Goal: Contribute content: Contribute content

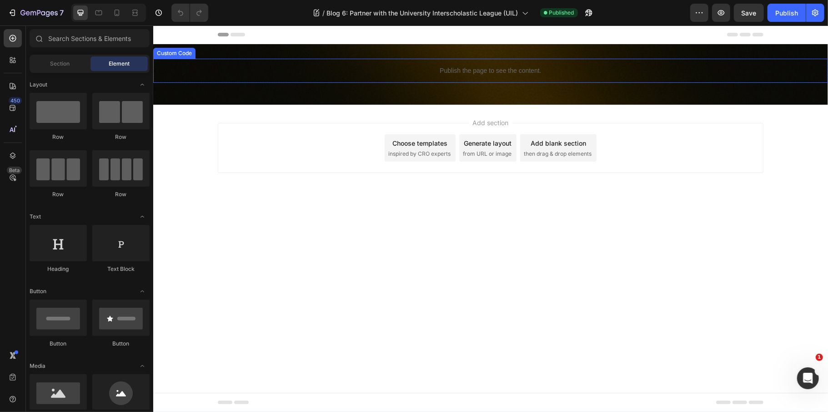
click at [529, 71] on p "Publish the page to see the content." at bounding box center [490, 71] width 675 height 10
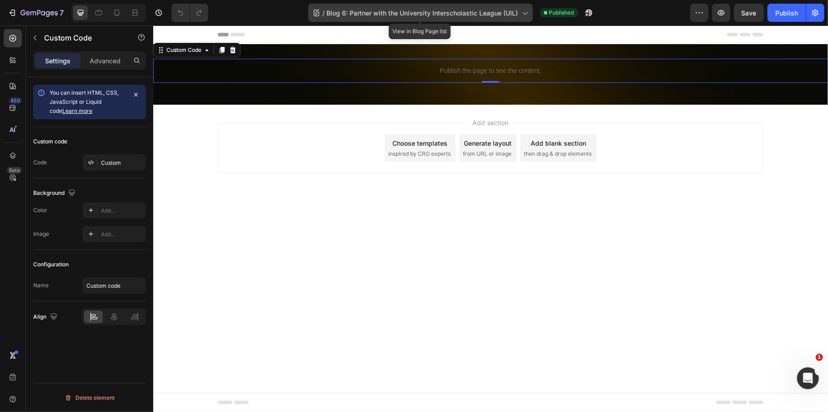
click at [413, 15] on span "Blog 6: Partner with the University Interscholastic League (UIL)" at bounding box center [423, 13] width 192 height 10
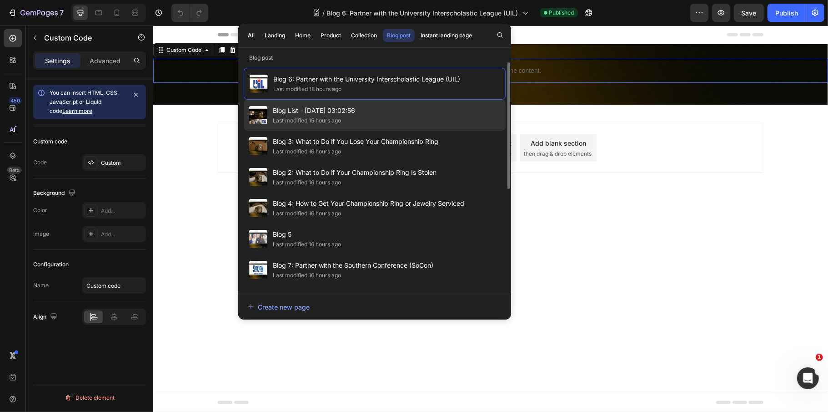
click at [345, 117] on div "Last modified 15 hours ago" at bounding box center [314, 120] width 82 height 9
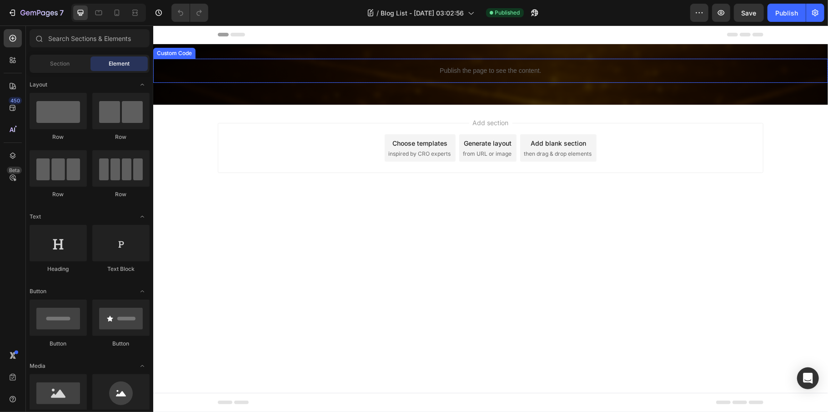
click at [392, 65] on div "Publish the page to see the content." at bounding box center [490, 70] width 675 height 24
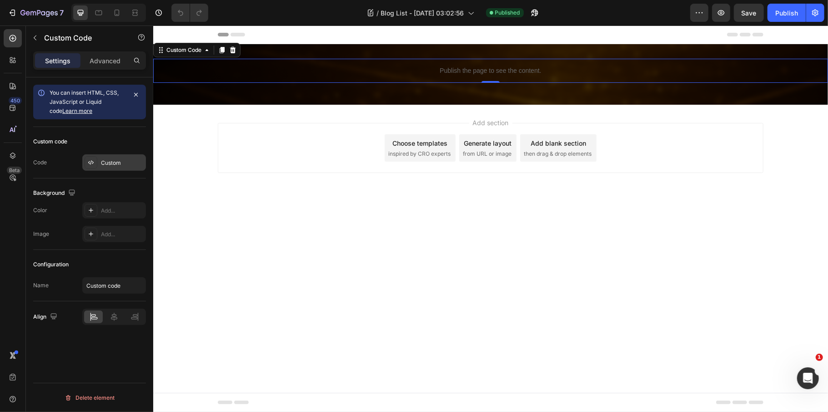
click at [115, 163] on div "Custom" at bounding box center [122, 163] width 43 height 8
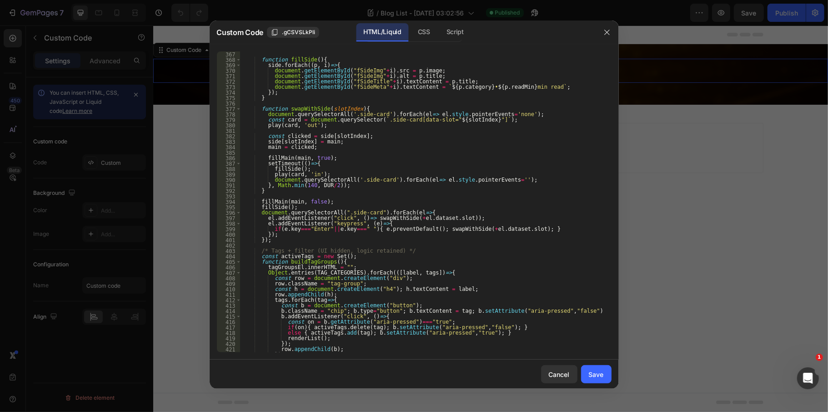
scroll to position [2293, 0]
click at [477, 282] on div "function fillSide ( ) { side . forEach (( p , i ) => { document . getElementByI…" at bounding box center [421, 207] width 363 height 312
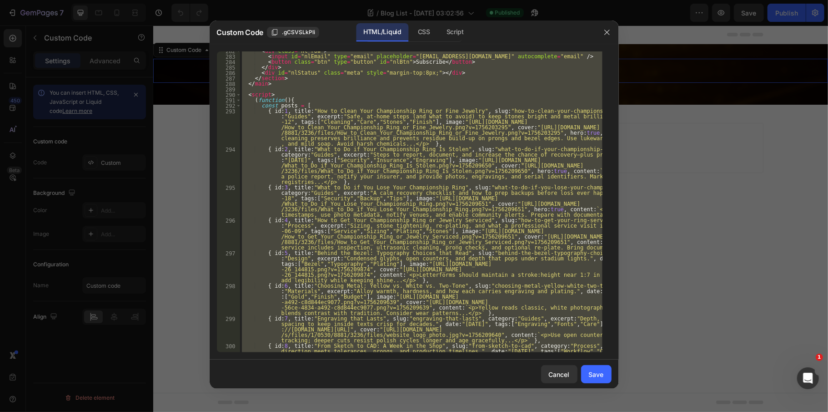
scroll to position [1517, 0]
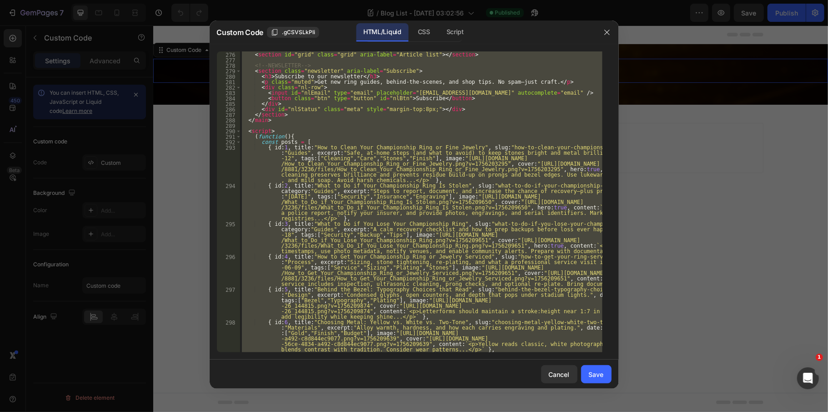
click at [250, 135] on div "< h3 class = "section-title" > Related Blogs </ h3 > < section id = "grid" clas…" at bounding box center [421, 201] width 363 height 301
type textarea "(function(){"
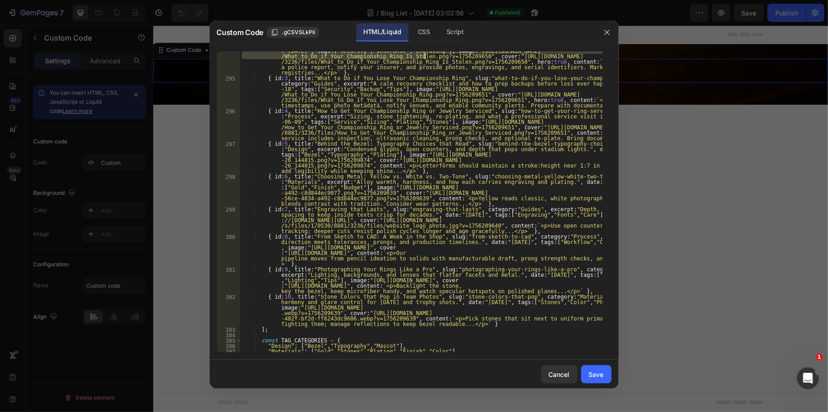
scroll to position [1662, 0]
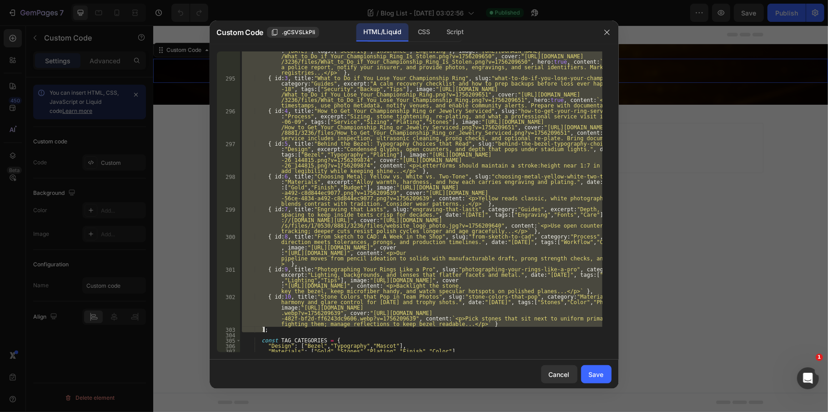
drag, startPoint x: 250, startPoint y: 136, endPoint x: 288, endPoint y: 330, distance: 197.9
click at [288, 330] on div "{ id : 2 , title : "What to Do if Your Championship Ring Is Stolen" , slug : "w…" at bounding box center [421, 209] width 363 height 344
paste textarea "}"
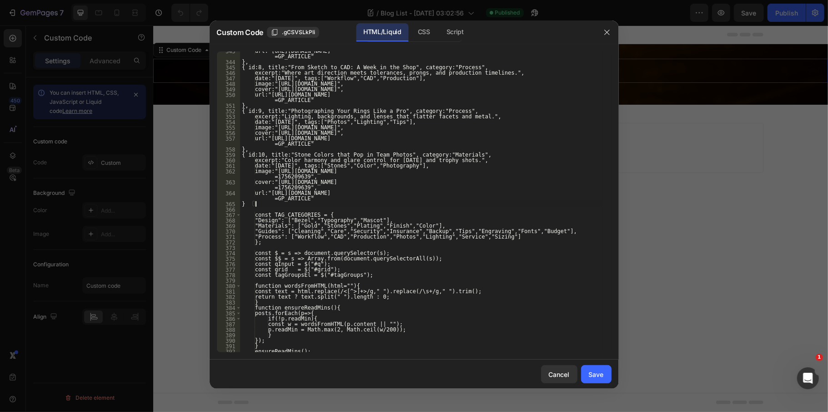
scroll to position [1962, 0]
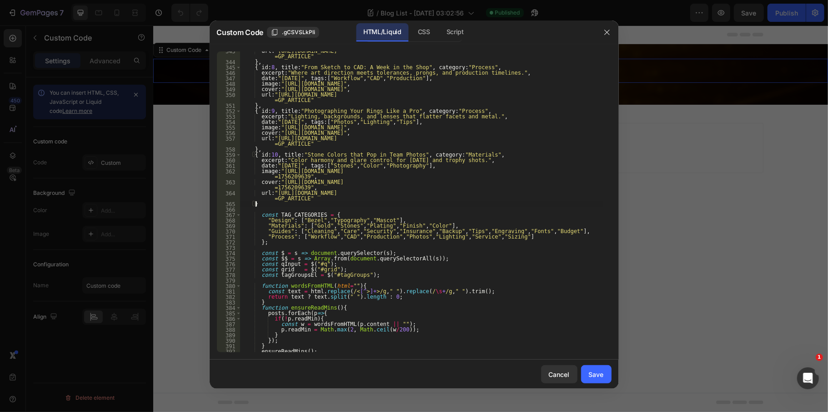
click at [368, 336] on div "url : "https://srchamp.com/a/gempages?version=v7&shop_id=494420152121558133&the…" at bounding box center [421, 206] width 363 height 317
type textarea "}"
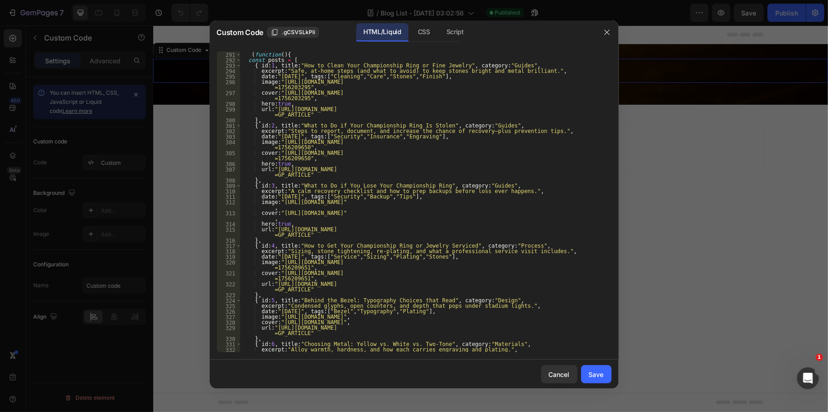
scroll to position [1562, 0]
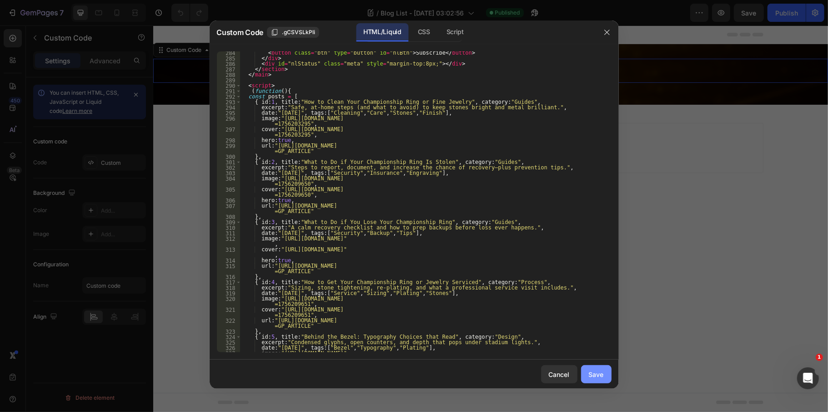
click at [601, 379] on button "Save" at bounding box center [596, 374] width 30 height 18
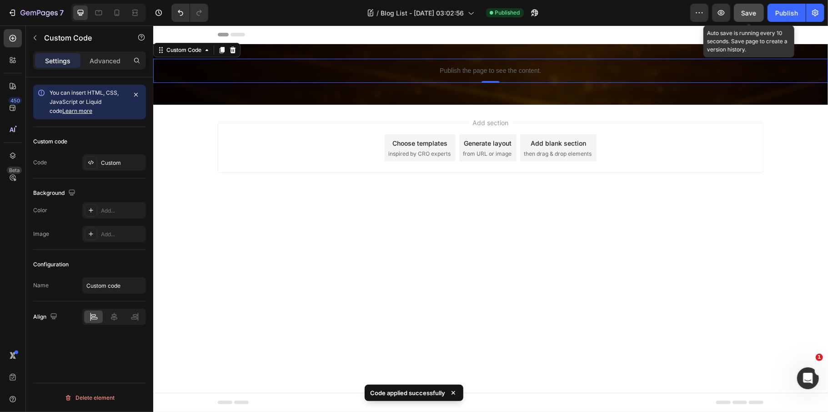
click at [746, 14] on span "Save" at bounding box center [749, 13] width 15 height 8
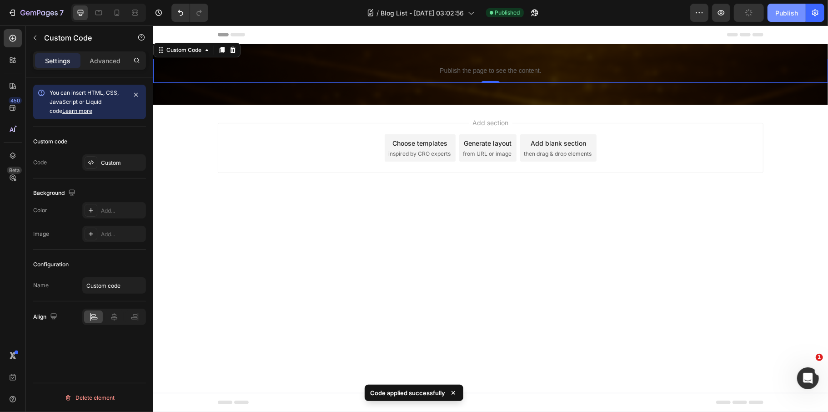
click at [772, 15] on button "Publish" at bounding box center [787, 13] width 38 height 18
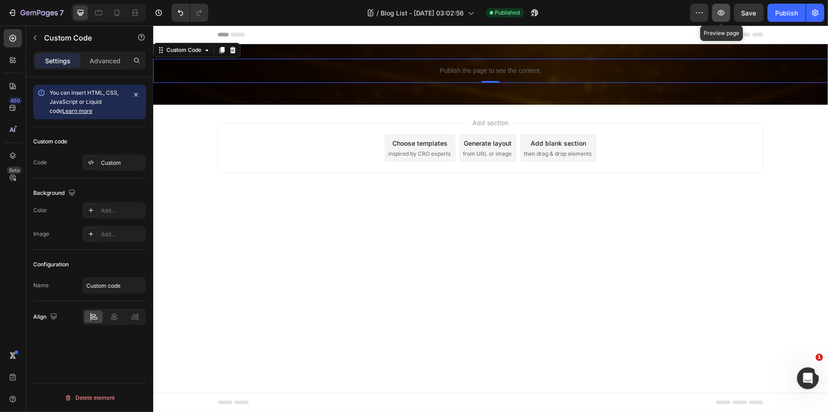
click at [725, 6] on button "button" at bounding box center [721, 13] width 18 height 18
click at [752, 10] on span "Save" at bounding box center [749, 13] width 15 height 8
click at [779, 13] on div "Publish" at bounding box center [787, 13] width 23 height 10
click at [724, 17] on icon "button" at bounding box center [721, 12] width 9 height 9
click at [115, 159] on div "Custom" at bounding box center [122, 163] width 43 height 8
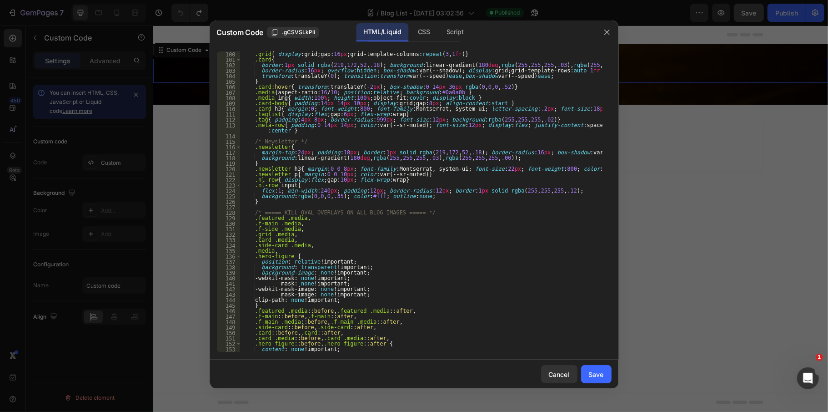
scroll to position [328, 0]
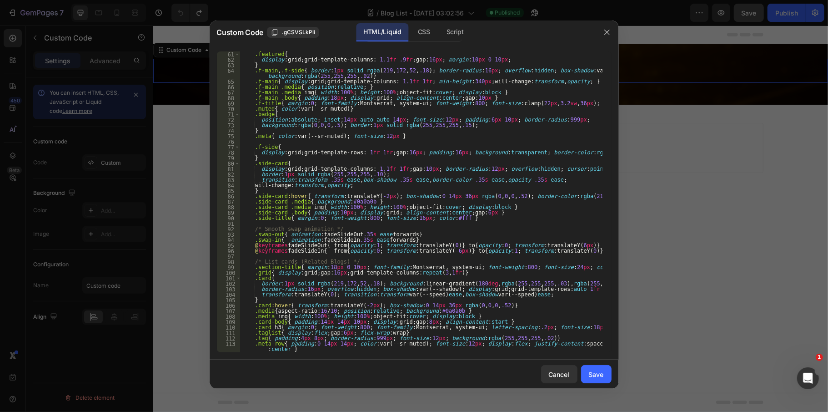
click at [389, 221] on div ".featured { display : grid ; grid-template-columns : 1.1 fr .9 fr ; gap : 16 px…" at bounding box center [421, 207] width 363 height 312
type textarea "</html>"
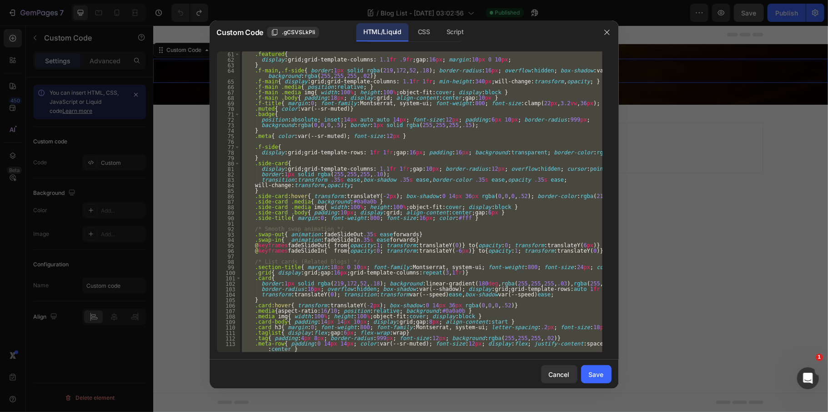
click at [446, 258] on div ".featured { display : grid ; grid-template-columns : 1.1 fr .9 fr ; gap : 16 px…" at bounding box center [421, 201] width 363 height 301
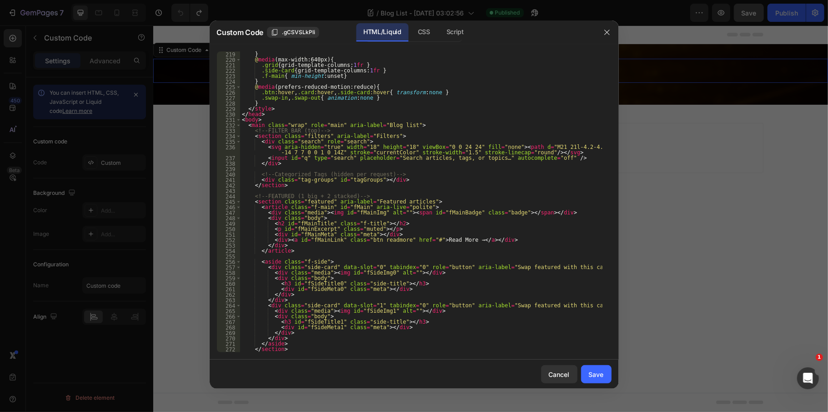
scroll to position [1201, 0]
click at [339, 204] on div "} @ media (max-width:640px) { .grid { grid-template-columns : 1 fr } .side-card…" at bounding box center [421, 207] width 363 height 312
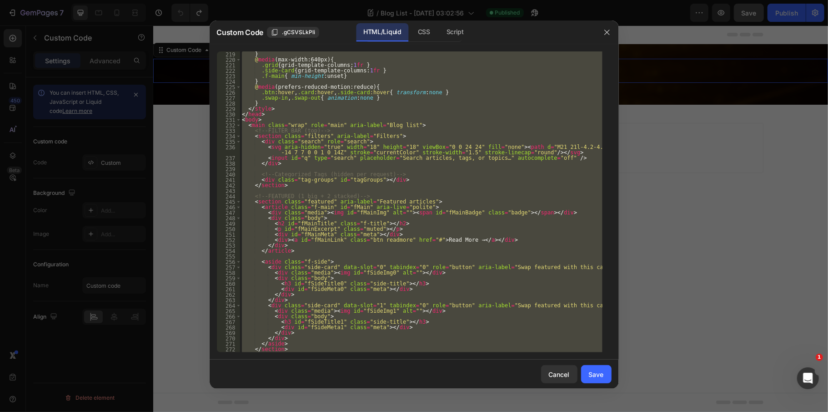
click at [377, 154] on div "} @ media (max-width:640px) { .grid { grid-template-columns : 1 fr } .side-card…" at bounding box center [421, 201] width 363 height 301
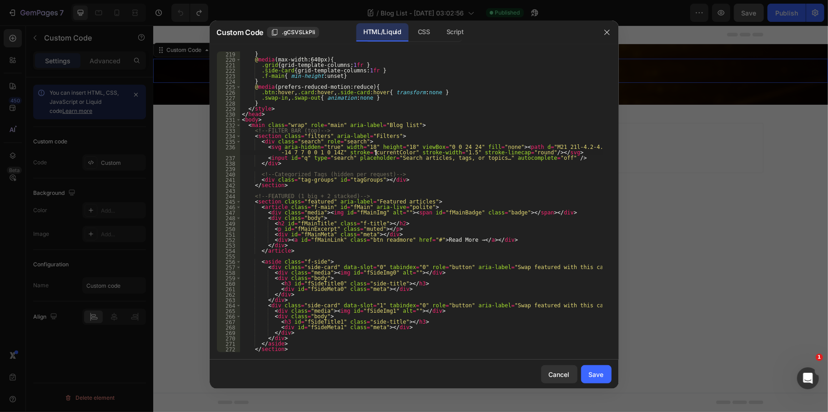
type textarea "</html>"
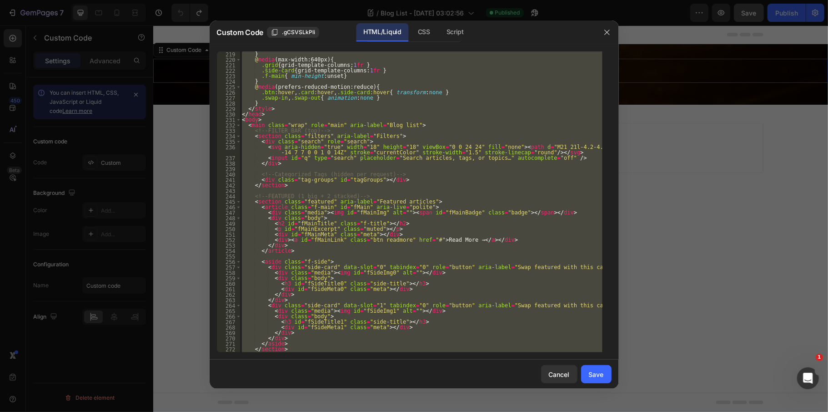
paste textarea
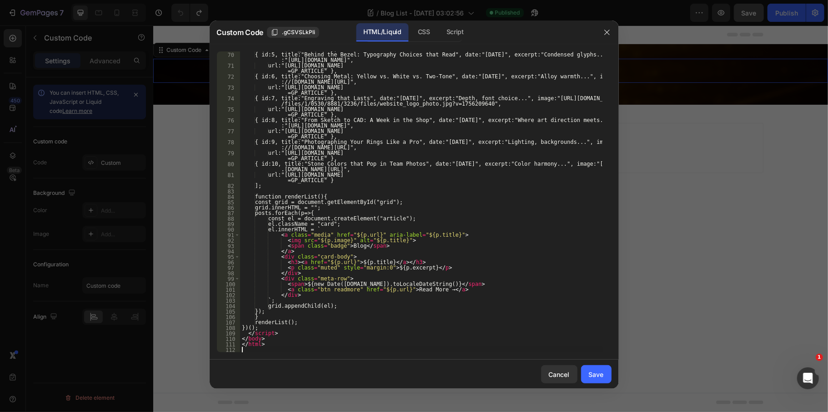
scroll to position [458, 0]
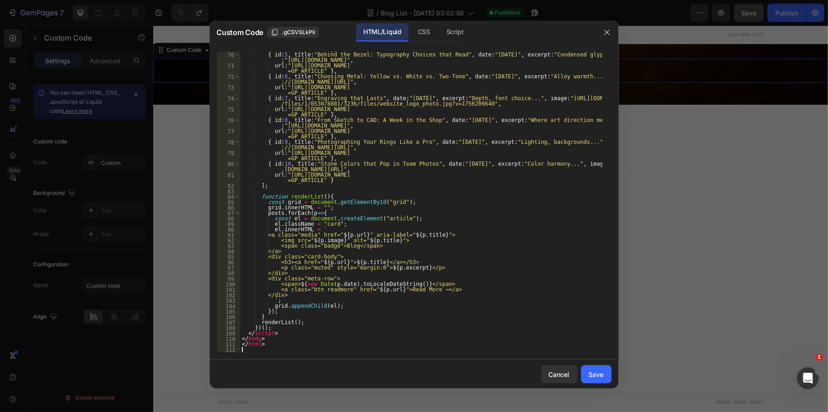
click at [600, 372] on div "Save" at bounding box center [596, 374] width 15 height 10
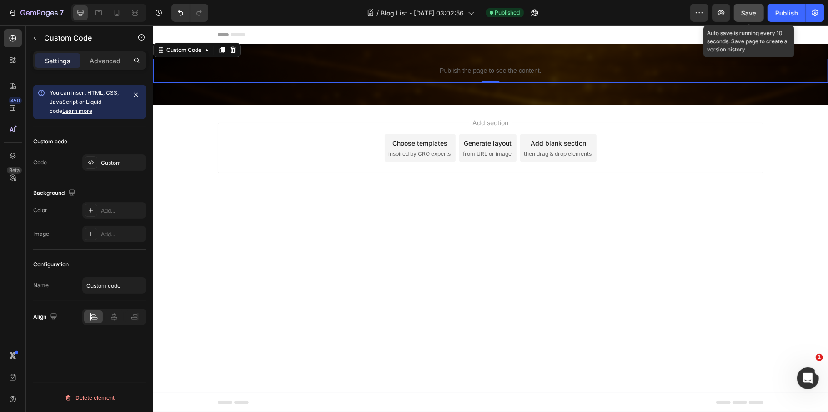
click at [744, 13] on span "Save" at bounding box center [749, 13] width 15 height 8
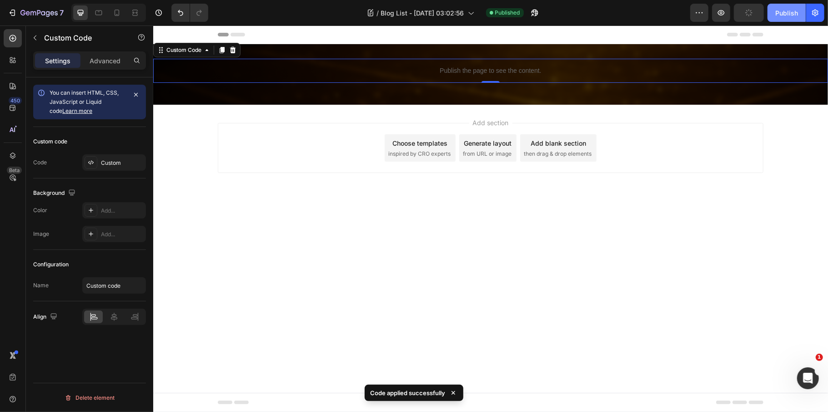
click at [777, 10] on div "Publish" at bounding box center [787, 13] width 23 height 10
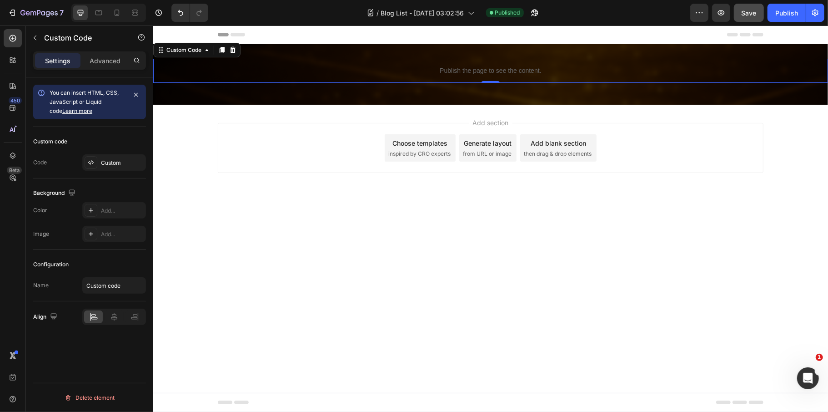
click at [375, 67] on p "Publish the page to see the content." at bounding box center [490, 71] width 675 height 10
click at [755, 13] on span "Save" at bounding box center [749, 13] width 15 height 8
click at [781, 13] on div "Publish" at bounding box center [787, 13] width 23 height 10
click at [745, 5] on button "Save" at bounding box center [749, 13] width 30 height 18
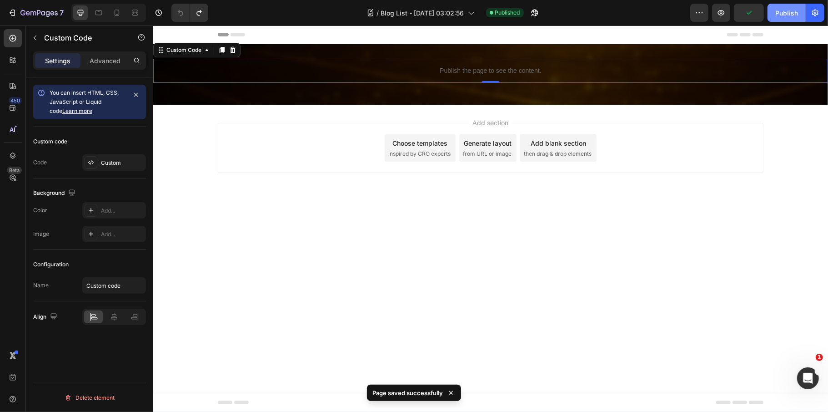
click at [774, 19] on button "Publish" at bounding box center [787, 13] width 38 height 18
click at [439, 71] on p "Publish the page to see the content." at bounding box center [490, 71] width 675 height 10
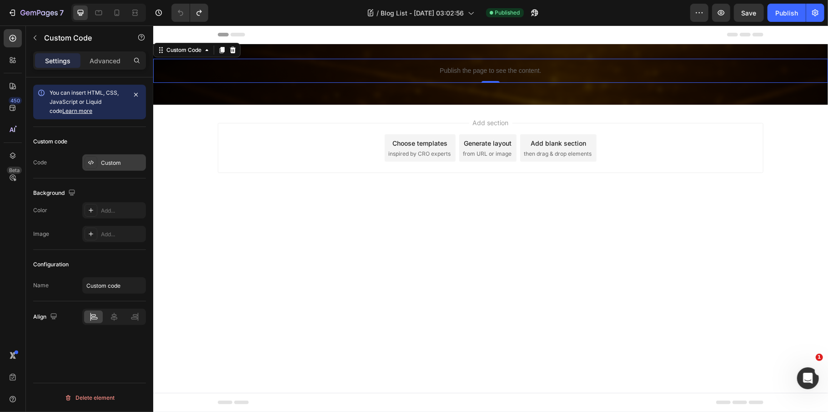
click at [114, 168] on div "Custom" at bounding box center [114, 162] width 64 height 16
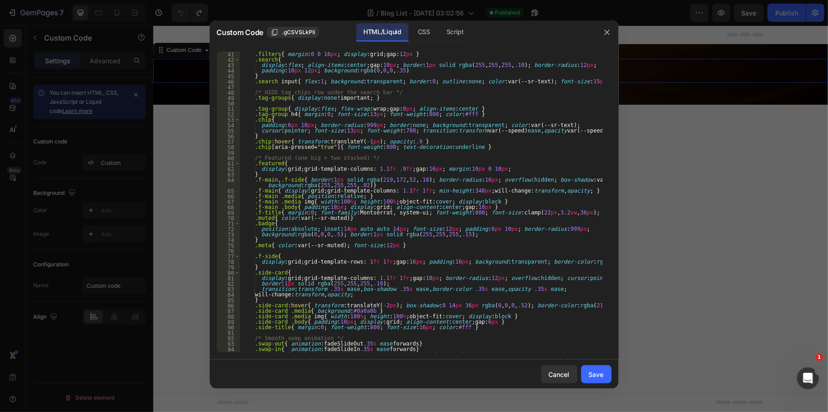
scroll to position [255, 0]
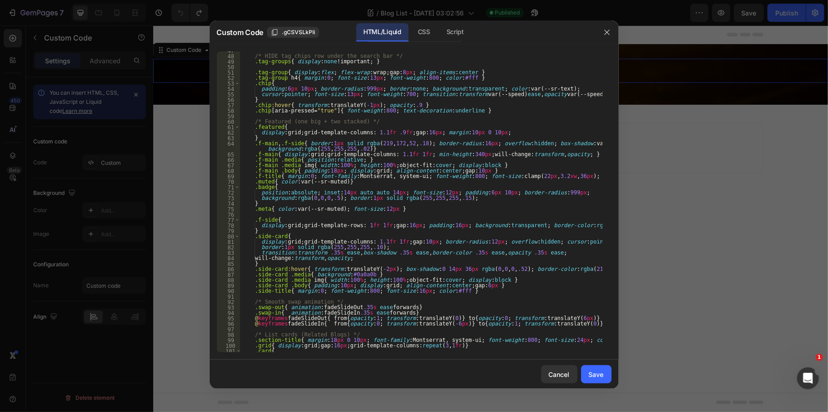
click at [368, 164] on div "/* HIDE tag chips row under the search bar */ .tag-groups { display : none !imp…" at bounding box center [421, 204] width 363 height 312
type textarea "</html>"
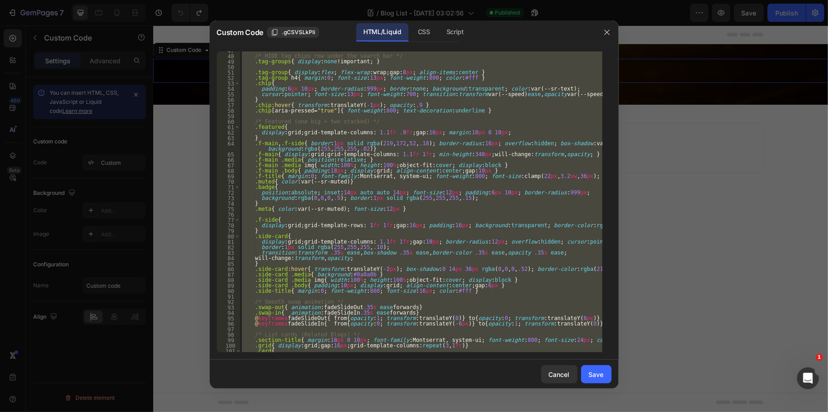
paste textarea
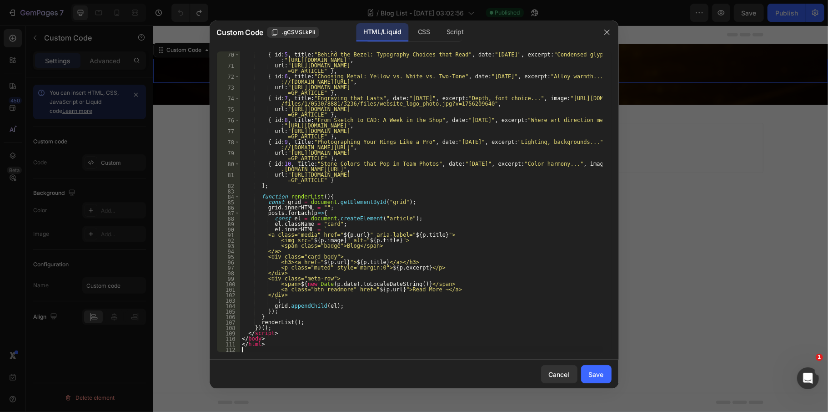
scroll to position [2717, 0]
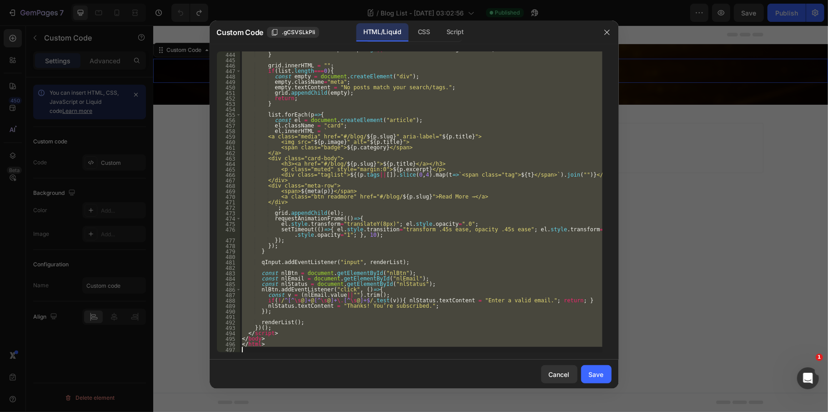
click at [338, 175] on div "list = list . filter ( p => ( p . tags || [ ]) . some ( t => activeTags . has (…" at bounding box center [421, 201] width 363 height 301
click at [437, 175] on div "list = list . filter ( p => ( p . tags || [ ]) . some ( t => activeTags . has (…" at bounding box center [421, 201] width 363 height 301
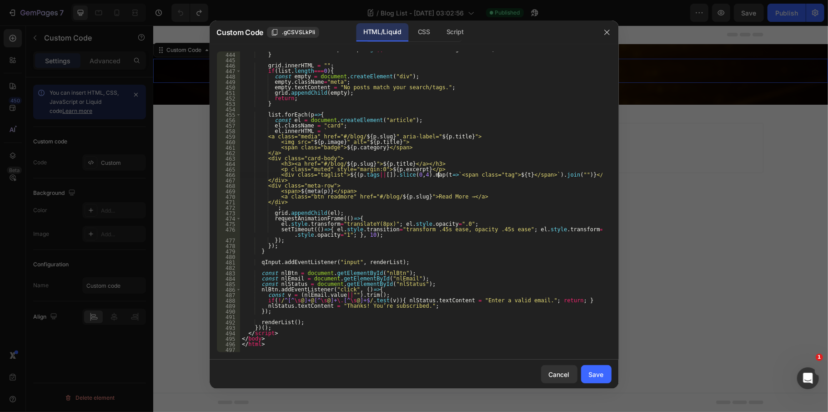
type textarea "</html>"
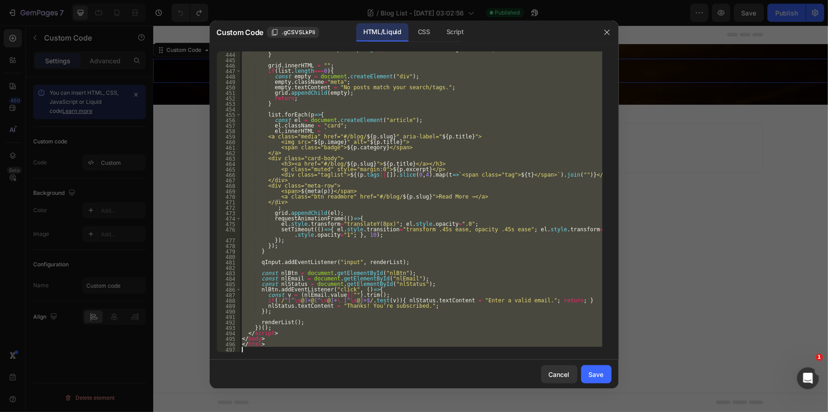
paste textarea
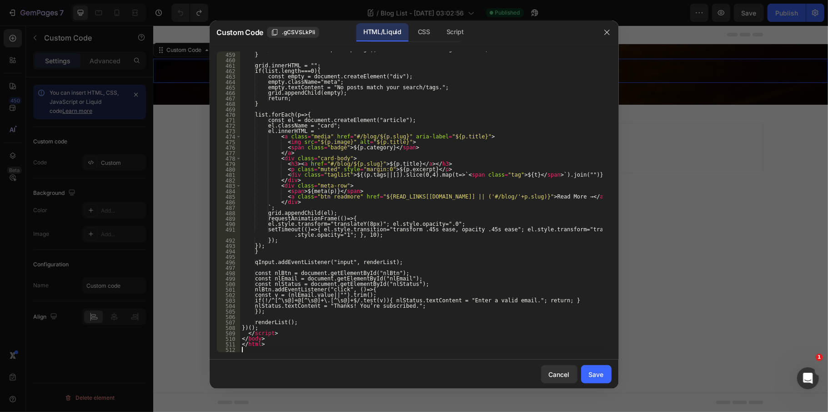
scroll to position [2854, 0]
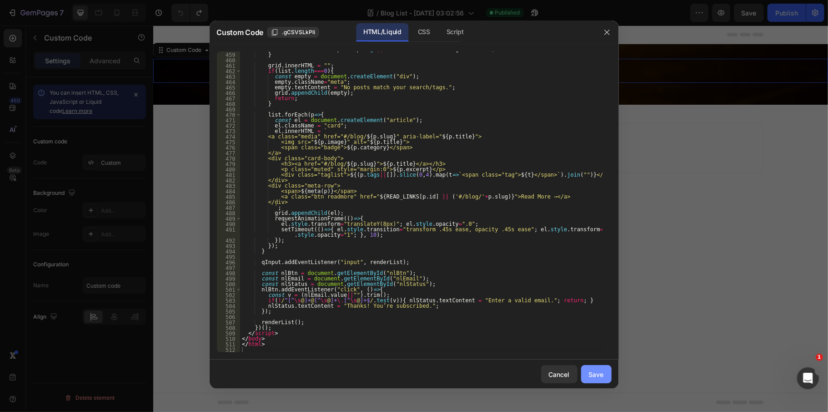
click at [600, 376] on div "Save" at bounding box center [596, 374] width 15 height 10
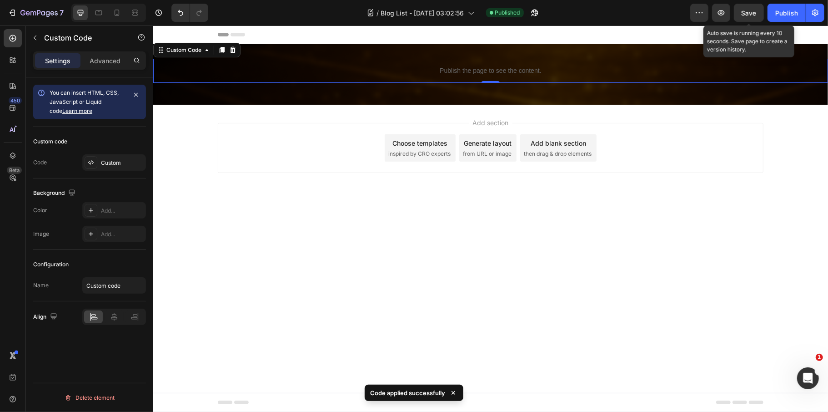
click at [753, 11] on span "Save" at bounding box center [749, 13] width 15 height 8
click at [781, 12] on div "Publish" at bounding box center [787, 13] width 23 height 10
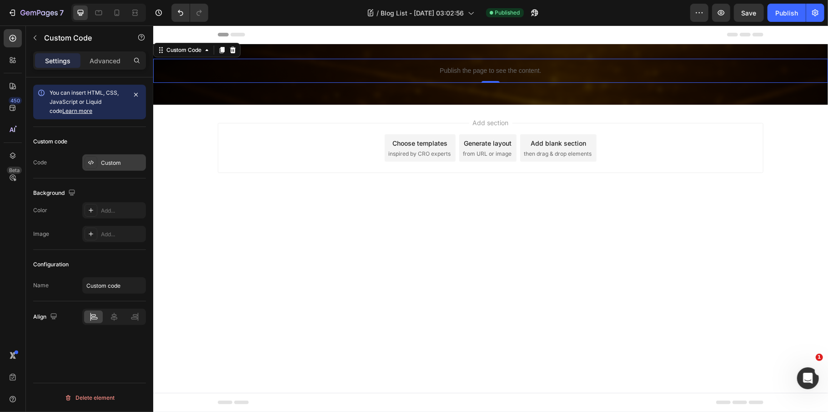
click at [115, 161] on div "Custom" at bounding box center [122, 163] width 43 height 8
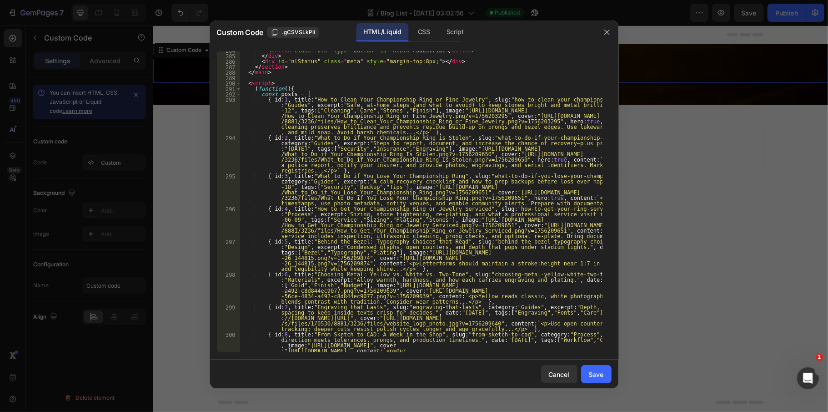
scroll to position [1565, 0]
type textarea "{ id:5, title:"Behind the Bezel: Typography Choices that Read", slug:"behind-th…"
drag, startPoint x: 305, startPoint y: 241, endPoint x: 429, endPoint y: 242, distance: 124.6
click at [429, 242] on div "< button class = "btn" type = "button" id = "nlBtn" > Subscribe </ button > </ …" at bounding box center [421, 217] width 363 height 339
click at [563, 368] on button "Cancel" at bounding box center [559, 374] width 36 height 18
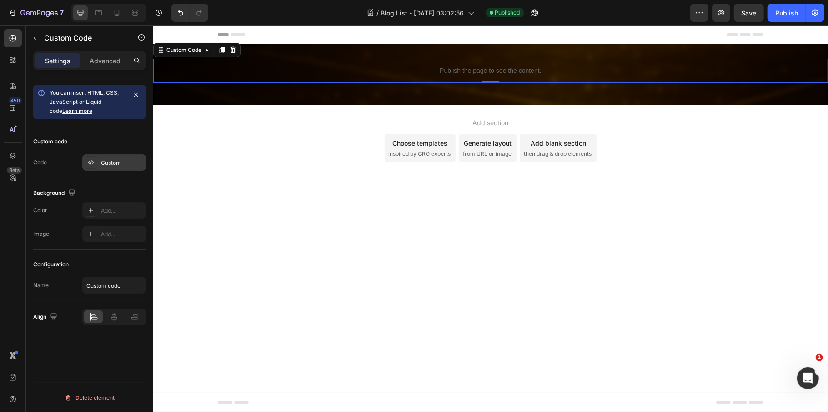
click at [111, 164] on div "Custom" at bounding box center [122, 163] width 43 height 8
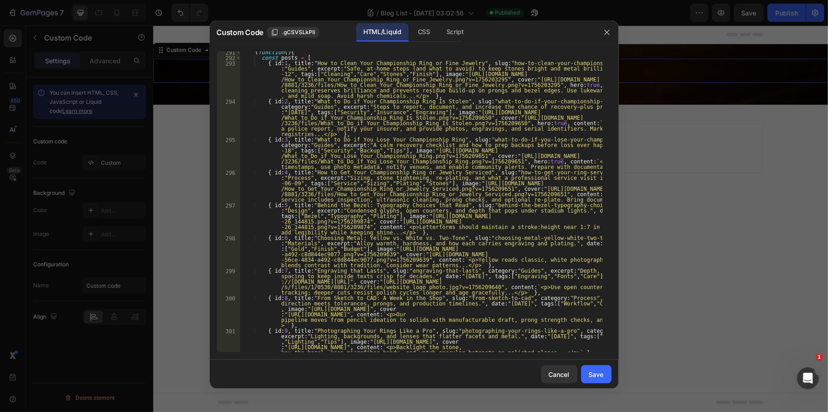
scroll to position [1601, 0]
drag, startPoint x: 305, startPoint y: 207, endPoint x: 430, endPoint y: 204, distance: 125.6
click at [430, 204] on div "( function ( ) { const posts = [ { id : 1 , title : "How to Clean Your Champion…" at bounding box center [421, 219] width 363 height 339
paste textarea "A Family-Owned Legacy of Craftsmanship", slug:"behind-the-bezel-typography-choi…"
drag, startPoint x: 303, startPoint y: 239, endPoint x: 312, endPoint y: 239, distance: 9.1
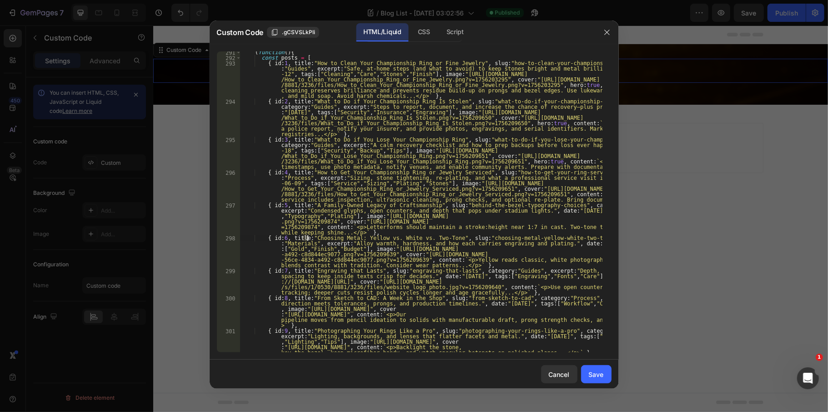
click at [312, 239] on div "( function ( ) { const posts = [ { id : 1 , title : "How to Clean Your Champion…" at bounding box center [421, 219] width 363 height 339
click at [307, 239] on div "( function ( ) { const posts = [ { id : 1 , title : "How to Clean Your Champion…" at bounding box center [421, 201] width 363 height 301
drag, startPoint x: 305, startPoint y: 237, endPoint x: 428, endPoint y: 237, distance: 122.8
click at [428, 237] on div "( function ( ) { const posts = [ { id : 1 , title : "How to Clean Your Champion…" at bounding box center [421, 219] width 363 height 339
paste textarea "partner with the University Interscholastic League (UIL) ", slug:"choosing-meta…"
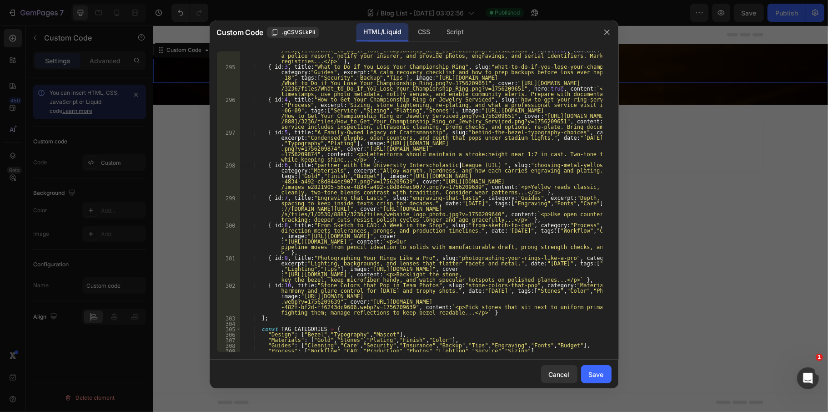
scroll to position [1674, 0]
click at [307, 166] on div "{ id : 2 , title : "What to Do if Your Championship Ring Is Stolen" , slug : "w…" at bounding box center [421, 198] width 363 height 344
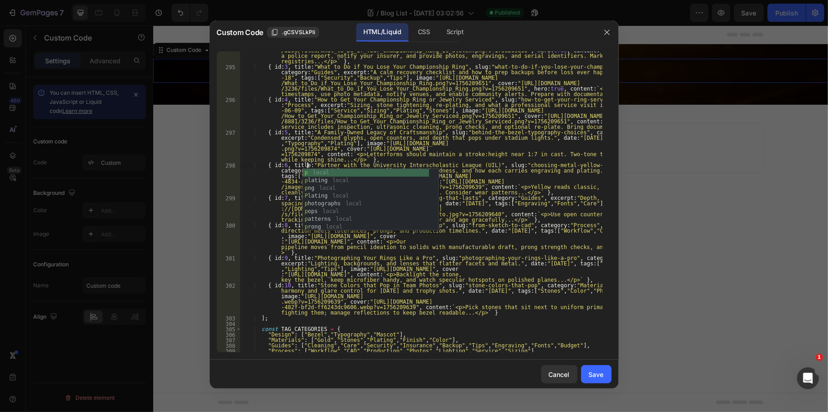
click at [448, 290] on div "{ id : 2 , title : "What to Do if Your Championship Ring Is Stolen" , slug : "w…" at bounding box center [421, 198] width 363 height 344
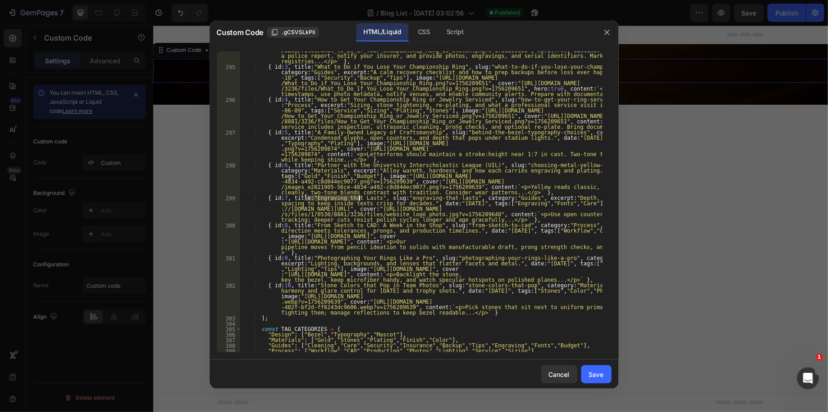
drag, startPoint x: 304, startPoint y: 199, endPoint x: 360, endPoint y: 199, distance: 55.9
click at [360, 199] on div "{ id : 2 , title : "What to Do if Your Championship Ring Is Stolen" , slug : "w…" at bounding box center [421, 198] width 363 height 344
paste textarea "to partner with the Southern Conference (SoCon)", slug:"engraving-that-lasts", …"
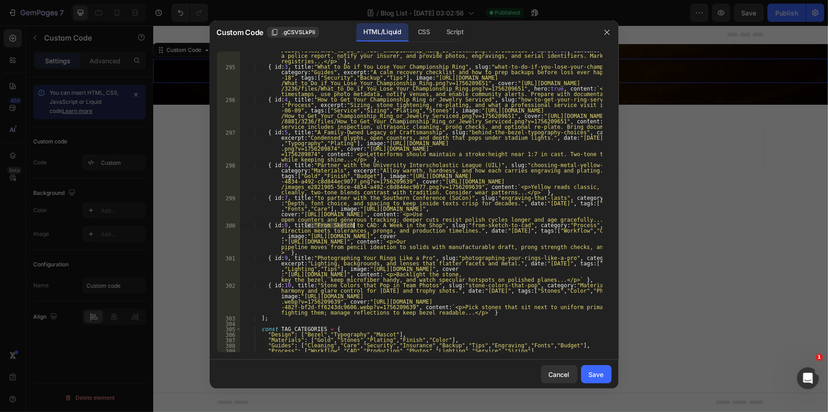
drag, startPoint x: 304, startPoint y: 226, endPoint x: 353, endPoint y: 226, distance: 48.7
click at [353, 226] on div "{ id : 2 , title : "What to Do if Your Championship Ring Is Stolen" , slug : "w…" at bounding box center [421, 198] width 363 height 344
paste textarea "partner with the Texas High School Coaches Association (THSCA): A Week in the S…"
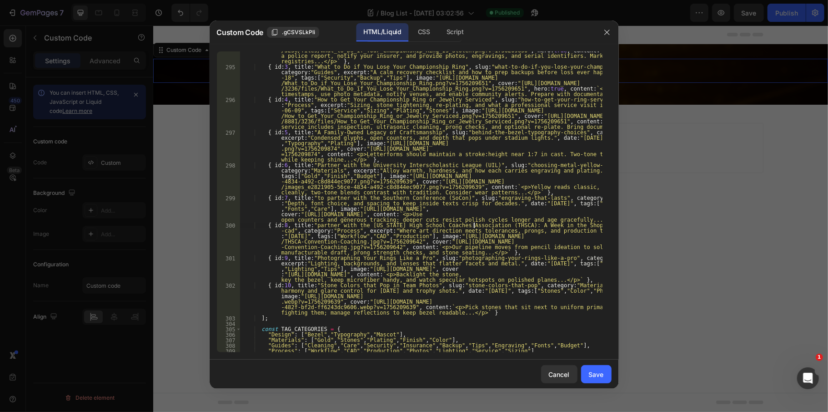
click at [307, 225] on div "{ id : 2 , title : "What to Do if Your Championship Ring Is Stolen" , slug : "w…" at bounding box center [421, 198] width 363 height 344
type textarea "{ id:8, title:"Partner with the Texas High School Coaches Association (THSCA): …"
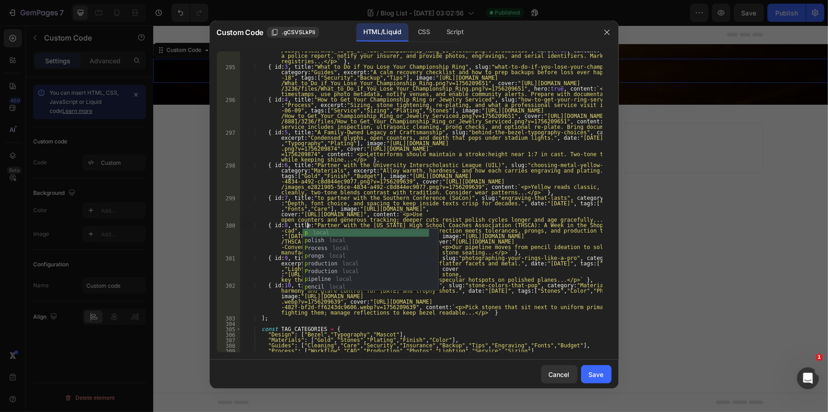
click at [512, 273] on div "{ id : 2 , title : "What to Do if Your Championship Ring Is Stolen" , slug : "w…" at bounding box center [421, 198] width 363 height 344
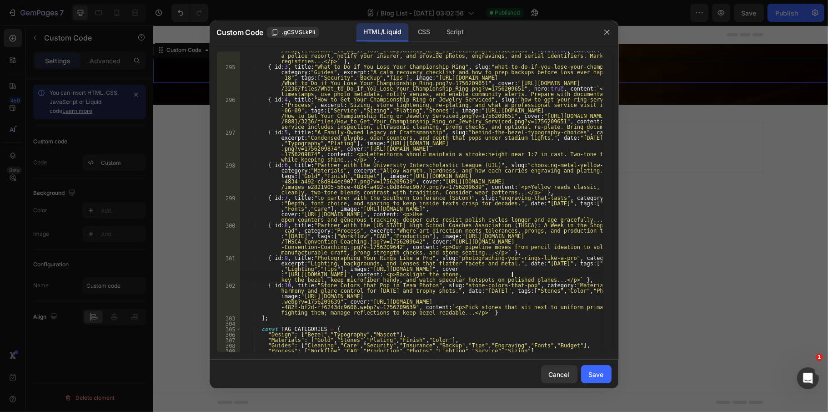
scroll to position [0, 0]
drag, startPoint x: 304, startPoint y: 255, endPoint x: 313, endPoint y: 255, distance: 9.1
click at [313, 255] on div "{ id : 2 , title : "What to Do if Your Championship Ring Is Stolen" , slug : "w…" at bounding box center [421, 198] width 363 height 344
drag, startPoint x: 304, startPoint y: 257, endPoint x: 399, endPoint y: 259, distance: 95.5
click at [399, 259] on div "{ id : 2 , title : "What to Do if Your Championship Ring Is Stolen" , slug : "w…" at bounding box center [421, 198] width 363 height 344
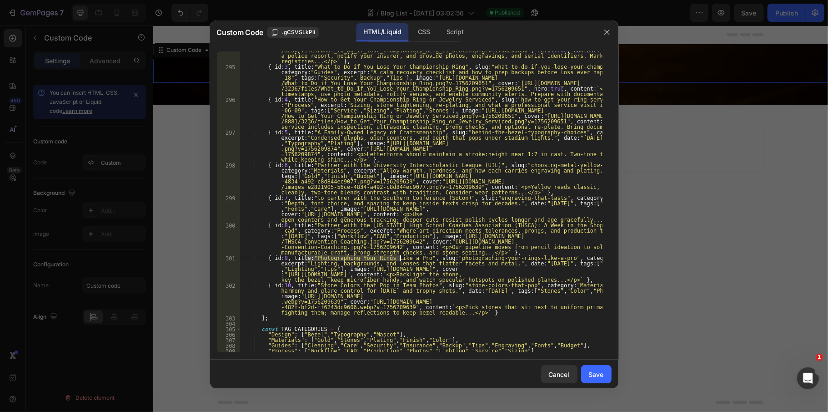
paste textarea "partner with Omega Psi Phi Fraternity, Inc.", slug:"photographing-your-rings-li…"
click at [307, 257] on div "{ id : 2 , title : "What to Do if Your Championship Ring Is Stolen" , slug : "w…" at bounding box center [421, 198] width 363 height 344
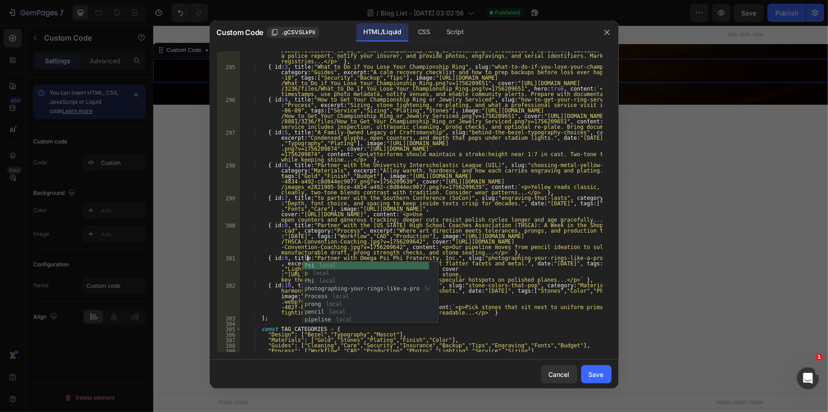
click at [484, 284] on div "{ id : 2 , title : "What to Do if Your Championship Ring Is Stolen" , slug : "w…" at bounding box center [421, 198] width 363 height 344
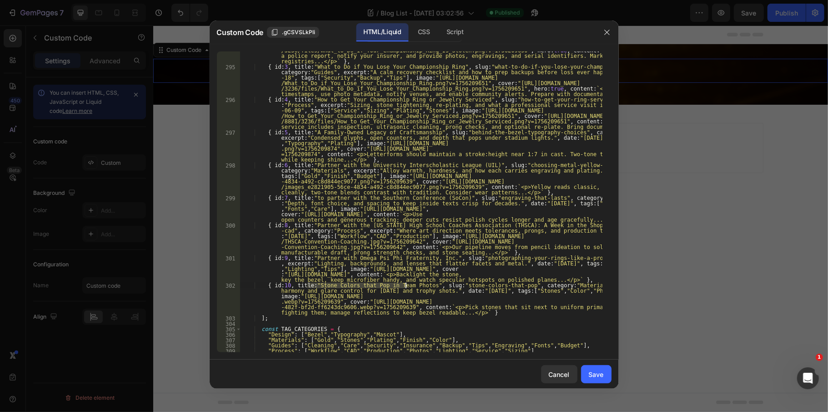
drag, startPoint x: 307, startPoint y: 284, endPoint x: 406, endPoint y: 287, distance: 98.3
click at [406, 287] on div "{ id : 2 , title : "What to Do if Your Championship Ring Is Stolen" , slug : "w…" at bounding box center [421, 198] width 363 height 344
click at [469, 338] on div "{ id : 2 , title : "What to Do if Your Championship Ring Is Stolen" , slug : "w…" at bounding box center [421, 198] width 363 height 344
type textarea ""Materials": ["Gold","Stones","Plating","Finish","Color"],"
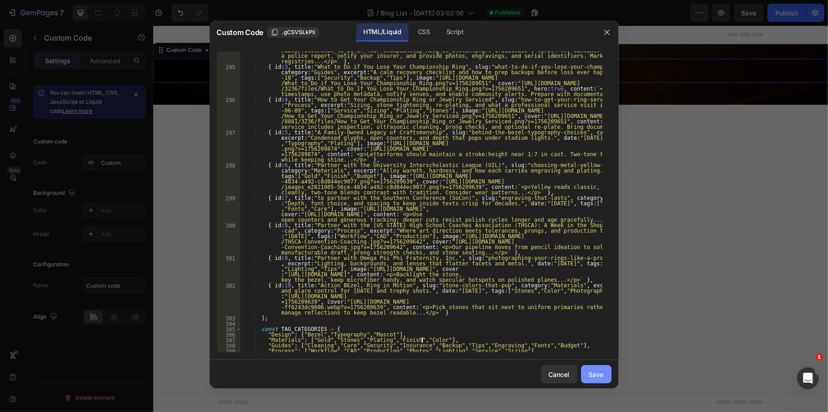
click at [587, 376] on button "Save" at bounding box center [596, 374] width 30 height 18
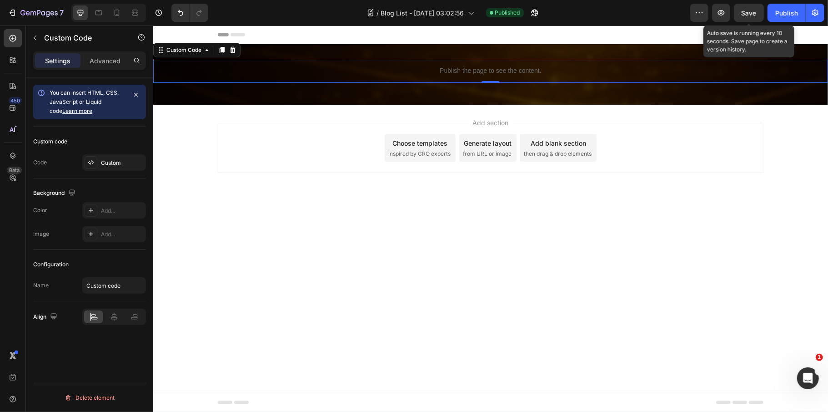
click at [752, 15] on span "Save" at bounding box center [749, 13] width 15 height 8
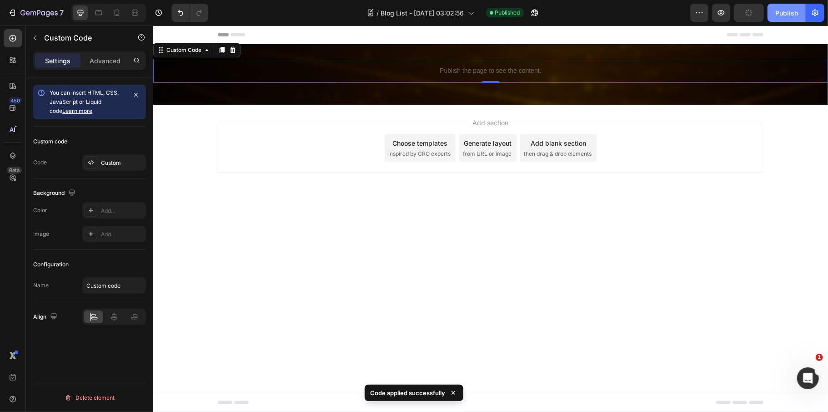
click at [775, 15] on button "Publish" at bounding box center [787, 13] width 38 height 18
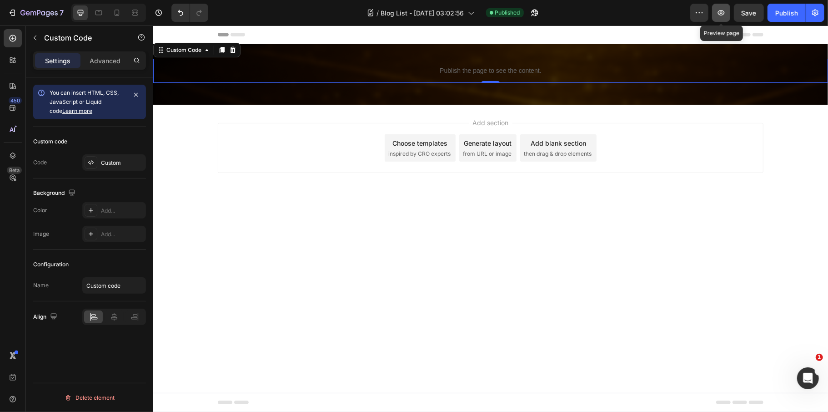
click at [726, 8] on button "button" at bounding box center [721, 13] width 18 height 18
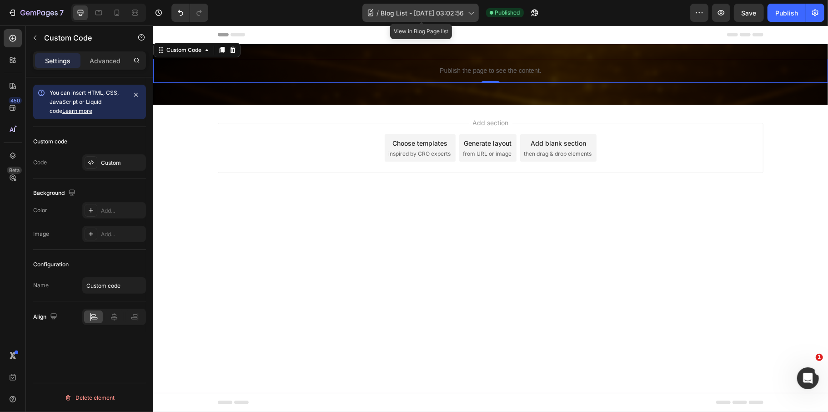
click at [412, 8] on span "Blog List - [DATE] 03:02:56" at bounding box center [422, 13] width 83 height 10
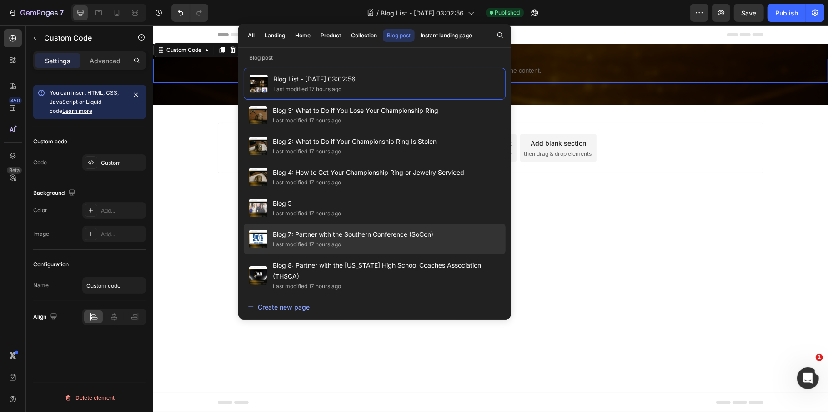
click at [354, 239] on span "Blog 7: Partner with the Southern Conference (SoCon)" at bounding box center [353, 234] width 161 height 11
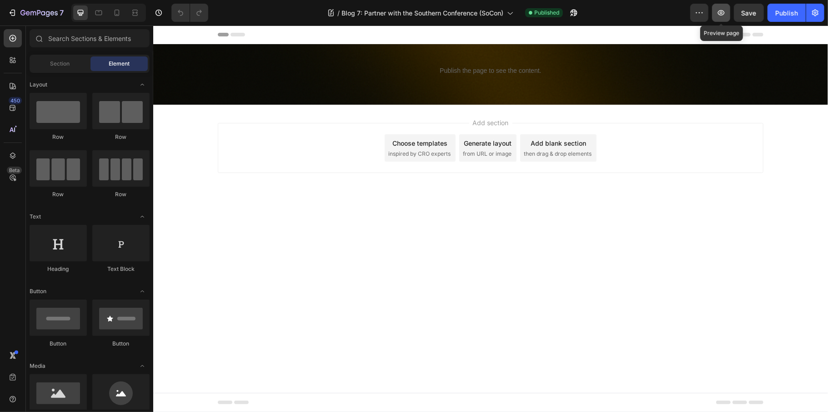
click at [717, 15] on icon "button" at bounding box center [721, 12] width 9 height 9
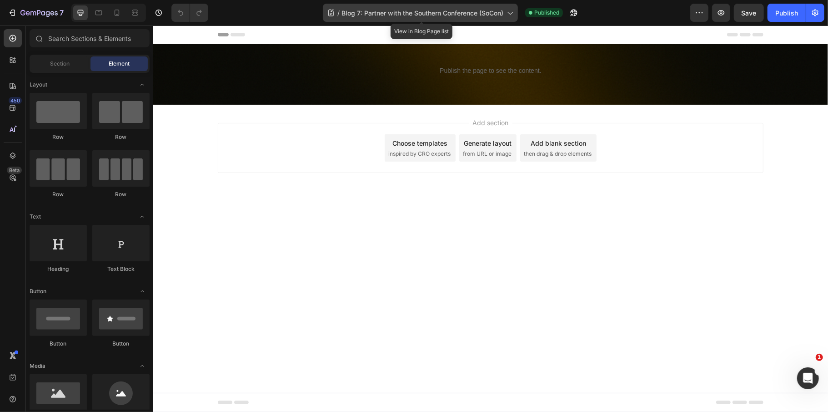
click at [388, 8] on span "Blog 7: Partner with the Southern Conference (SoCon)" at bounding box center [423, 13] width 162 height 10
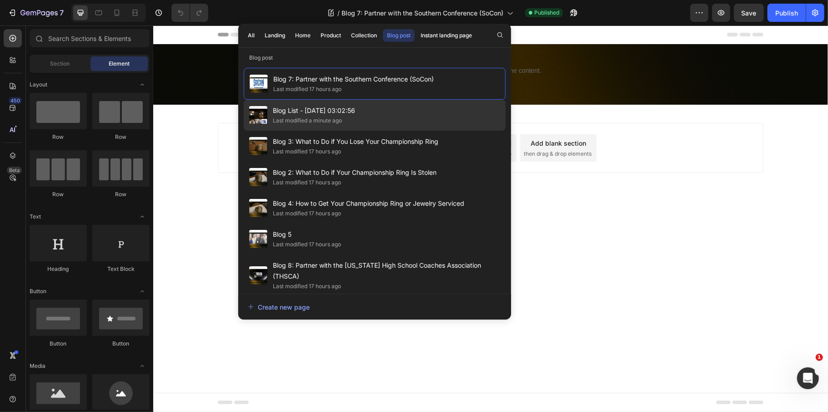
click at [370, 131] on div "Blog List - Aug 26, 03:02:56 Last modified a minute ago" at bounding box center [375, 146] width 262 height 31
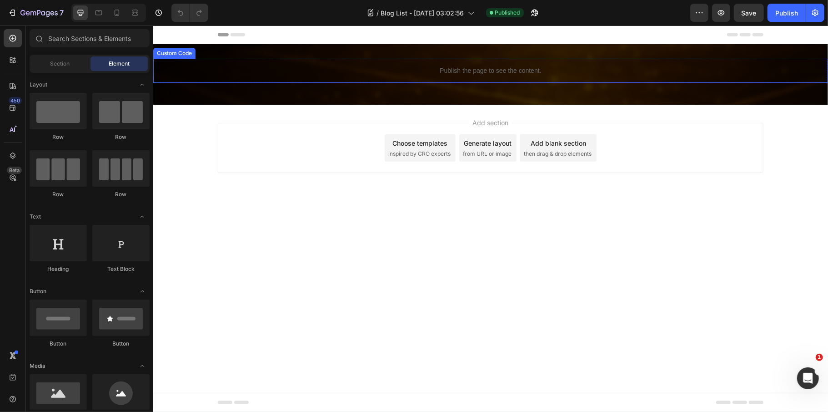
click at [517, 72] on p "Publish the page to see the content." at bounding box center [490, 71] width 675 height 10
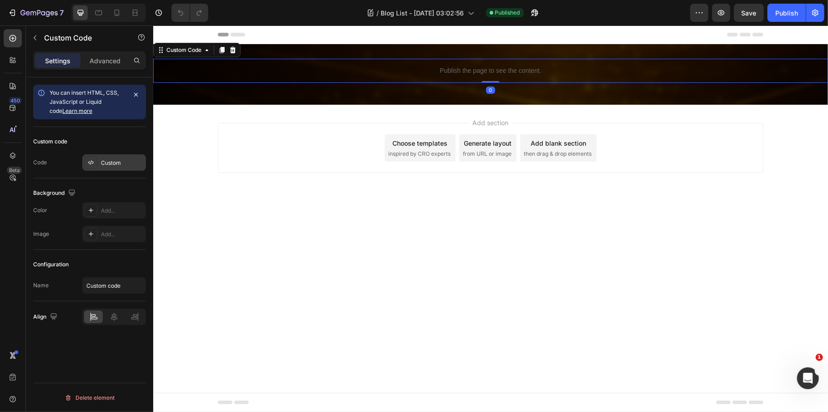
click at [123, 159] on div "Custom" at bounding box center [122, 163] width 43 height 8
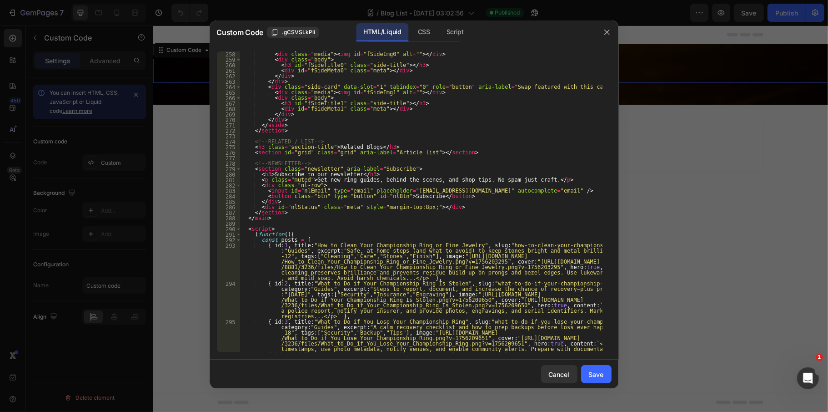
scroll to position [1492, 0]
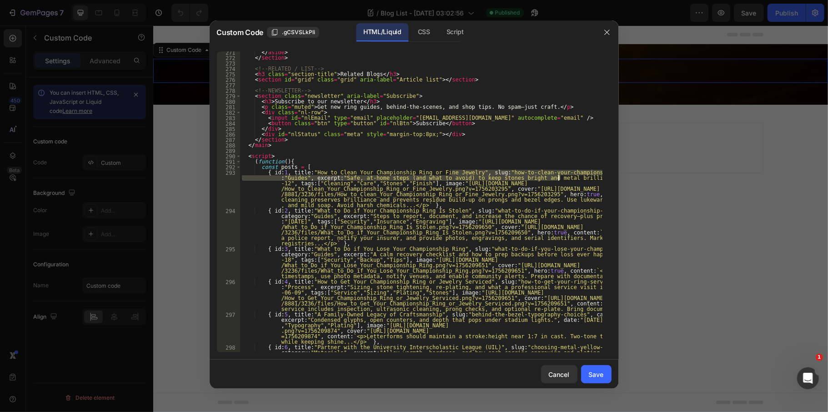
drag, startPoint x: 451, startPoint y: 172, endPoint x: 559, endPoint y: 176, distance: 107.4
click at [559, 176] on div "</ aside > </ section > <!-- RELATED / LIST --> < h3 class = "section-title" > …" at bounding box center [421, 219] width 363 height 339
click at [366, 219] on div "</ aside > </ section > <!-- RELATED / LIST --> < h3 class = "section-title" > …" at bounding box center [421, 219] width 363 height 339
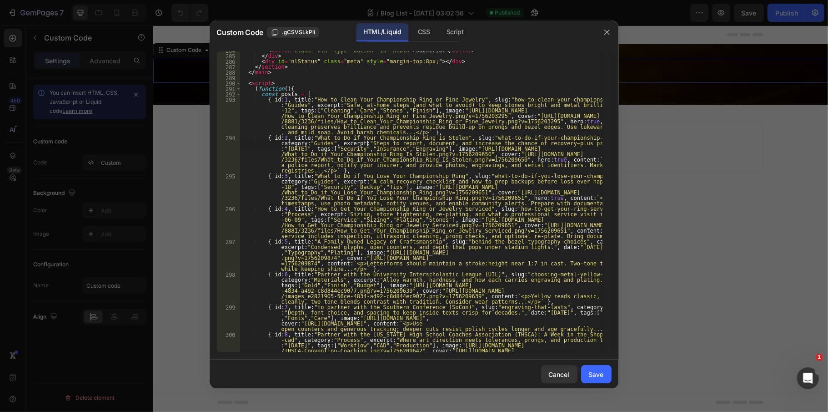
scroll to position [1638, 0]
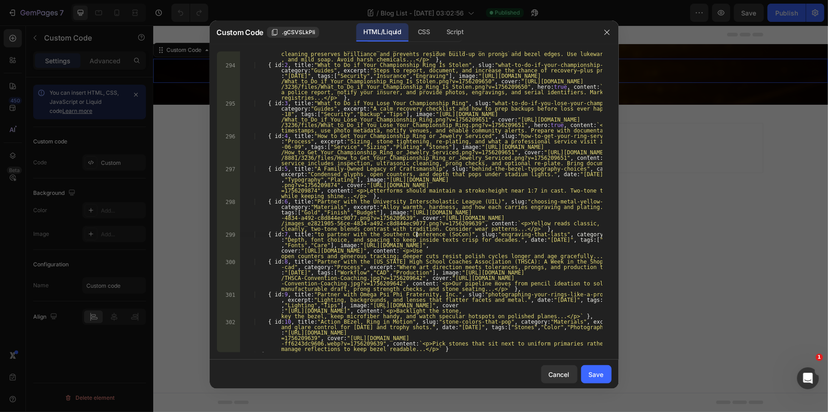
click at [416, 233] on div "{ id : 1 , title : "How to Clean Your Championship Ring or Fine Jewelry" , slug…" at bounding box center [421, 196] width 363 height 344
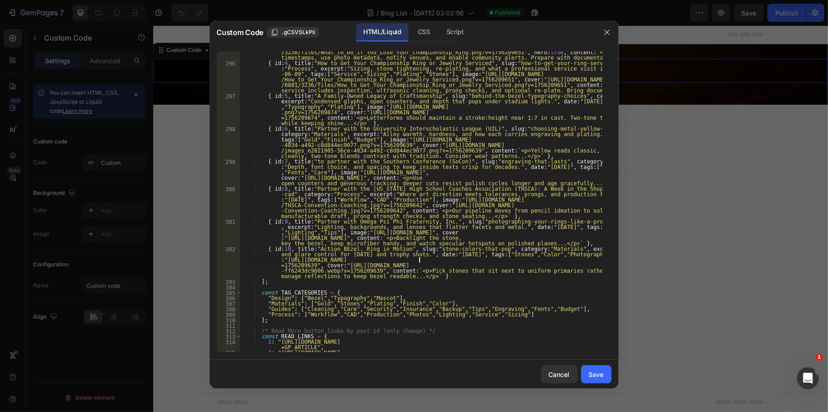
click at [420, 262] on div "{ id : 3 , title : "What to Do if You Lose Your Championship Ring" , slug : "wh…" at bounding box center [421, 200] width 363 height 344
type textarea "{ id:10, title:"Action BEzel, Ring in Motion", slug:"stone-colors-that-pop", ca…"
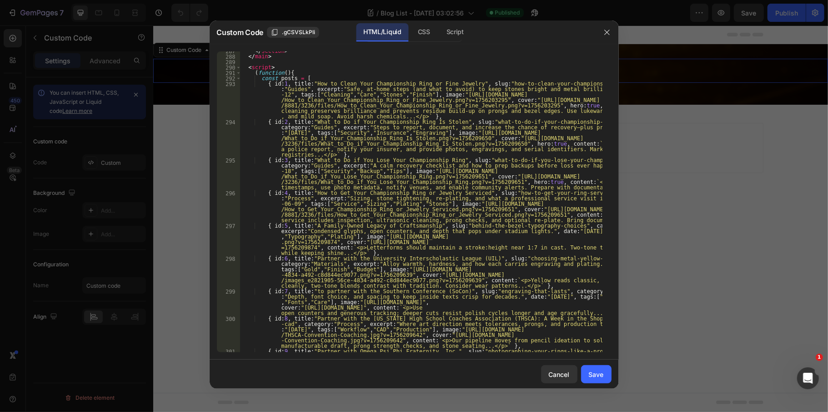
scroll to position [1580, 0]
click at [597, 373] on div "Save" at bounding box center [596, 374] width 15 height 10
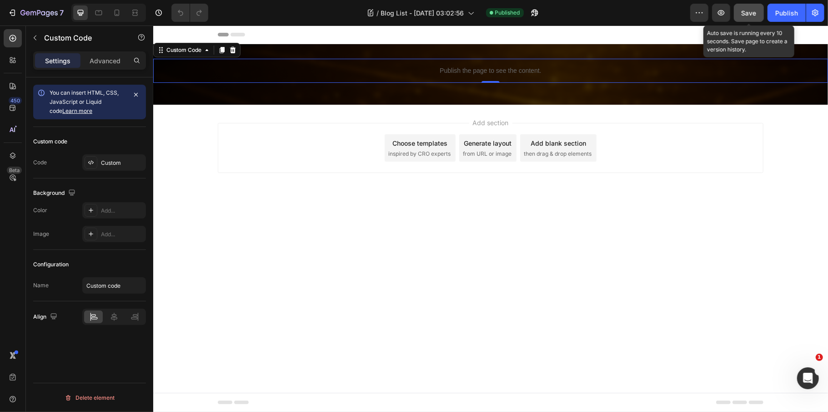
click at [747, 16] on div "Save" at bounding box center [749, 13] width 15 height 10
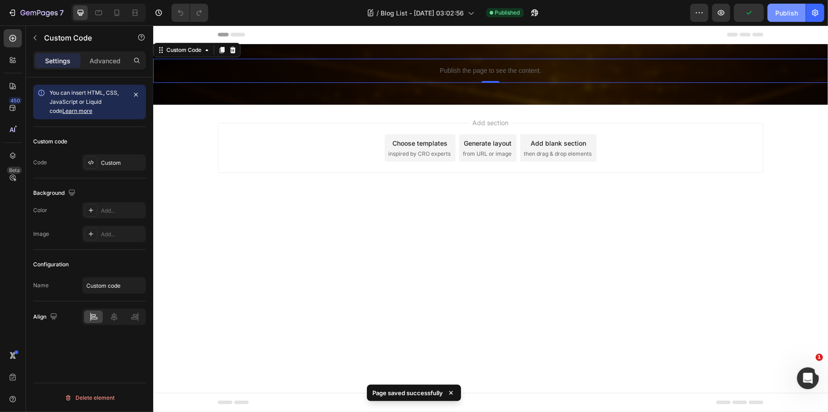
click at [794, 17] on button "Publish" at bounding box center [787, 13] width 38 height 18
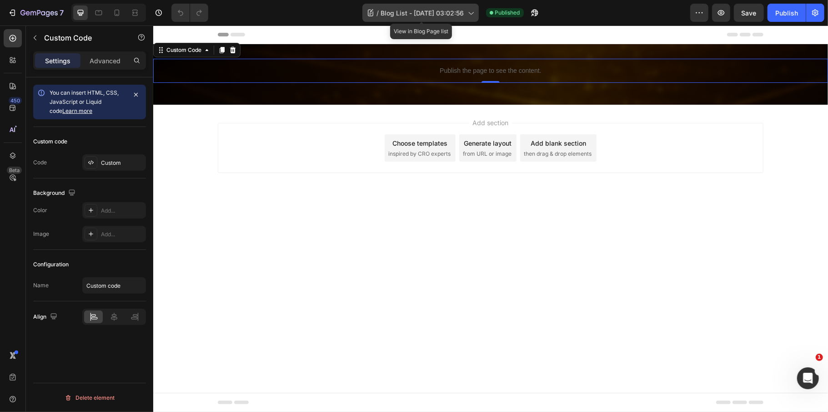
click at [443, 11] on span "Blog List - [DATE] 03:02:56" at bounding box center [422, 13] width 83 height 10
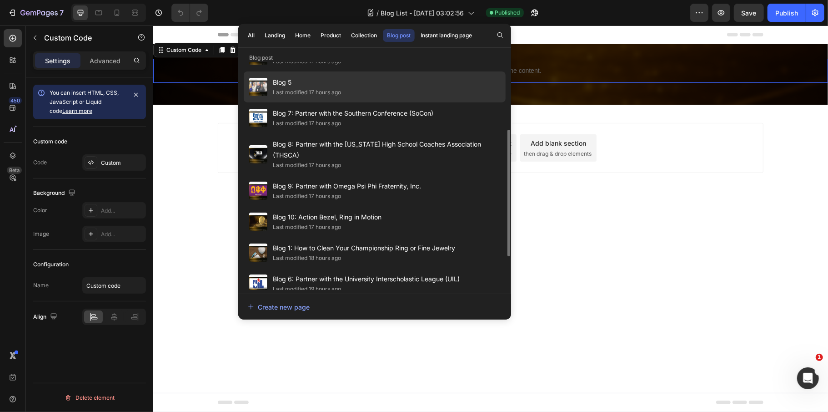
scroll to position [181, 0]
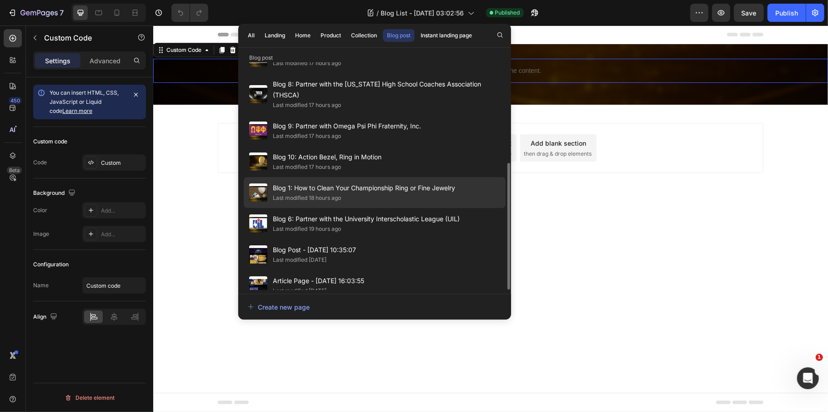
click at [341, 193] on div "Last modified 18 hours ago" at bounding box center [307, 197] width 68 height 9
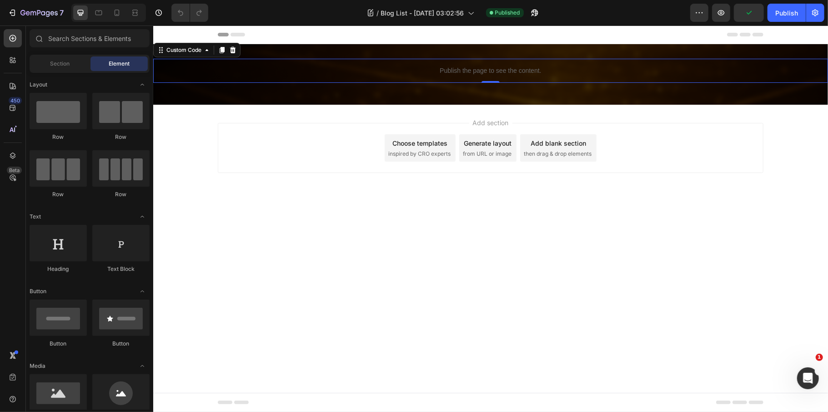
click at [341, 193] on div "Last modified 18 hours ago" at bounding box center [307, 197] width 68 height 9
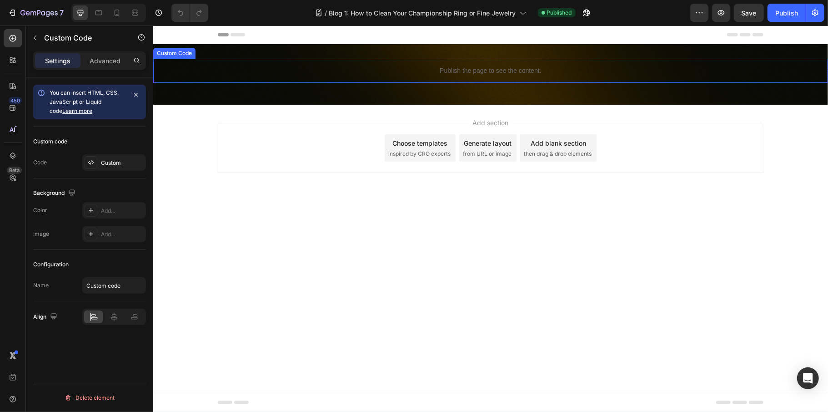
click at [409, 66] on p "Publish the page to see the content." at bounding box center [490, 71] width 675 height 10
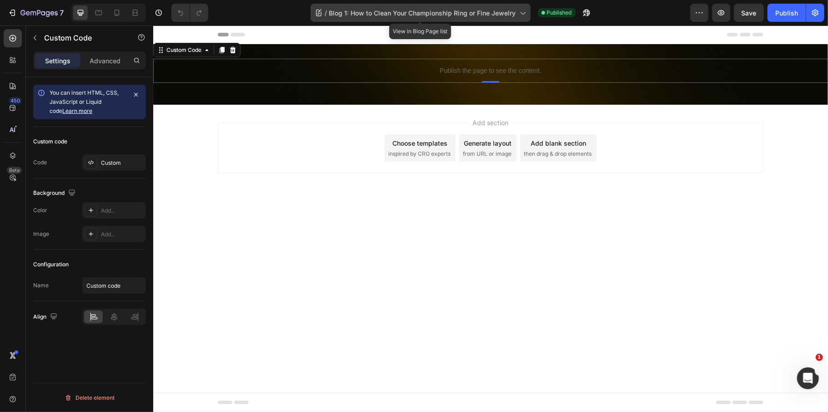
click at [343, 10] on span "Blog 1: How to Clean Your Championship Ring or Fine Jewelry" at bounding box center [422, 13] width 187 height 10
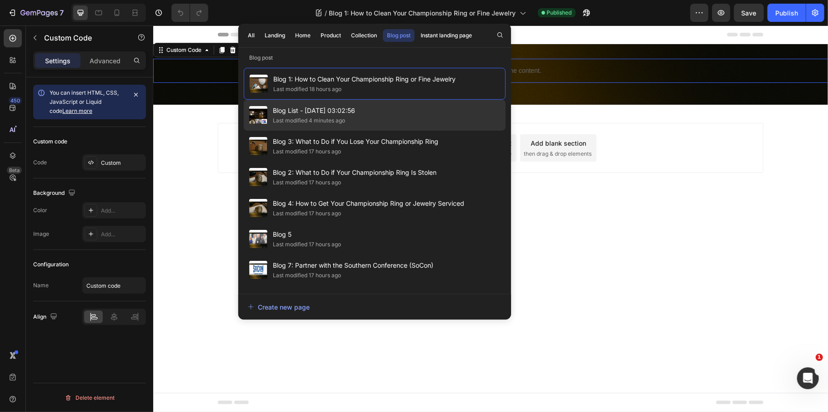
click at [322, 120] on div "Last modified 4 minutes ago" at bounding box center [309, 120] width 72 height 9
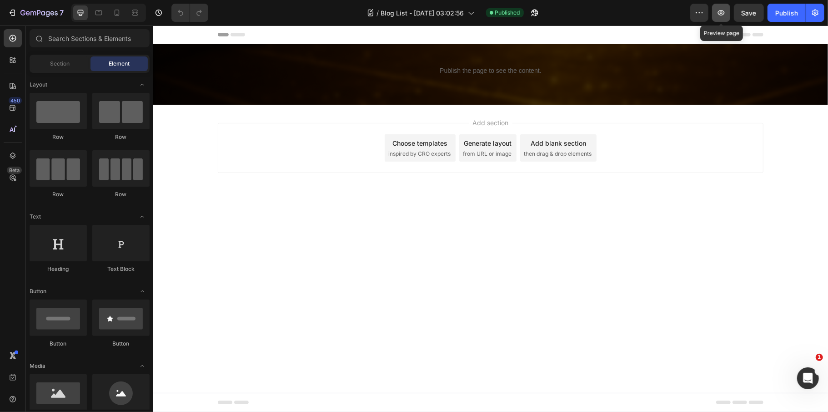
click at [722, 13] on icon "button" at bounding box center [721, 12] width 7 height 5
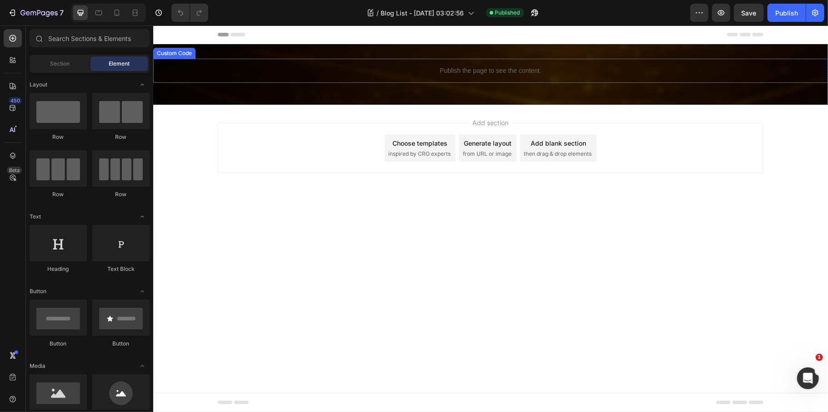
click at [529, 78] on div "Publish the page to see the content." at bounding box center [490, 70] width 675 height 24
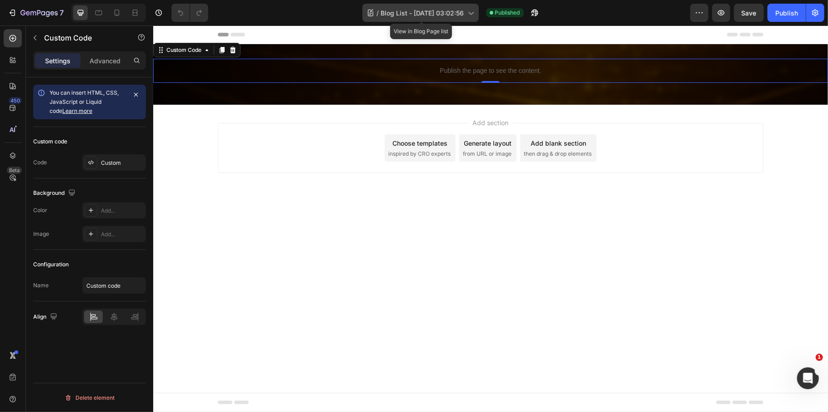
click at [390, 6] on div "/ Blog List - Aug 26, 03:02:56" at bounding box center [421, 13] width 116 height 18
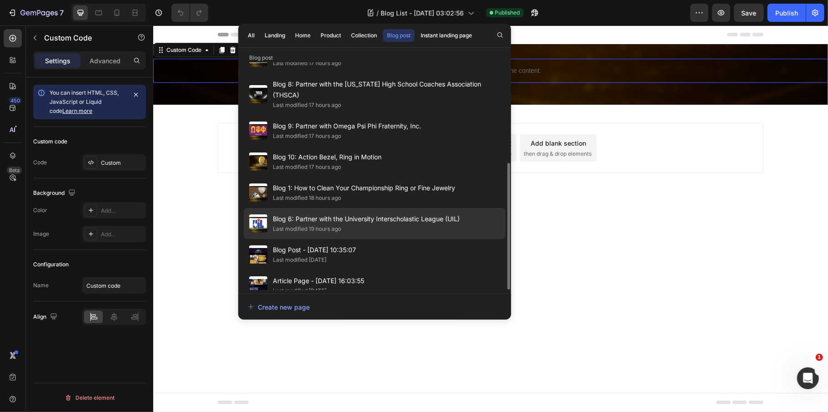
scroll to position [121, 0]
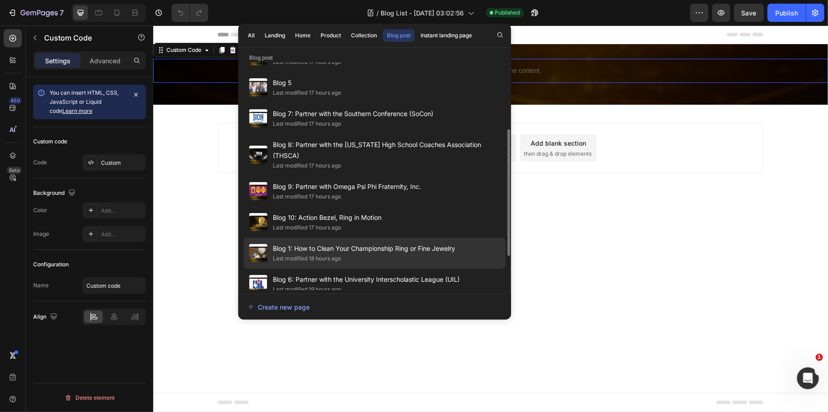
click at [336, 243] on span "Blog 1: How to Clean Your Championship Ring or Fine Jewelry" at bounding box center [364, 248] width 182 height 11
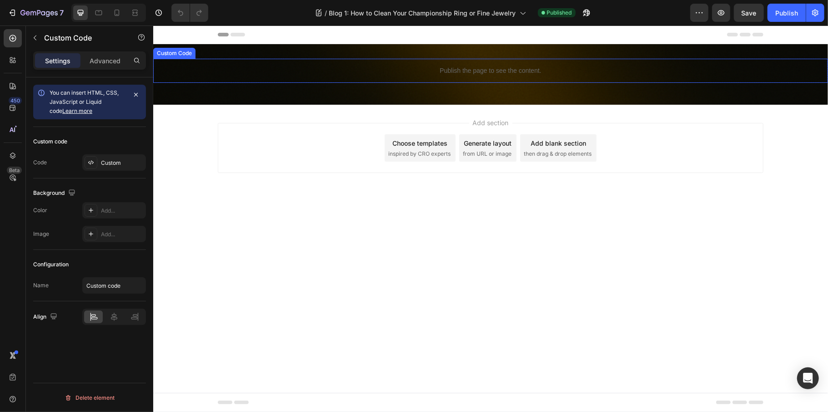
click at [400, 71] on p "Publish the page to see the content." at bounding box center [490, 71] width 675 height 10
click at [113, 162] on div "Custom" at bounding box center [122, 163] width 43 height 8
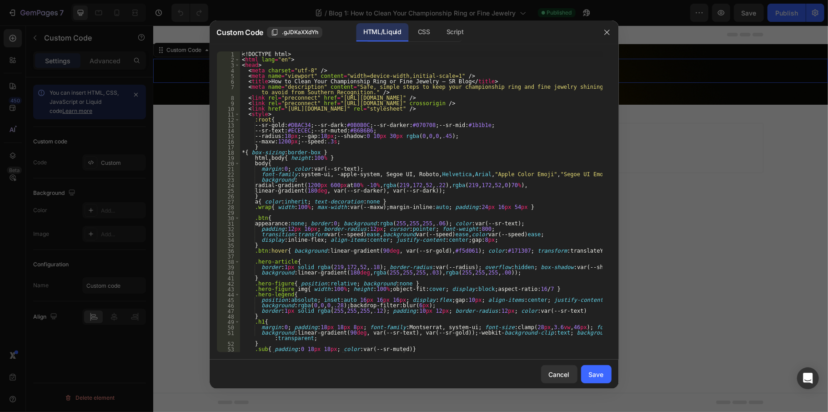
click at [392, 255] on div "<! DOCTYPE html > < html lang = "en" > < head > < meta charset = "utf-8" /> < m…" at bounding box center [421, 207] width 363 height 312
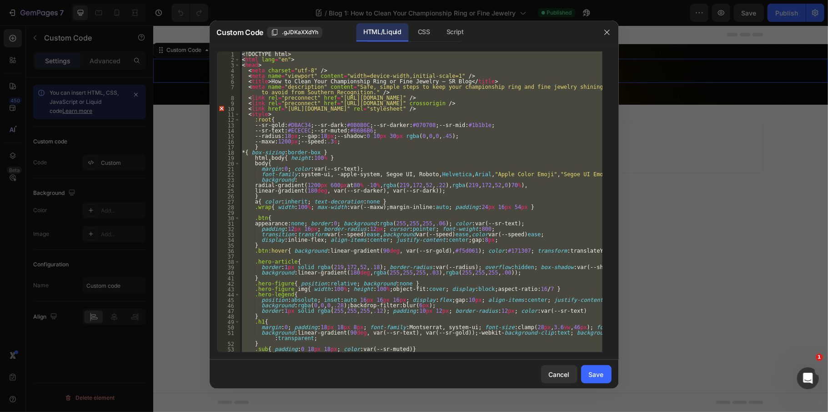
click at [341, 175] on div "<! DOCTYPE html > < html lang = "en" > < head > < meta charset = "utf-8" /> < m…" at bounding box center [421, 201] width 363 height 301
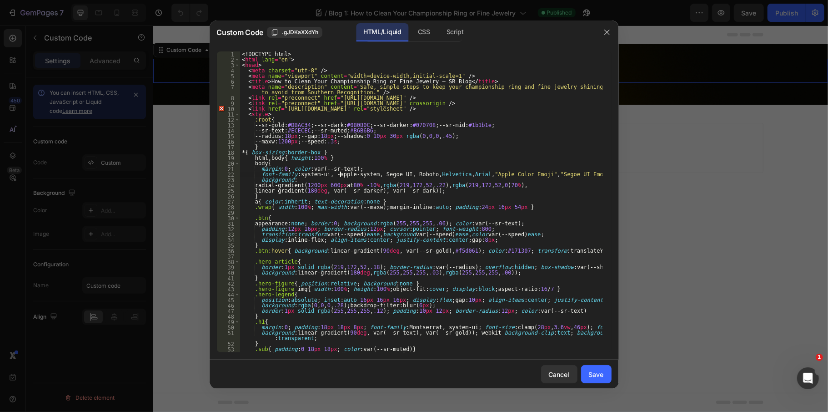
type textarea "</html>"
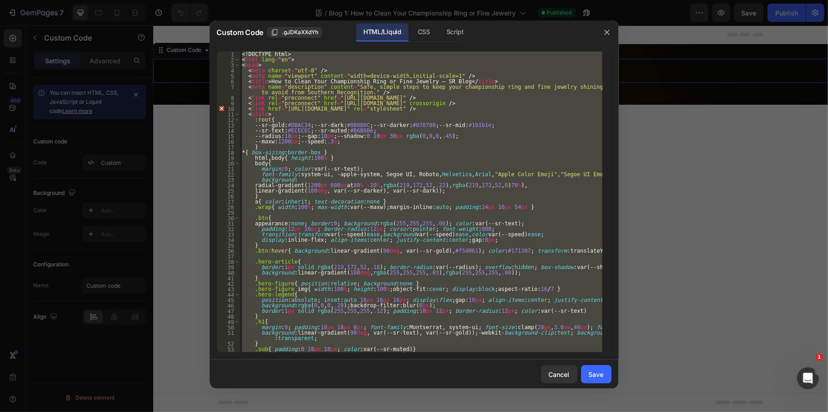
paste textarea
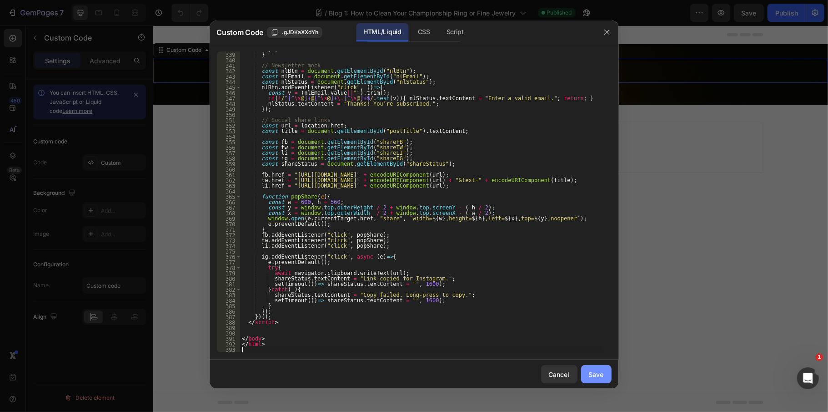
click at [588, 375] on button "Save" at bounding box center [596, 374] width 30 height 18
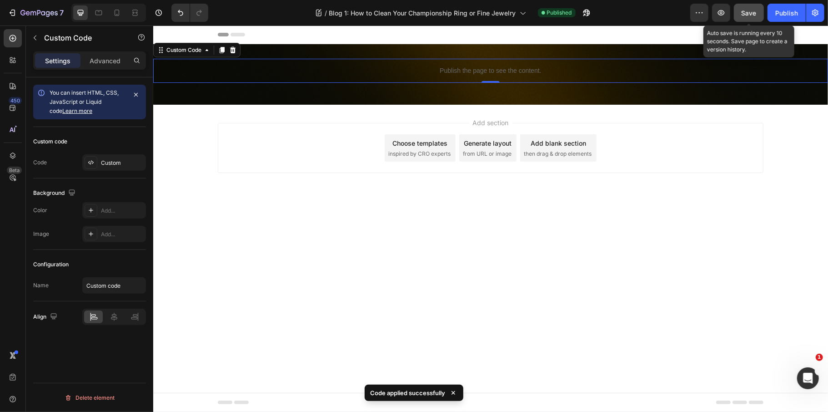
click at [737, 19] on button "Save" at bounding box center [749, 13] width 30 height 18
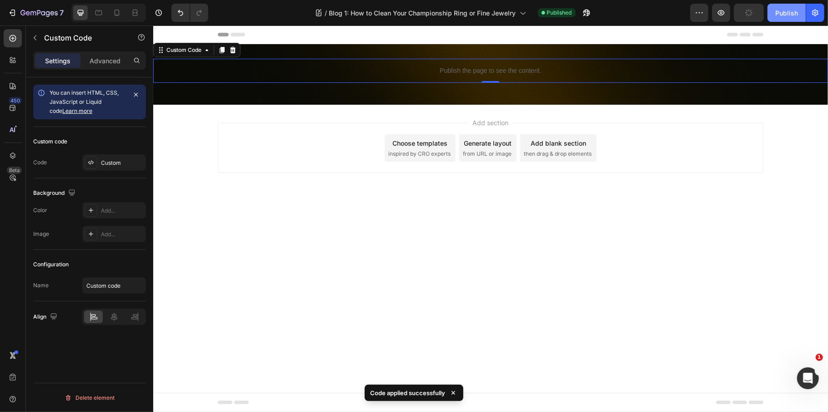
click at [791, 17] on div "Publish" at bounding box center [787, 13] width 23 height 10
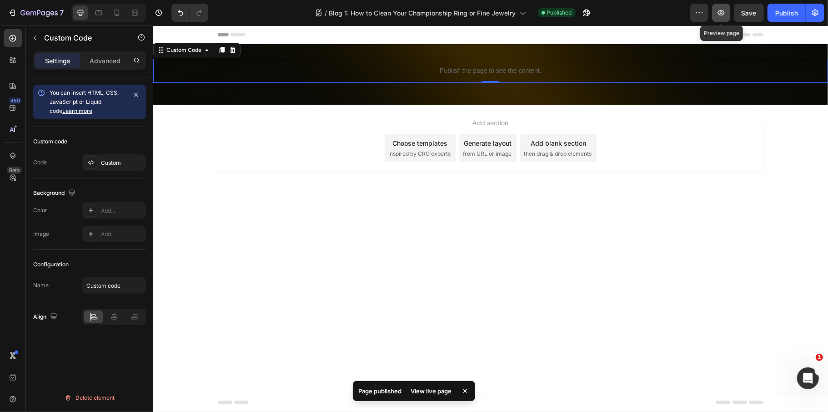
click at [727, 15] on button "button" at bounding box center [721, 13] width 18 height 18
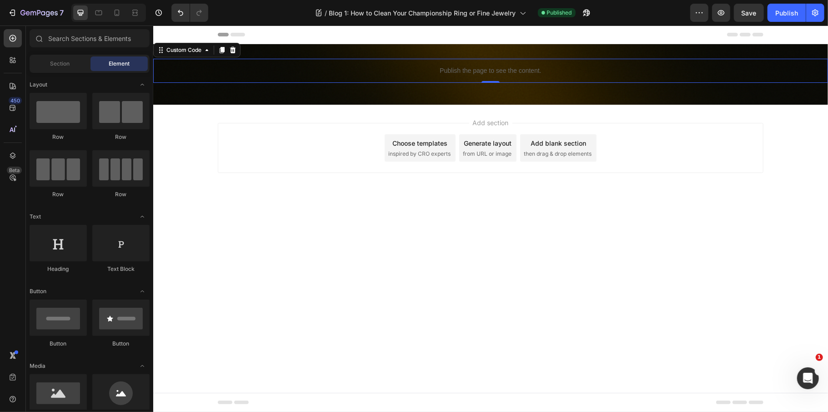
click at [272, 253] on body "Header Publish the page to see the content. Custom Code 0 Row Section 1 Root St…" at bounding box center [490, 218] width 675 height 386
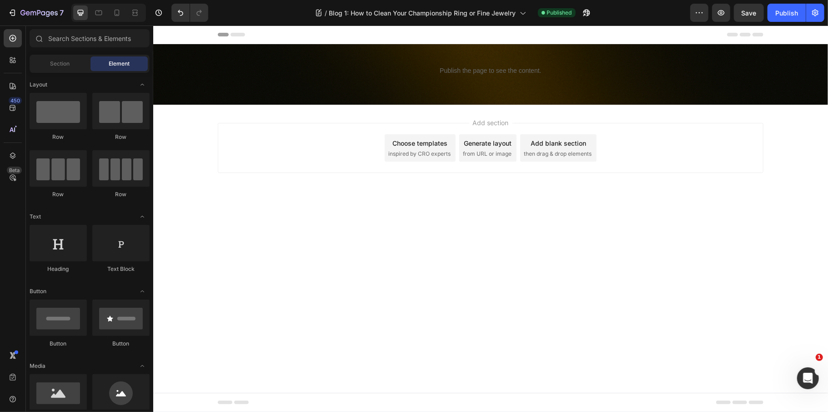
click at [272, 206] on div "Add section Choose templates inspired by CRO experts Generate layout from URL o…" at bounding box center [490, 160] width 675 height 112
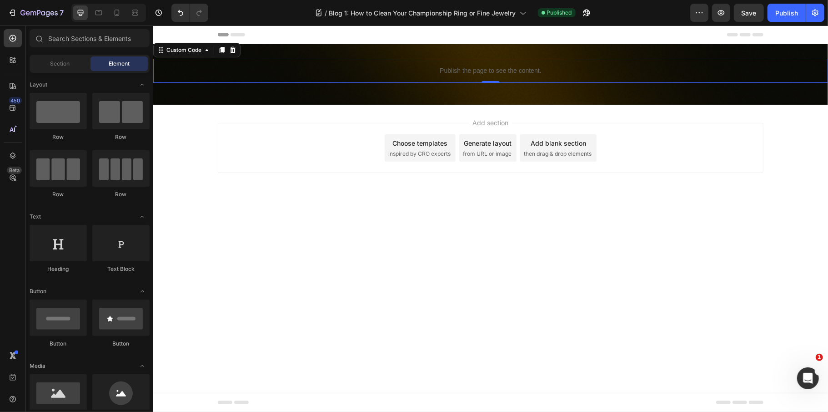
click at [435, 71] on p "Publish the page to see the content." at bounding box center [490, 71] width 675 height 10
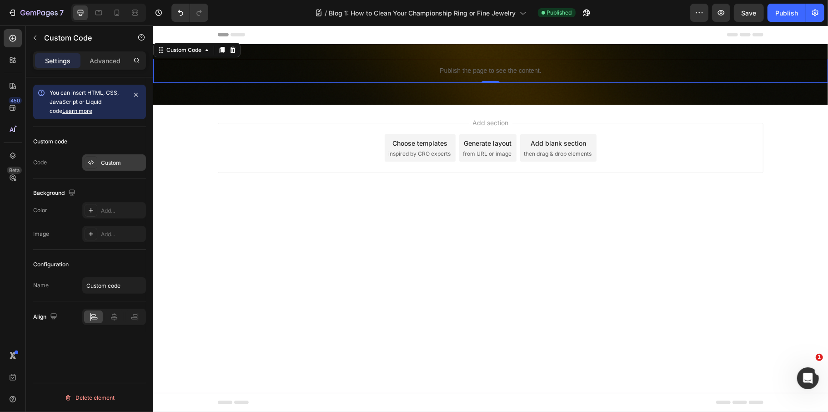
click at [106, 160] on div "Custom" at bounding box center [122, 163] width 43 height 8
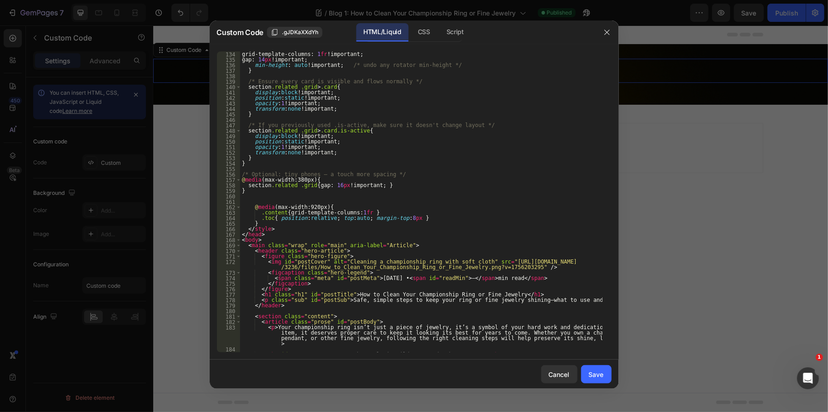
scroll to position [764, 0]
click at [652, 175] on div at bounding box center [414, 206] width 828 height 412
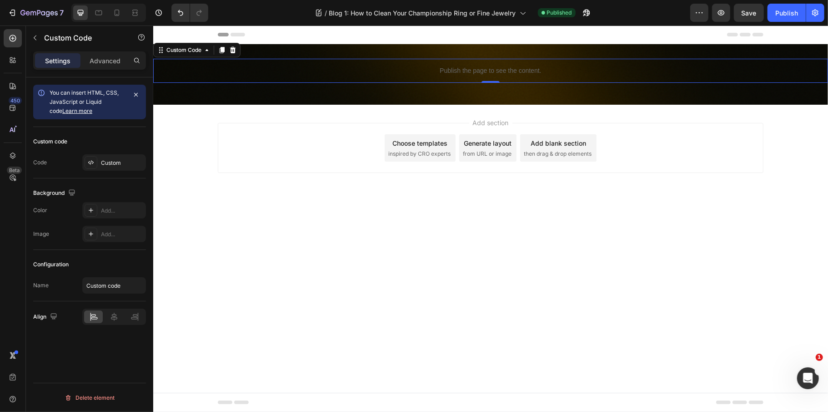
click at [447, 71] on p "Publish the page to see the content." at bounding box center [490, 71] width 675 height 10
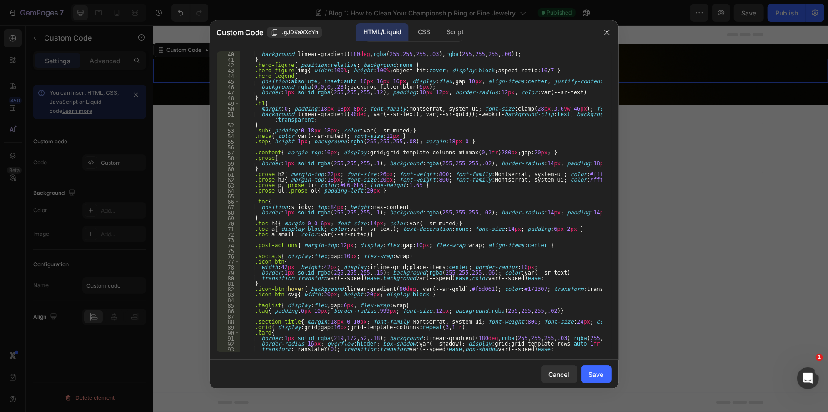
scroll to position [291, 0]
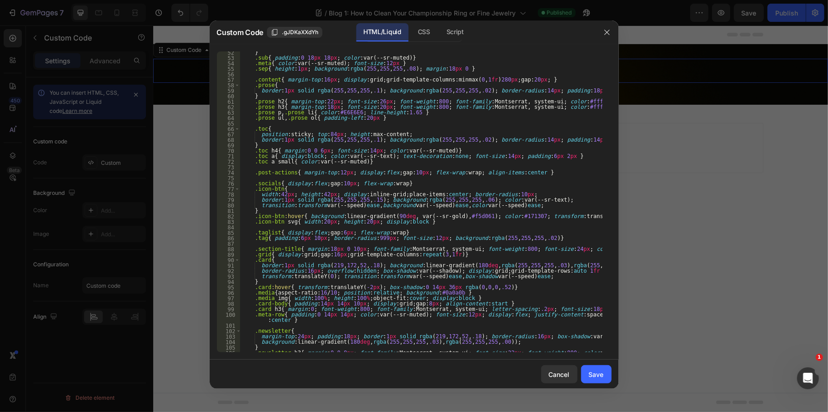
click at [695, 117] on div at bounding box center [414, 206] width 828 height 412
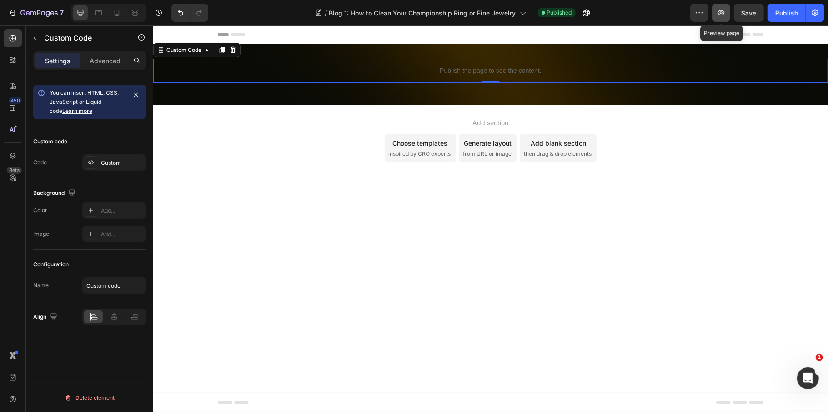
click at [720, 17] on icon "button" at bounding box center [721, 12] width 9 height 9
click at [435, 71] on p "Publish the page to see the content." at bounding box center [490, 71] width 675 height 10
click at [125, 161] on div "Custom" at bounding box center [122, 163] width 43 height 8
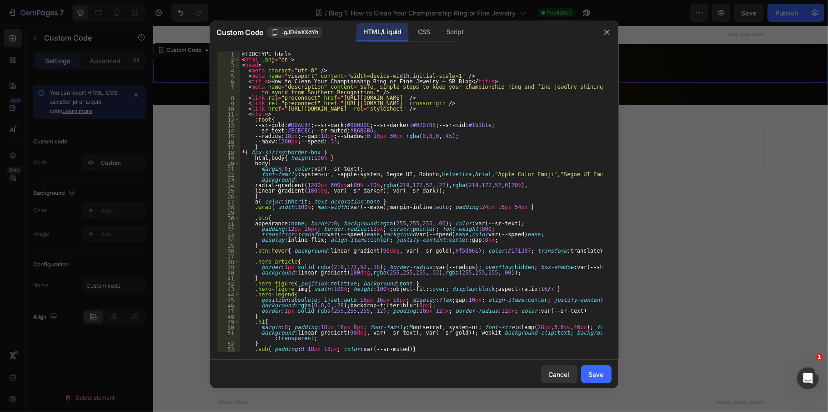
click at [375, 186] on div "<! DOCTYPE html > < html lang = "en" > < head > < meta charset = "utf-8" /> < m…" at bounding box center [421, 207] width 363 height 312
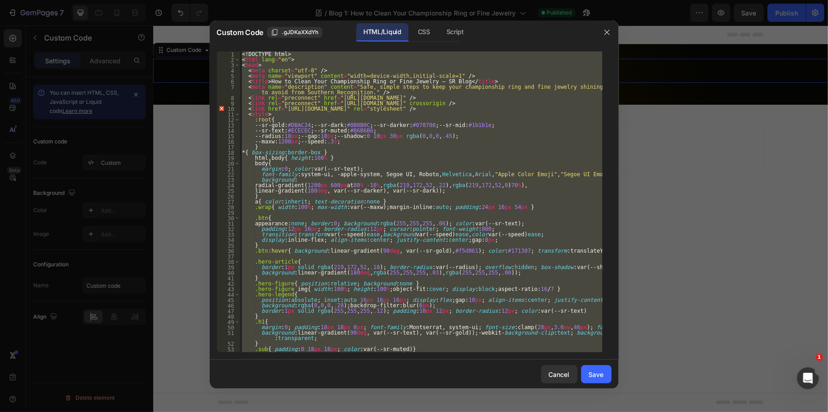
click at [321, 198] on div "<! DOCTYPE html > < html lang = "en" > < head > < meta charset = "utf-8" /> < m…" at bounding box center [421, 201] width 363 height 301
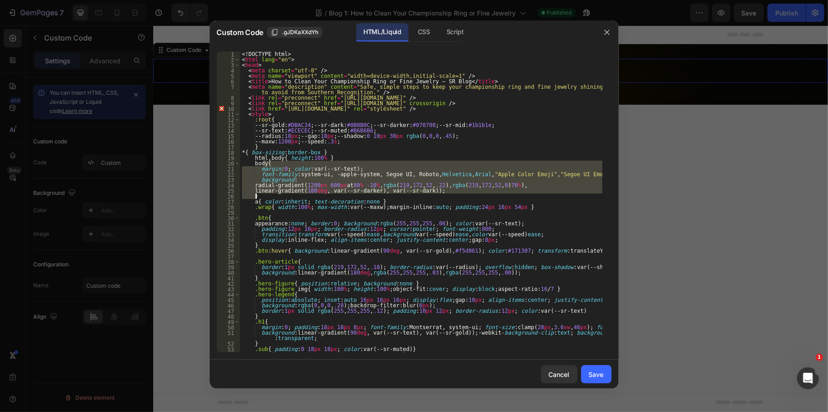
click at [321, 198] on div "<! DOCTYPE html > < html lang = "en" > < head > < meta charset = "utf-8" /> < m…" at bounding box center [421, 207] width 363 height 312
type textarea "</html>"
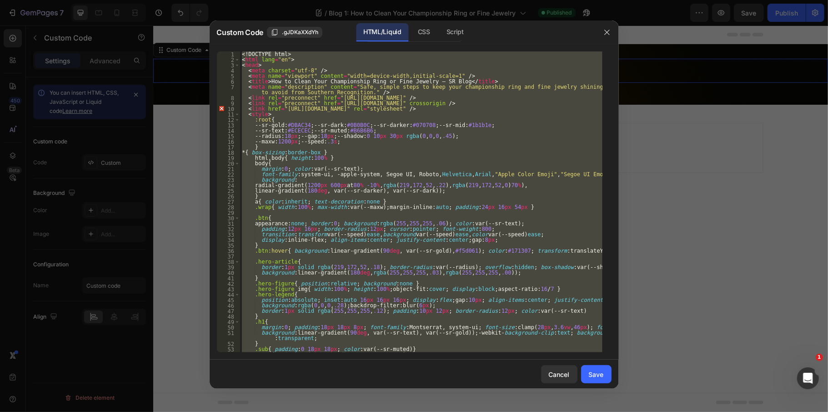
paste textarea
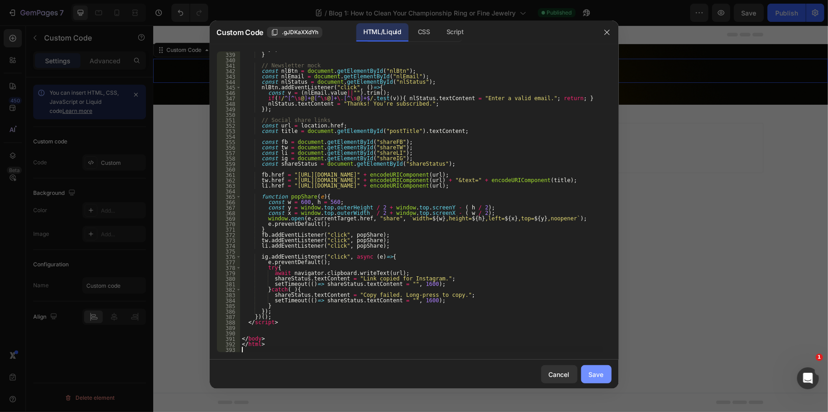
click at [588, 372] on button "Save" at bounding box center [596, 374] width 30 height 18
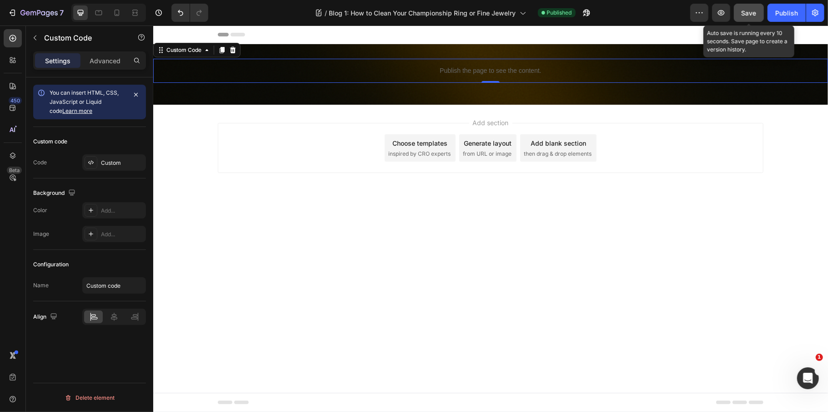
click at [752, 5] on button "Save" at bounding box center [749, 13] width 30 height 18
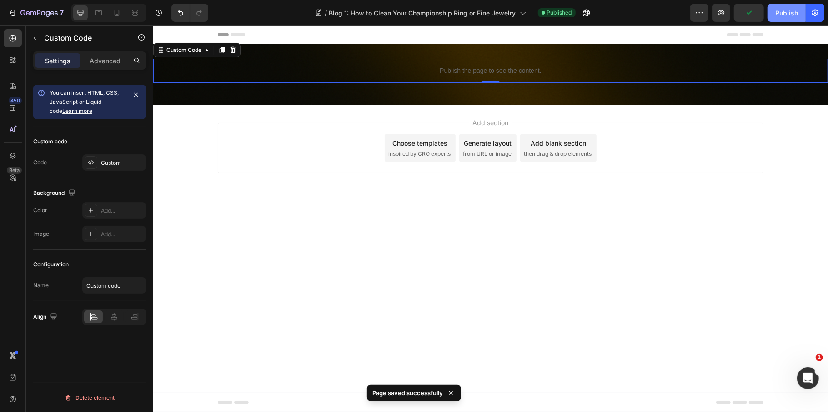
drag, startPoint x: 780, startPoint y: 11, endPoint x: 613, endPoint y: 10, distance: 166.5
click at [780, 11] on div "Publish" at bounding box center [787, 13] width 23 height 10
click at [723, 23] on div "7 Version history / Blog 1: How to Clean Your Championship Ring or Fine Jewelry…" at bounding box center [414, 13] width 828 height 26
click at [725, 13] on icon "button" at bounding box center [721, 12] width 9 height 9
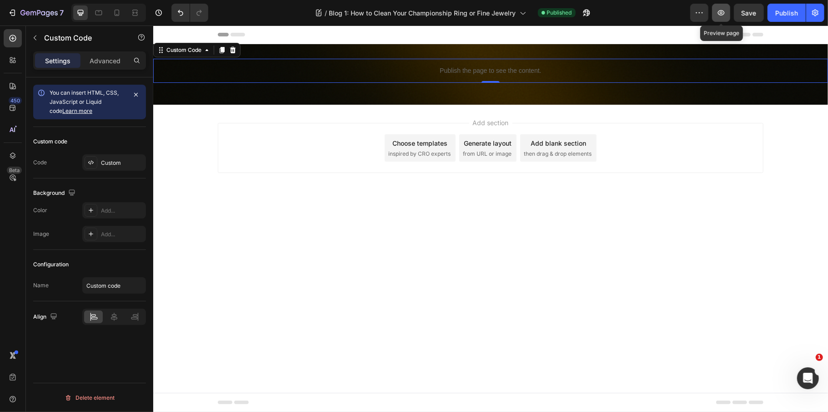
click at [721, 11] on icon "button" at bounding box center [721, 12] width 9 height 9
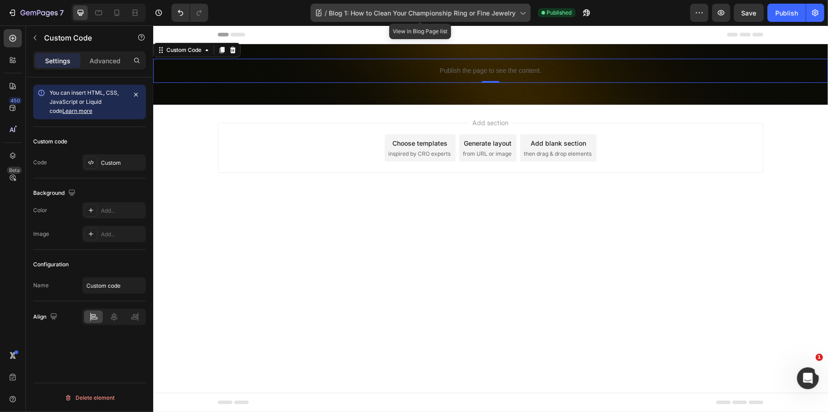
click at [363, 11] on span "Blog 1: How to Clean Your Championship Ring or Fine Jewelry" at bounding box center [422, 13] width 187 height 10
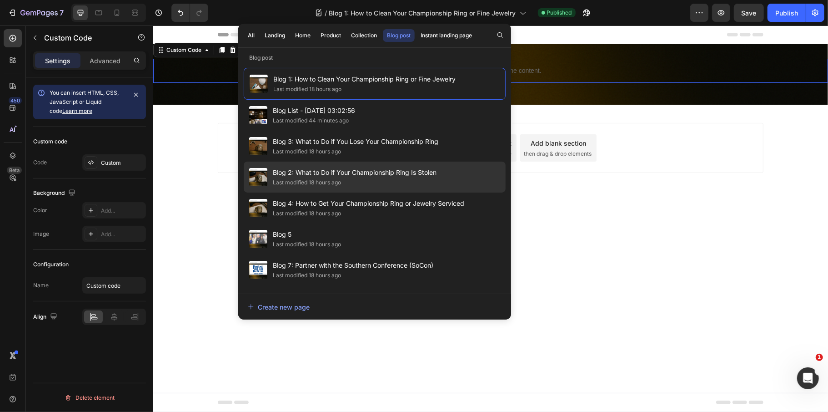
click at [350, 175] on span "Blog 2: What to Do if Your Championship Ring Is Stolen" at bounding box center [355, 172] width 164 height 11
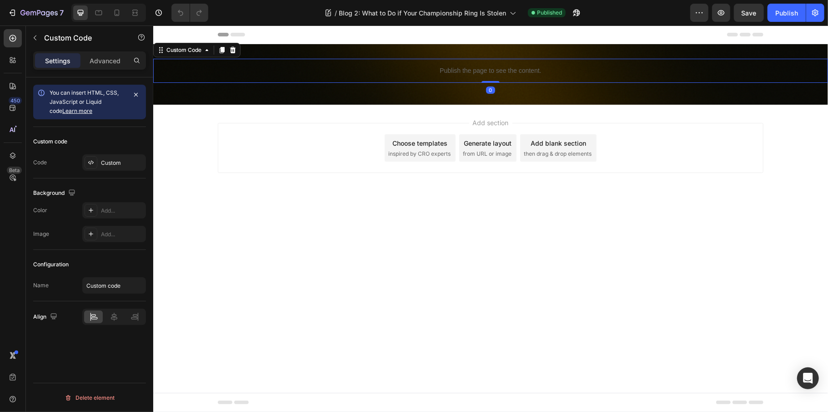
click at [441, 73] on p "Publish the page to see the content." at bounding box center [490, 71] width 675 height 10
click at [116, 164] on div "Custom" at bounding box center [122, 163] width 43 height 8
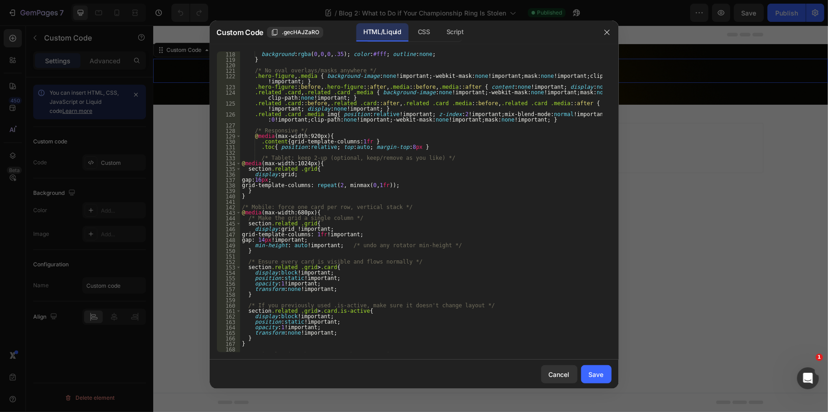
scroll to position [691, 0]
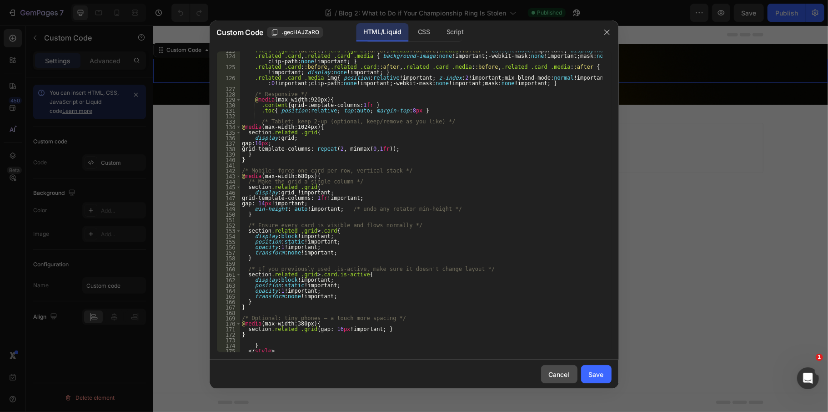
click at [557, 375] on div "Cancel" at bounding box center [559, 374] width 21 height 10
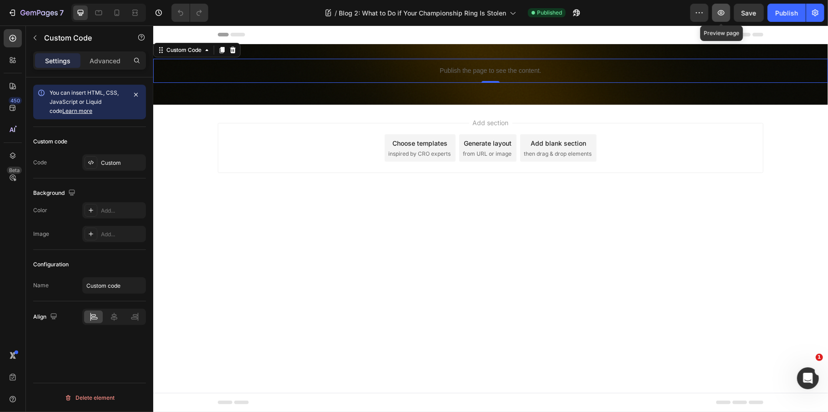
click at [720, 13] on icon "button" at bounding box center [721, 12] width 9 height 9
click at [534, 69] on p "Publish the page to see the content." at bounding box center [490, 71] width 675 height 10
click at [128, 163] on div "Custom" at bounding box center [122, 163] width 43 height 8
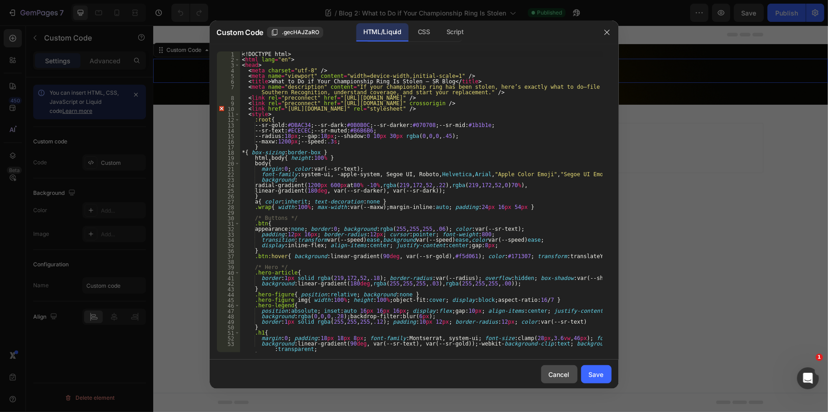
click at [555, 373] on div "Cancel" at bounding box center [559, 374] width 21 height 10
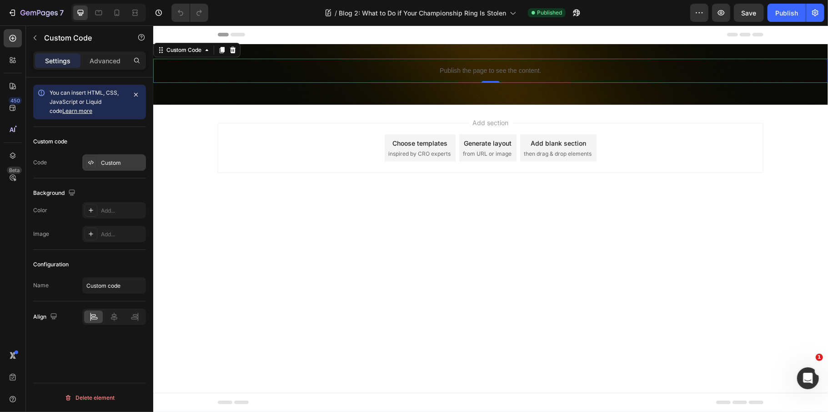
click at [106, 159] on div "Custom" at bounding box center [122, 163] width 43 height 8
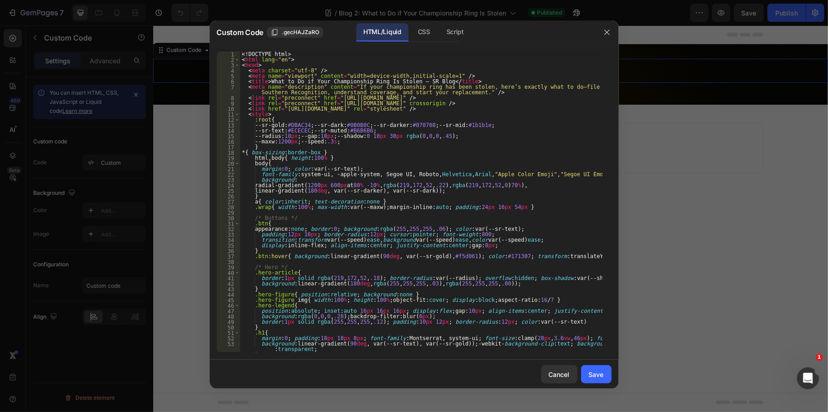
click at [364, 186] on div "<! DOCTYPE html > < html lang = "en" > < head > < meta charset = "utf-8" /> < m…" at bounding box center [421, 207] width 363 height 312
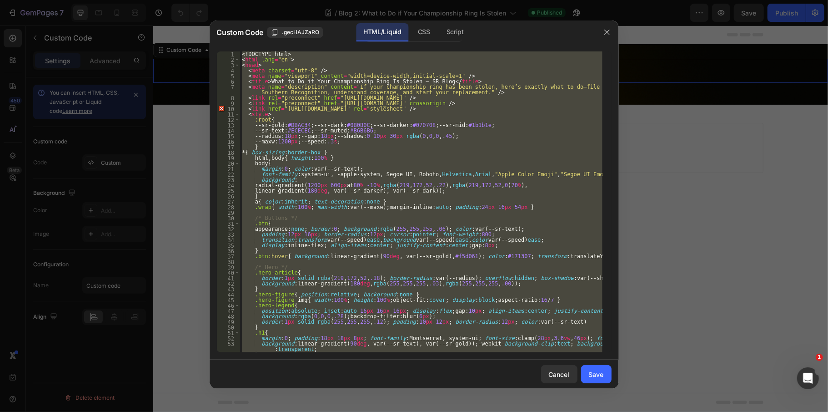
click at [396, 197] on div "<! DOCTYPE html > < html lang = "en" > < head > < meta charset = "utf-8" /> < m…" at bounding box center [421, 201] width 363 height 301
click at [366, 195] on div "<! DOCTYPE html > < html lang = "en" > < head > < meta charset = "utf-8" /> < m…" at bounding box center [421, 201] width 363 height 301
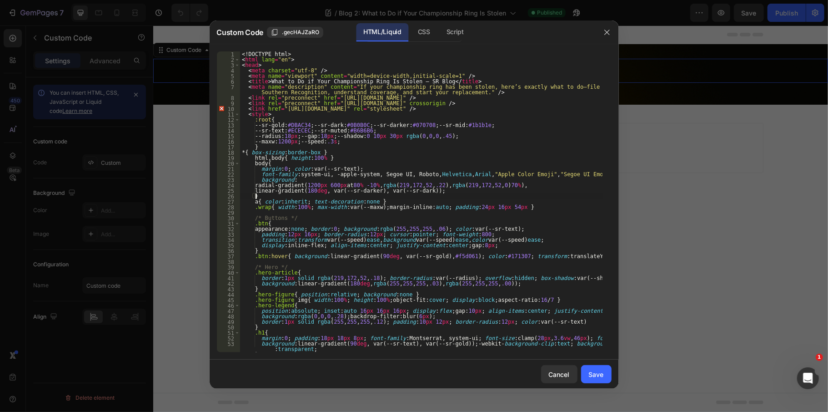
type textarea "</html>"
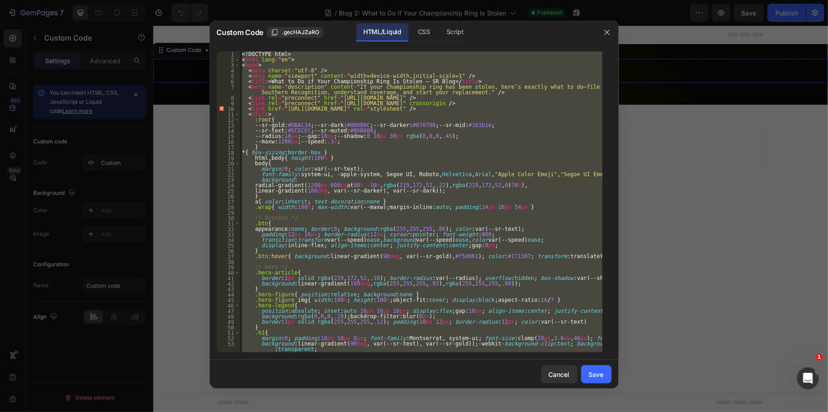
paste textarea
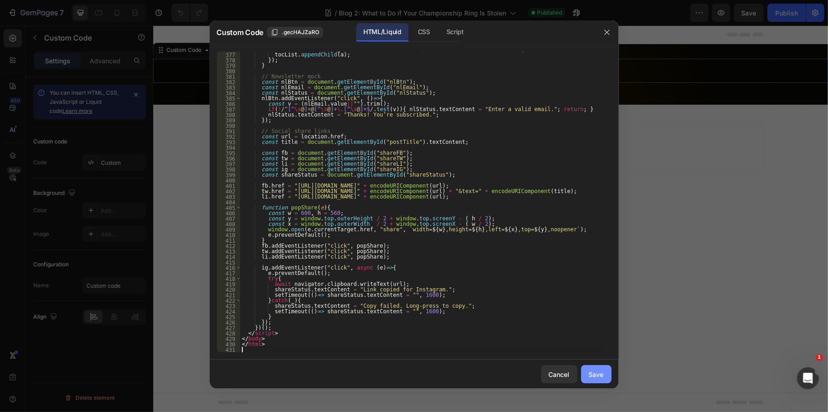
click at [603, 377] on div "Save" at bounding box center [596, 374] width 15 height 10
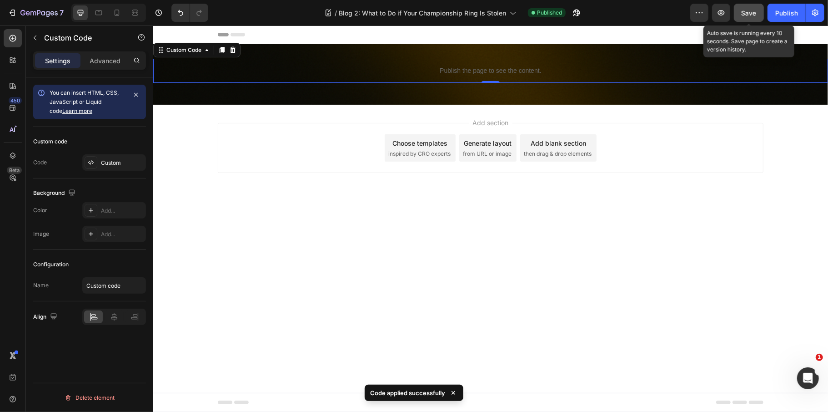
click at [750, 13] on span "Save" at bounding box center [749, 13] width 15 height 8
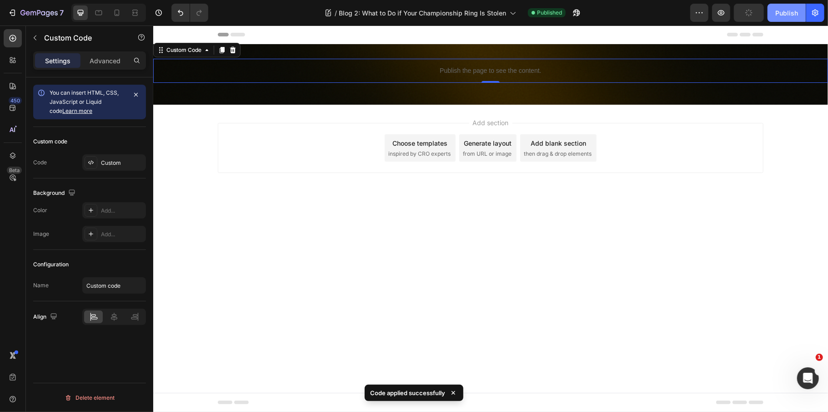
click at [776, 14] on div "Publish" at bounding box center [787, 13] width 23 height 10
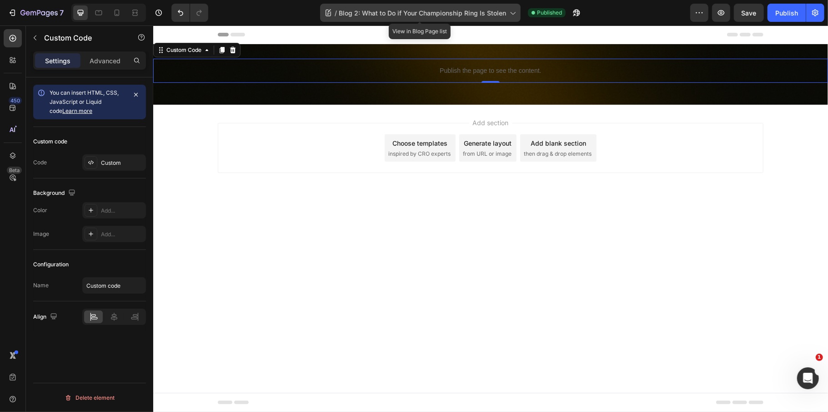
click at [432, 9] on span "Blog 2: What to Do if Your Championship Ring Is Stolen" at bounding box center [422, 13] width 167 height 10
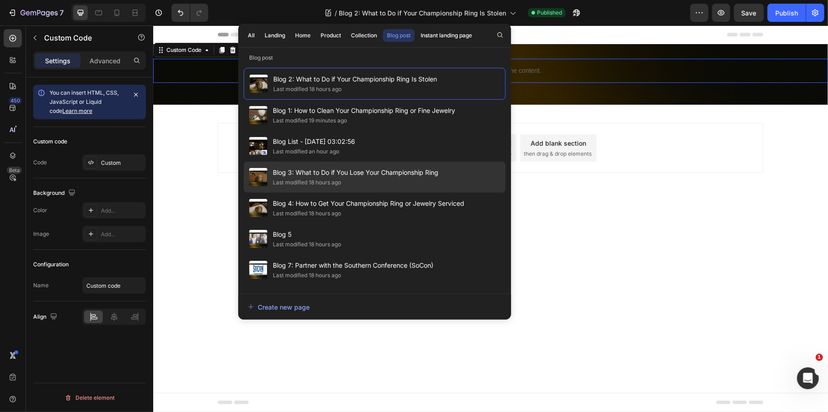
click at [309, 181] on div "Last modified 18 hours ago" at bounding box center [307, 182] width 68 height 9
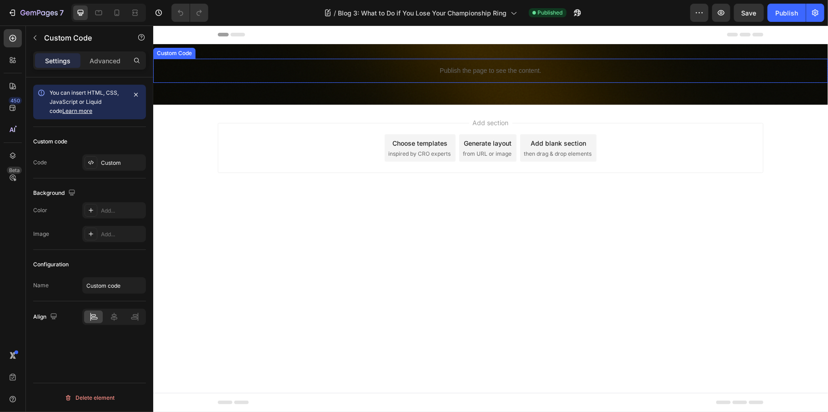
click at [375, 70] on p "Publish the page to see the content." at bounding box center [490, 71] width 675 height 10
click at [124, 163] on div "Custom" at bounding box center [122, 163] width 43 height 8
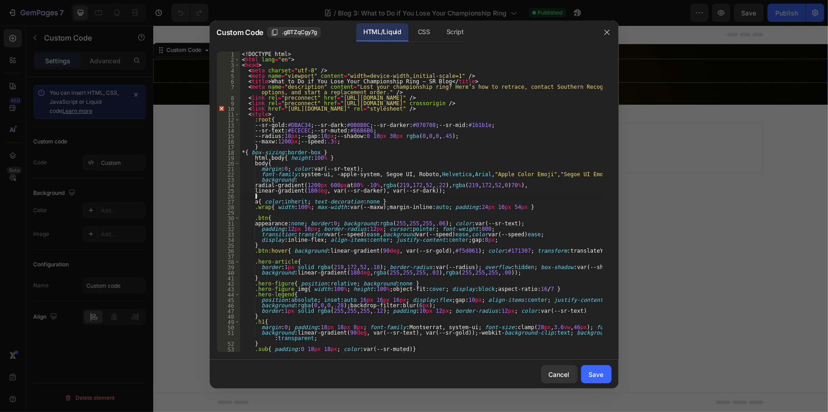
click at [481, 197] on div "<! DOCTYPE html > < html lang = "en" > < head > < meta charset = "utf-8" /> < m…" at bounding box center [421, 207] width 363 height 312
type textarea "</html>"
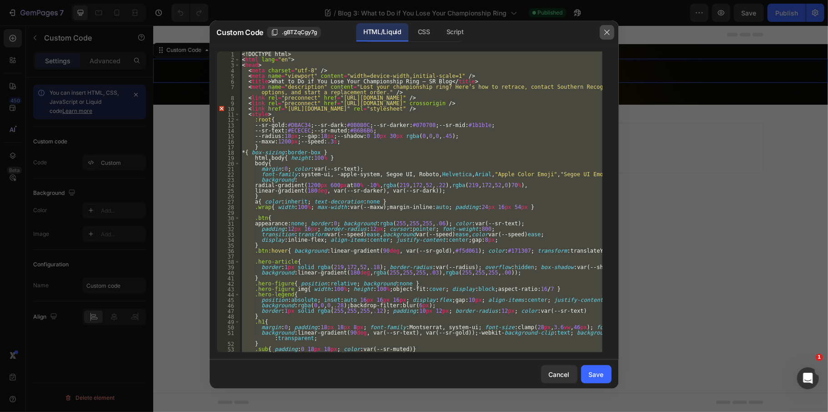
click at [603, 32] on button "button" at bounding box center [607, 32] width 15 height 15
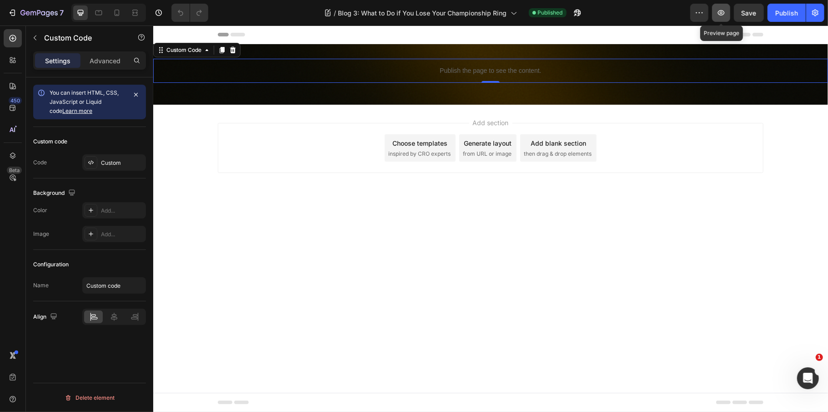
click at [717, 12] on icon "button" at bounding box center [721, 12] width 9 height 9
click at [119, 160] on div "Custom" at bounding box center [122, 163] width 43 height 8
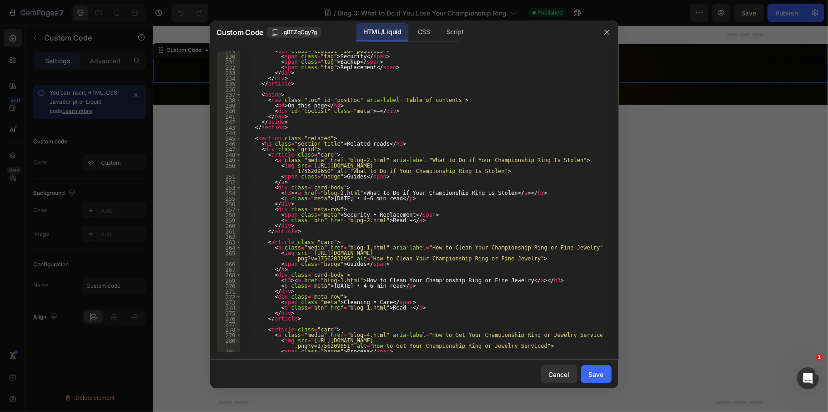
scroll to position [1415, 0]
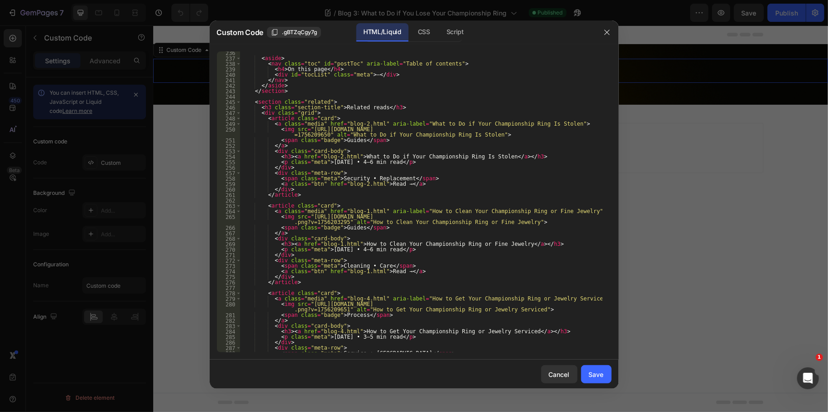
click at [630, 365] on div at bounding box center [414, 206] width 828 height 412
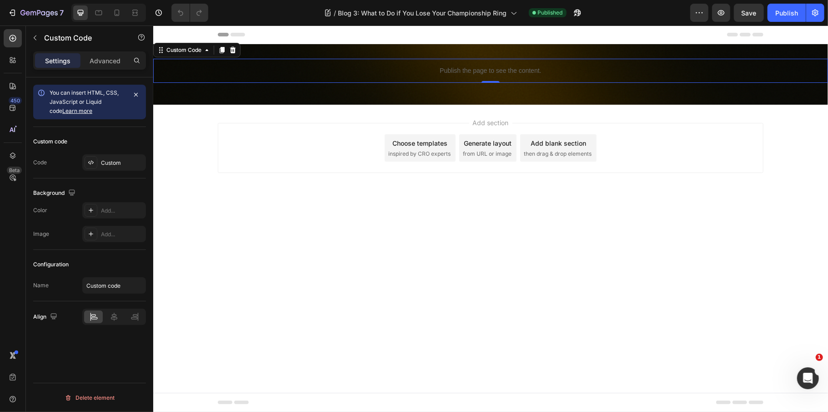
click at [296, 71] on p "Publish the page to see the content." at bounding box center [490, 71] width 675 height 10
click at [368, 74] on p "Publish the page to see the content." at bounding box center [490, 71] width 675 height 10
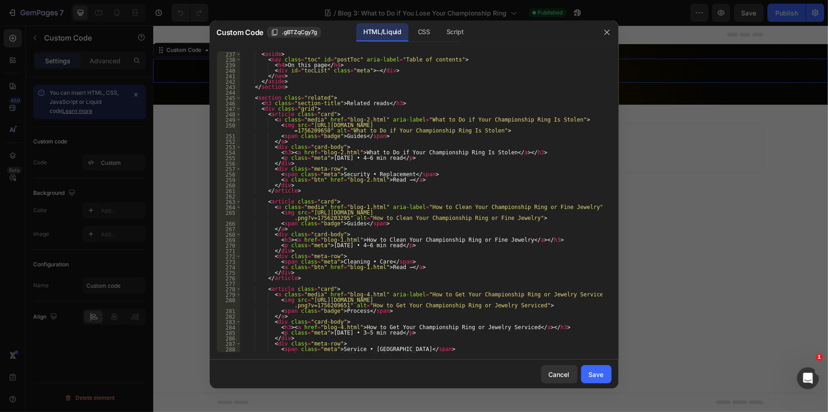
scroll to position [1419, 0]
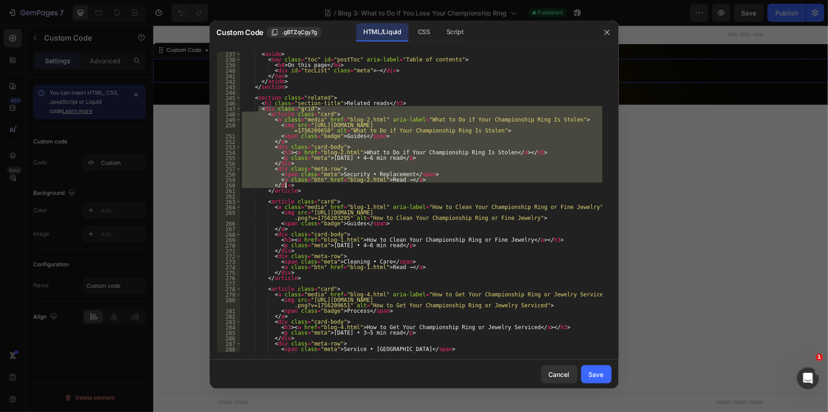
drag, startPoint x: 257, startPoint y: 108, endPoint x: 294, endPoint y: 185, distance: 84.6
click at [294, 185] on div "< aside > < nav class = "toc" id = "postToc" aria-label = "Table of contents" >…" at bounding box center [421, 207] width 363 height 312
type textarea "<a class="btn" href="blog-2.html">Read →</a> </div>"
paste textarea
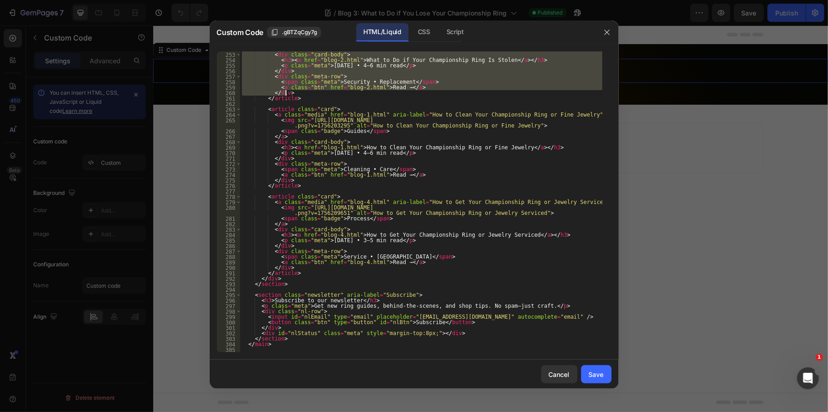
scroll to position [1438, 0]
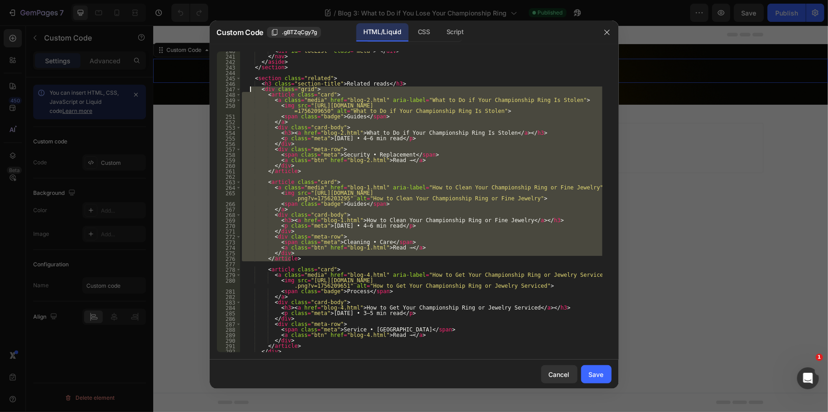
drag, startPoint x: 310, startPoint y: 257, endPoint x: 250, endPoint y: 92, distance: 175.3
click at [250, 92] on div "< div id = "tocList" class = "meta" > — </ div > </ nav > </ aside > </ section…" at bounding box center [421, 204] width 363 height 312
type textarea "<div class="grid"> <article class="card">"
paste textarea
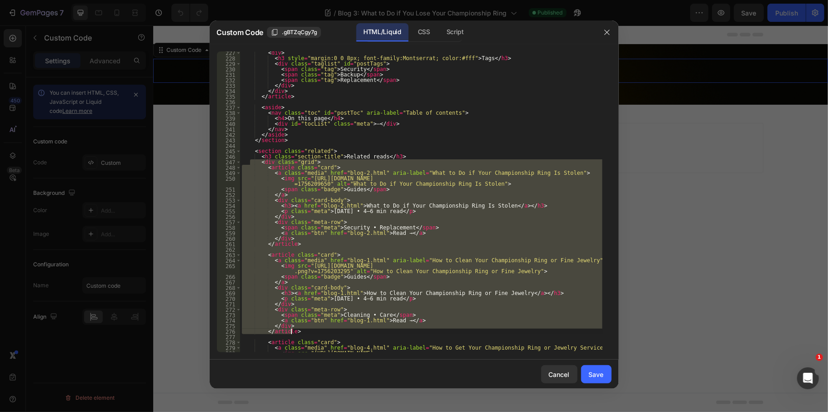
scroll to position [1329, 0]
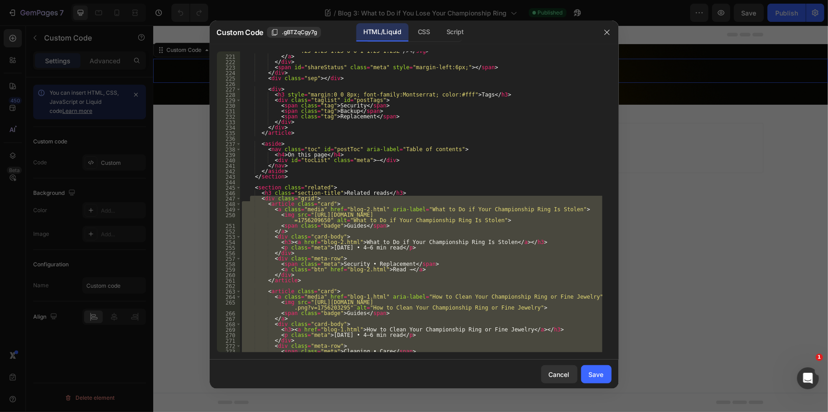
click at [384, 227] on div "< svg viewBox = "0 0 24 24" fill = "currentColor" aria-hidden = "true" > < path…" at bounding box center [421, 201] width 363 height 301
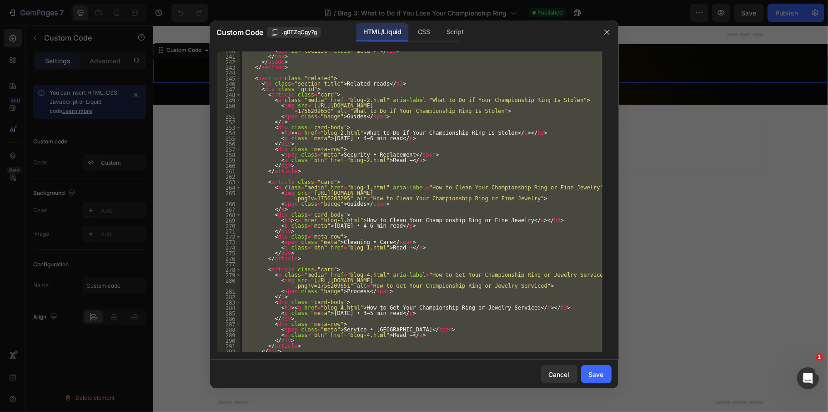
scroll to position [1438, 0]
click at [376, 153] on div "< div id = "tocList" class = "meta" > — </ div > </ nav > </ aside > </ section…" at bounding box center [421, 201] width 363 height 301
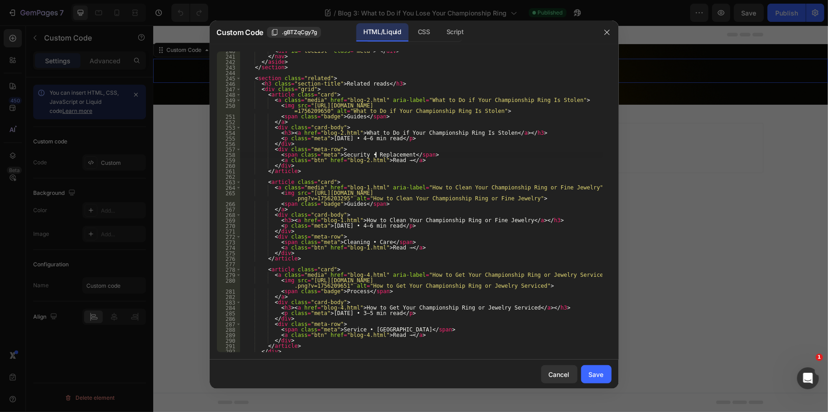
type textarea "</html>"
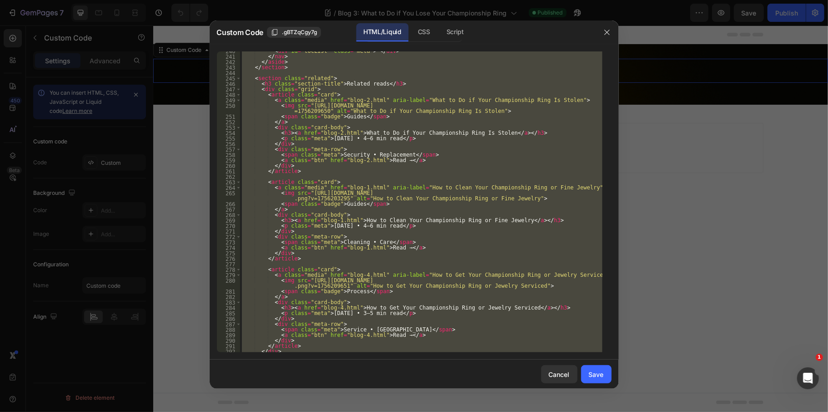
paste textarea
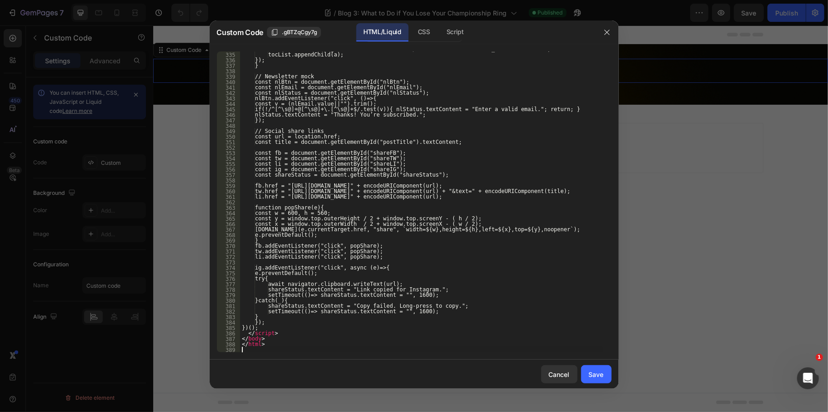
scroll to position [2024, 0]
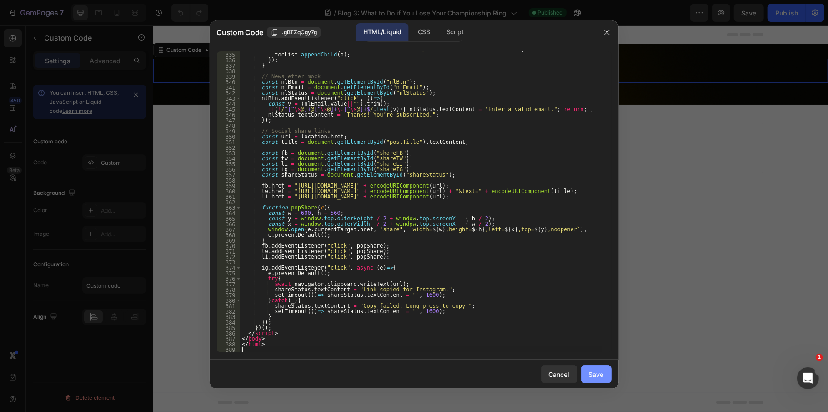
click at [592, 371] on div "Save" at bounding box center [596, 374] width 15 height 10
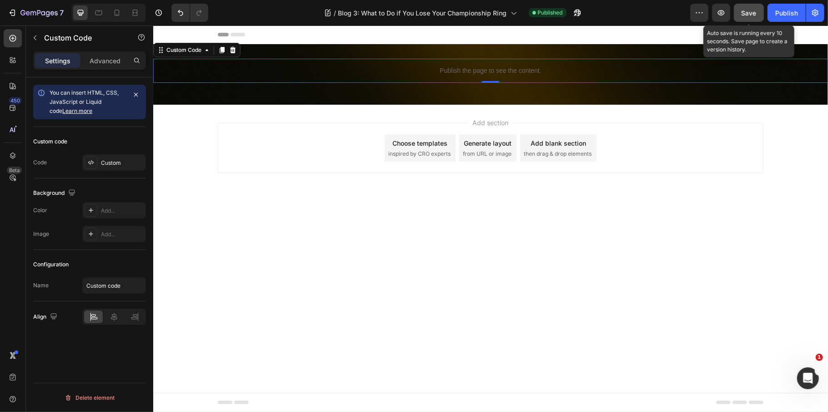
click at [744, 16] on div "Save" at bounding box center [749, 13] width 15 height 10
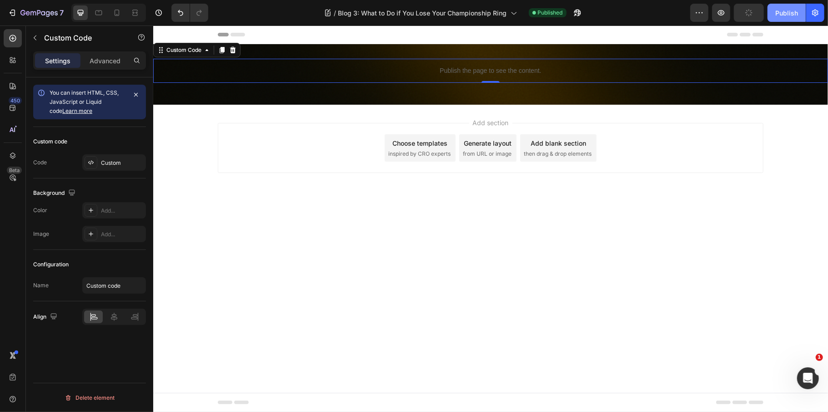
click at [774, 16] on button "Publish" at bounding box center [787, 13] width 38 height 18
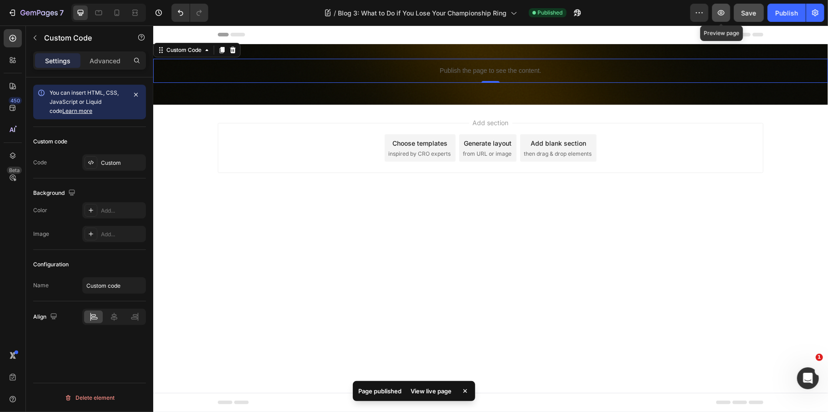
click at [724, 6] on button "button" at bounding box center [721, 13] width 18 height 18
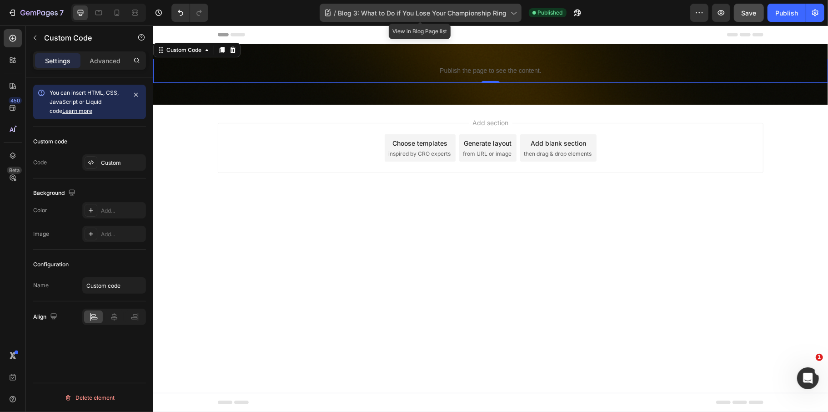
click at [416, 6] on div "/ Blog 3: What to Do if You Lose Your Championship Ring" at bounding box center [421, 13] width 202 height 18
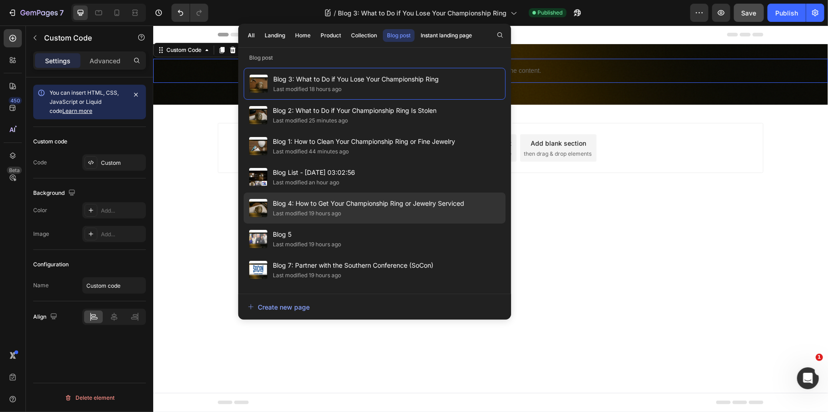
click at [323, 210] on div "Last modified 19 hours ago" at bounding box center [307, 213] width 68 height 9
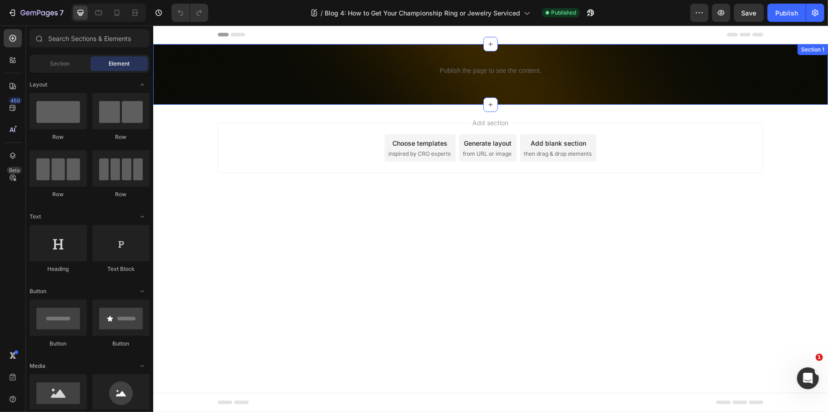
click at [502, 81] on div "Publish the page to see the content." at bounding box center [490, 70] width 675 height 24
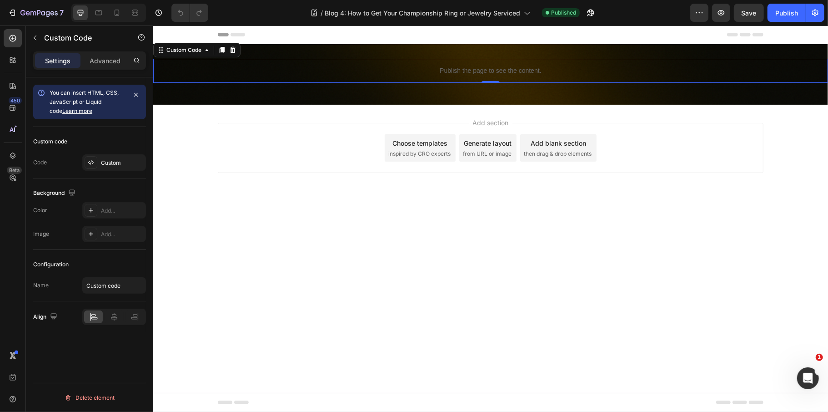
click at [452, 70] on p "Publish the page to see the content." at bounding box center [490, 71] width 675 height 10
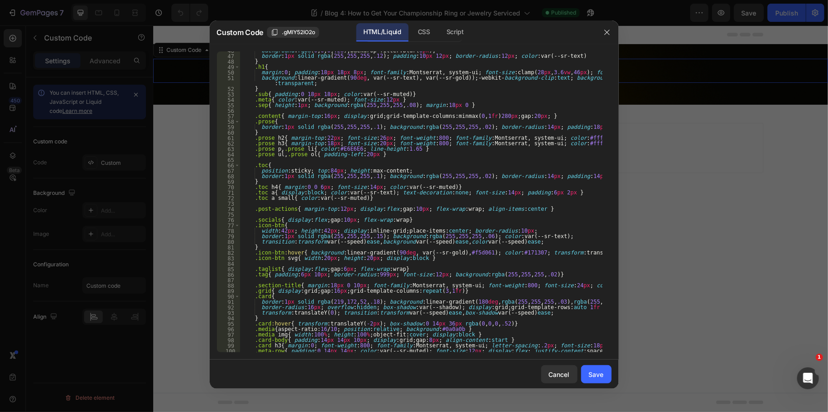
scroll to position [328, 0]
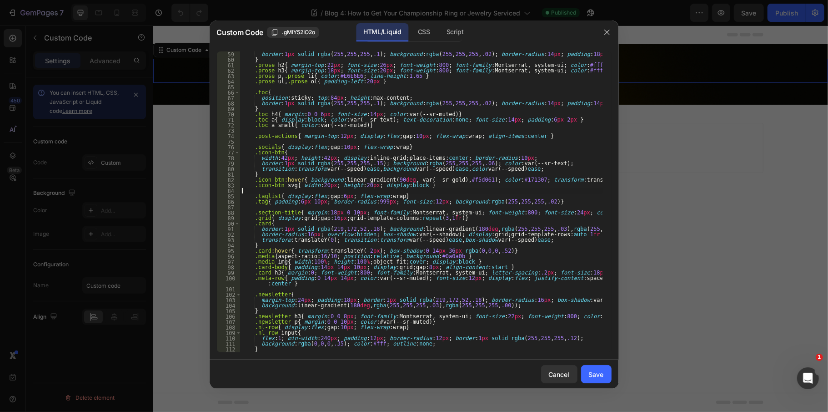
click at [396, 193] on div "border : 1 px solid rgba ( 255 , 255 , 255 , .1 ) ; background : rgba ( 255 , 2…" at bounding box center [421, 209] width 363 height 317
click at [731, 158] on div at bounding box center [414, 206] width 828 height 412
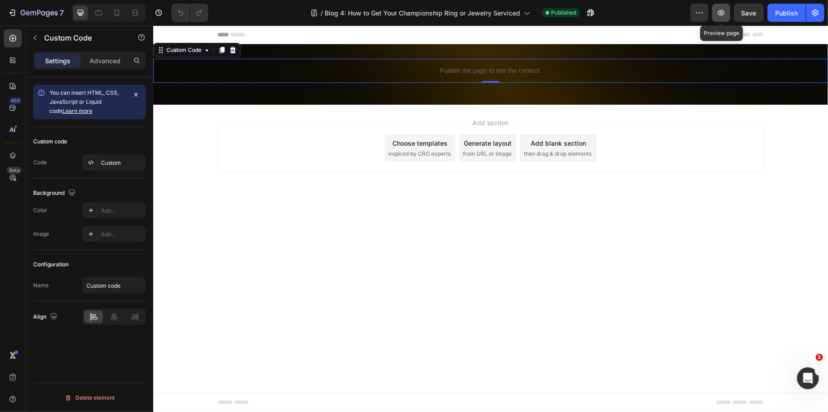
click at [717, 14] on icon "button" at bounding box center [721, 12] width 9 height 9
click at [499, 68] on p "Publish the page to see the content." at bounding box center [490, 71] width 675 height 10
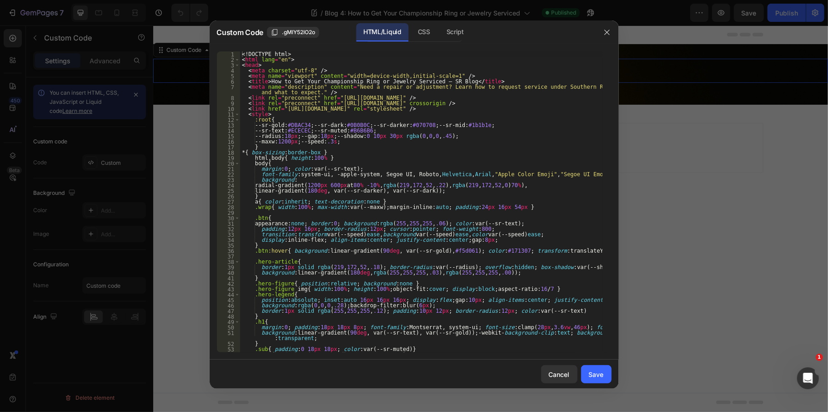
click at [416, 227] on div "<! DOCTYPE html > < html lang = "en" > < head > < meta charset = "utf-8" /> < m…" at bounding box center [421, 207] width 363 height 312
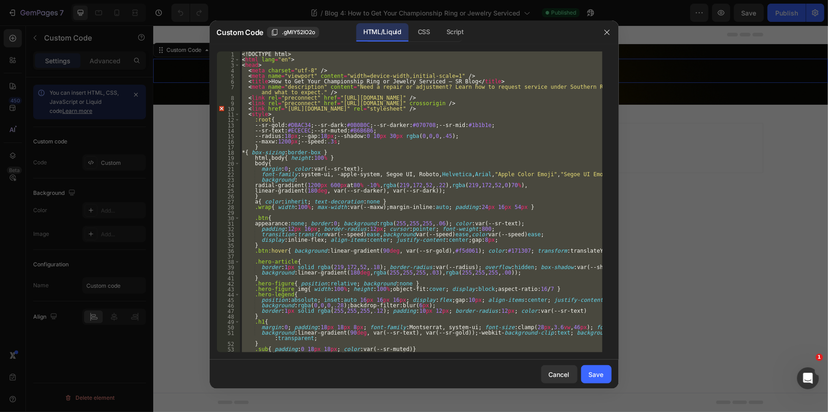
click at [403, 193] on div "<! DOCTYPE html > < html lang = "en" > < head > < meta charset = "utf-8" /> < m…" at bounding box center [421, 201] width 363 height 301
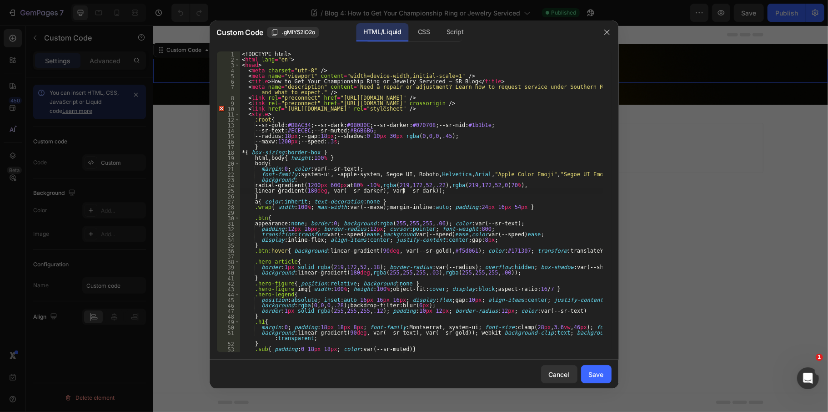
type textarea "</html>"
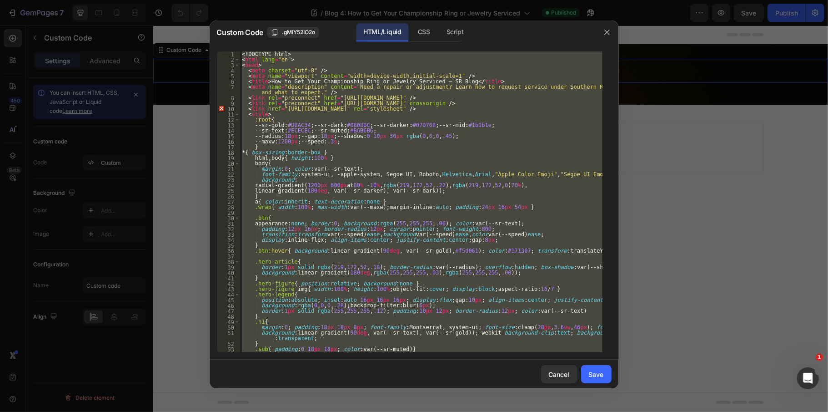
paste textarea
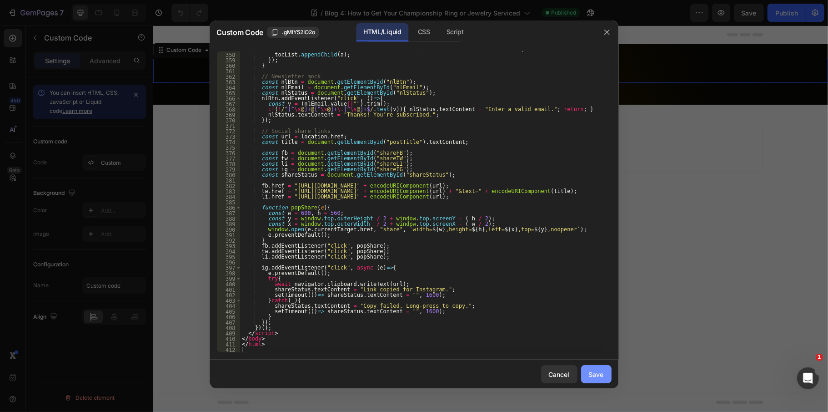
click at [589, 371] on div "Save" at bounding box center [596, 374] width 15 height 10
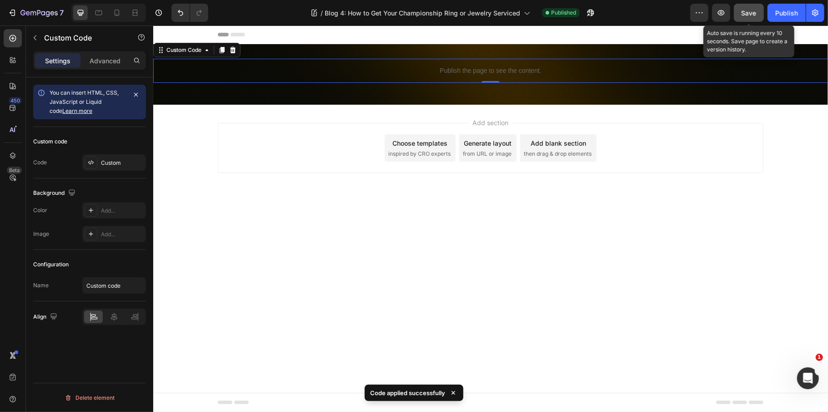
click at [743, 11] on span "Save" at bounding box center [749, 13] width 15 height 8
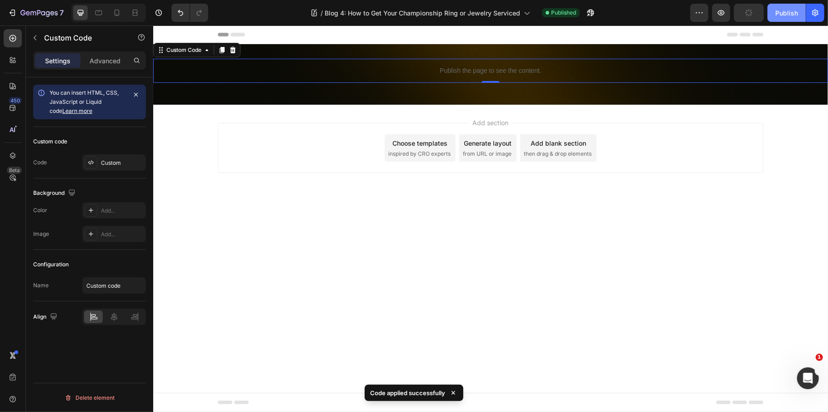
click at [791, 19] on button "Publish" at bounding box center [787, 13] width 38 height 18
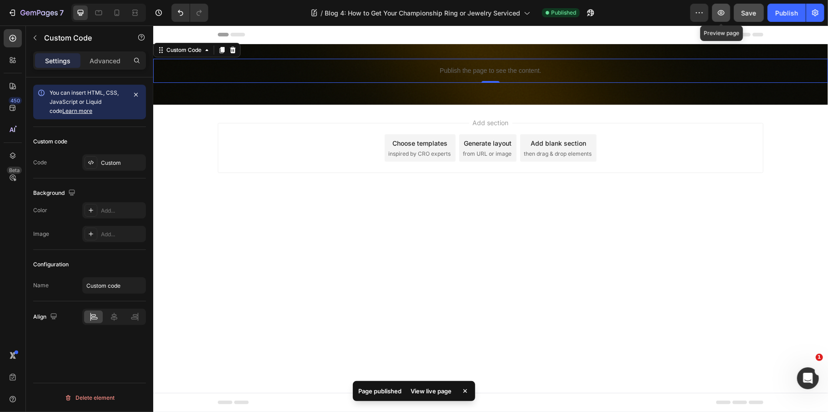
click at [721, 15] on icon "button" at bounding box center [721, 12] width 9 height 9
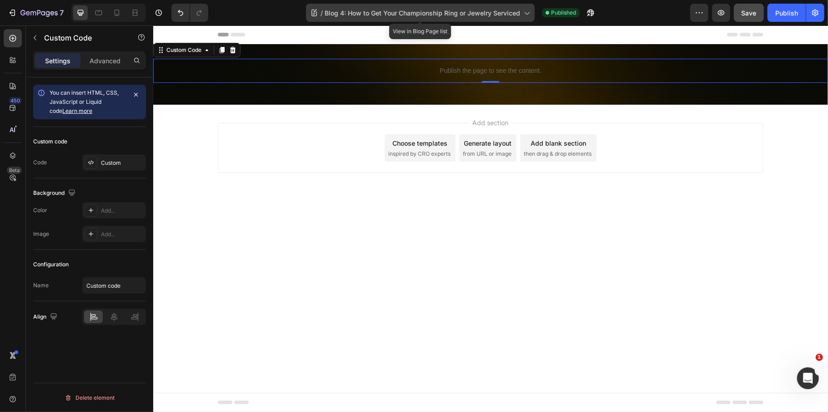
click at [399, 8] on span "Blog 4: How to Get Your Championship Ring or Jewelry Serviced" at bounding box center [423, 13] width 196 height 10
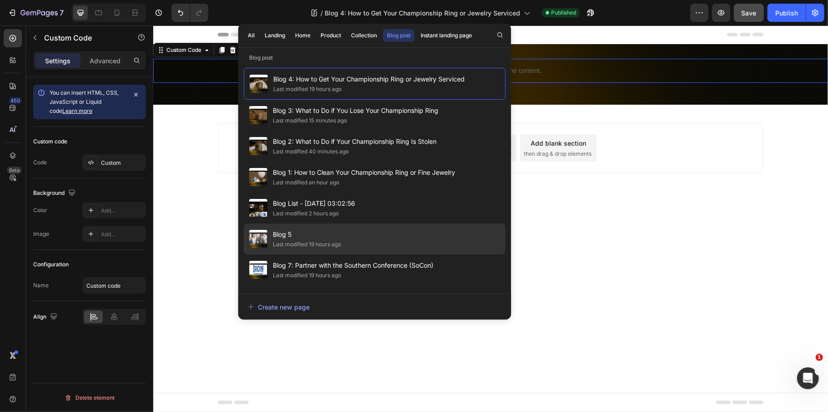
click at [313, 232] on span "Blog 5" at bounding box center [307, 234] width 68 height 11
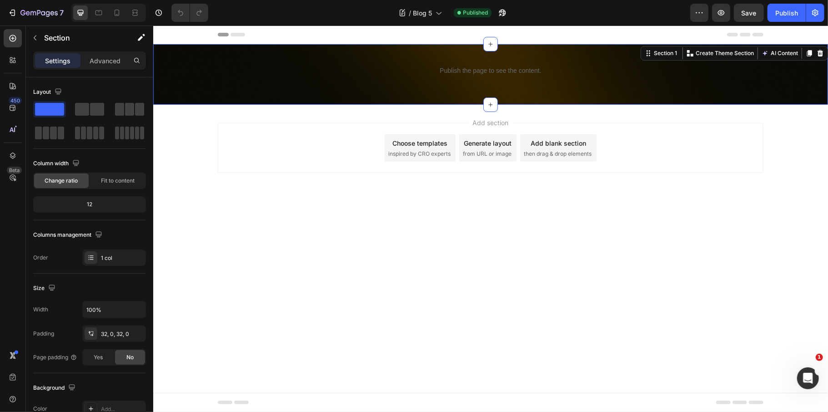
click at [432, 57] on div "Publish the page to see the content. Custom Code Row Section 1 Create Theme Sec…" at bounding box center [490, 74] width 675 height 60
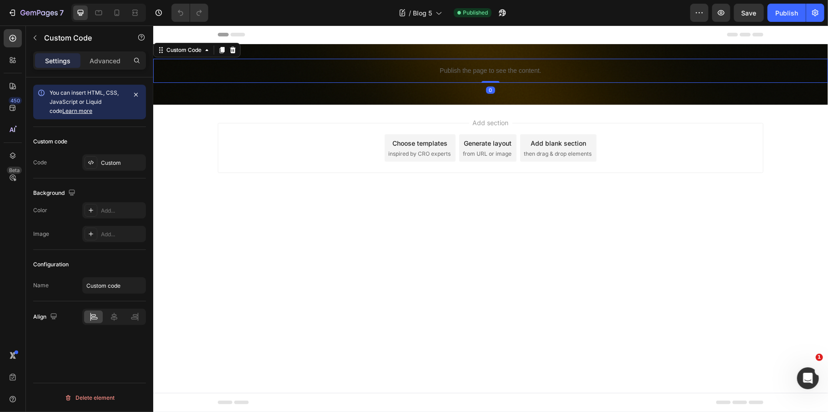
click at [432, 70] on p "Publish the page to see the content." at bounding box center [490, 71] width 675 height 10
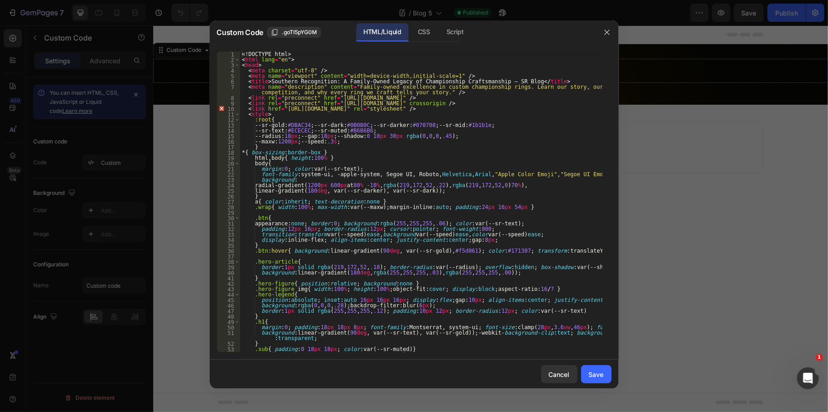
type textarea "background:linear-gradient(180deg, rgba(255,255,255,.03), rgba(255,255,255,.00)…"
click at [378, 275] on div "<! DOCTYPE html > < html lang = "en" > < head > < meta charset = "utf-8" /> < m…" at bounding box center [421, 207] width 363 height 312
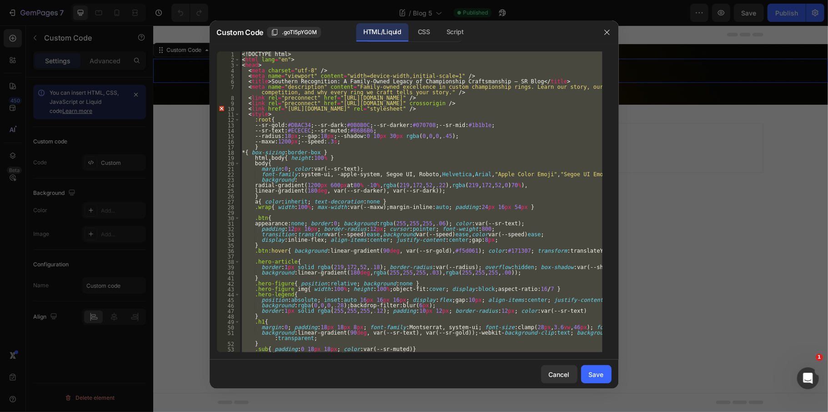
click at [761, 30] on div at bounding box center [414, 206] width 828 height 412
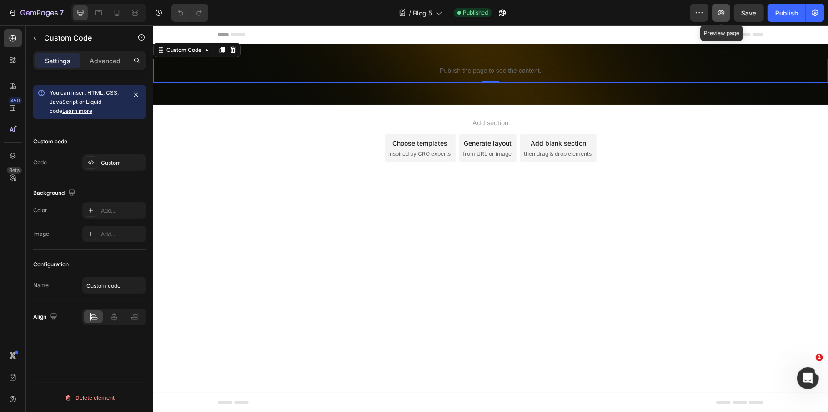
click at [724, 15] on icon "button" at bounding box center [721, 12] width 9 height 9
click at [454, 67] on p "Publish the page to see the content." at bounding box center [490, 71] width 675 height 10
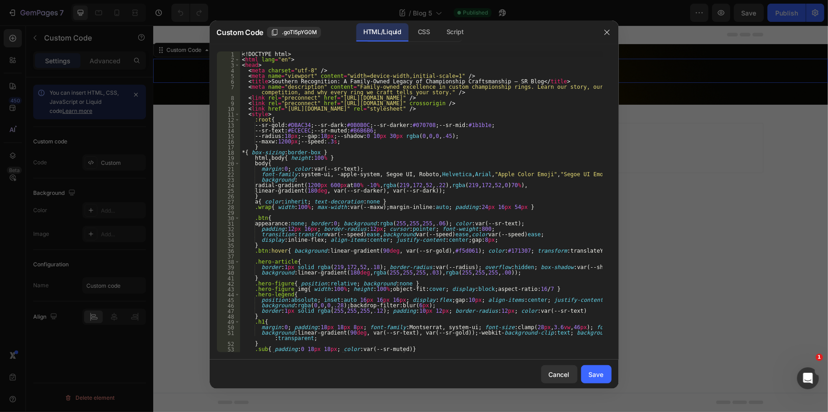
type textarea "border:1px solid rgba(219,172,52,.18); border-radius:var(--radius); overflow:hi…"
click at [397, 266] on div "<! DOCTYPE html > < html lang = "en" > < head > < meta charset = "utf-8" /> < m…" at bounding box center [421, 207] width 363 height 312
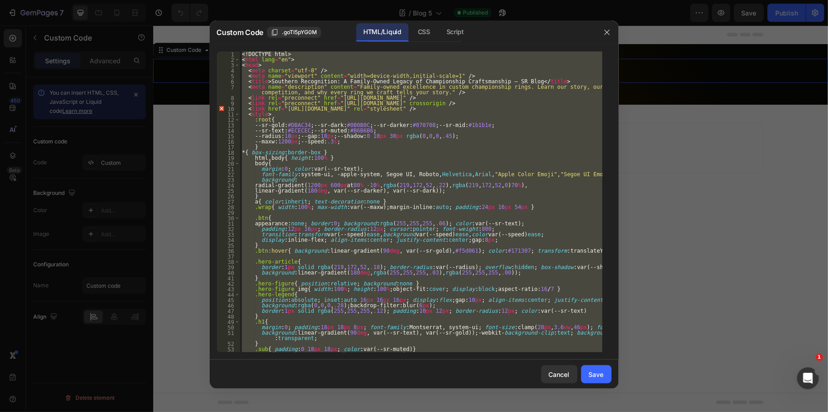
paste textarea
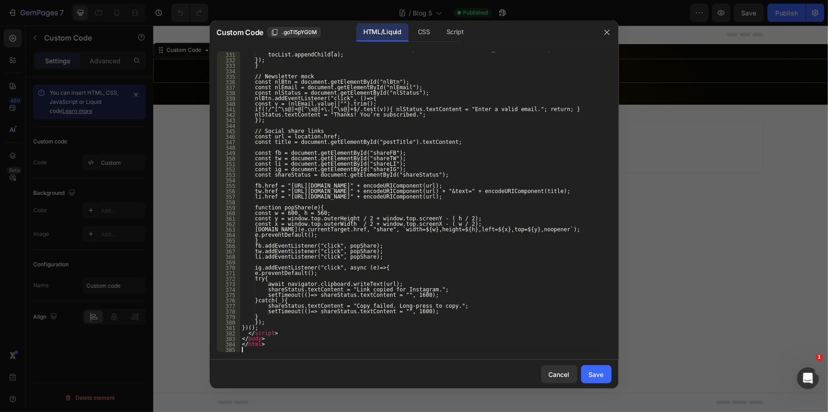
scroll to position [2057, 0]
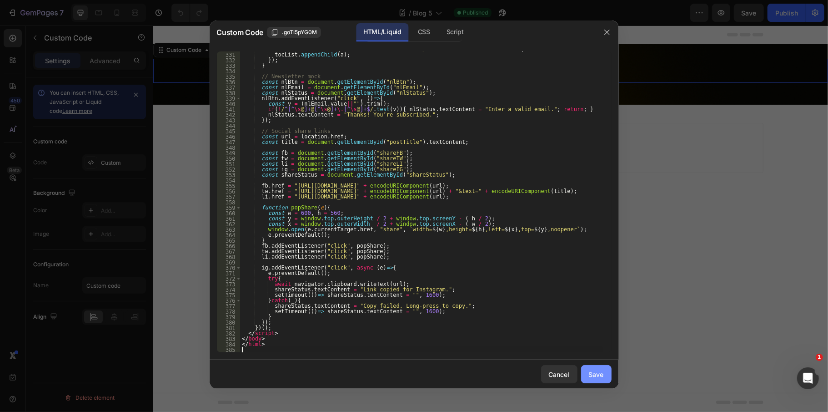
click at [600, 375] on div "Save" at bounding box center [596, 374] width 15 height 10
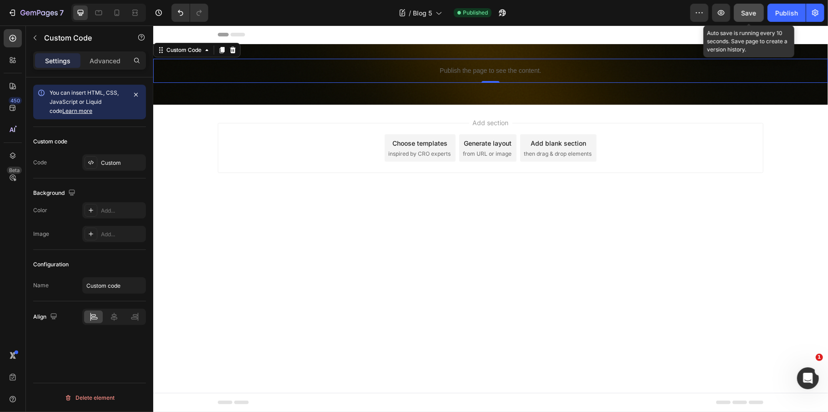
click at [752, 13] on span "Save" at bounding box center [749, 13] width 15 height 8
click at [767, 13] on div "Preview Auto save is running every 10 seconds. Save page to create a version hi…" at bounding box center [757, 13] width 134 height 18
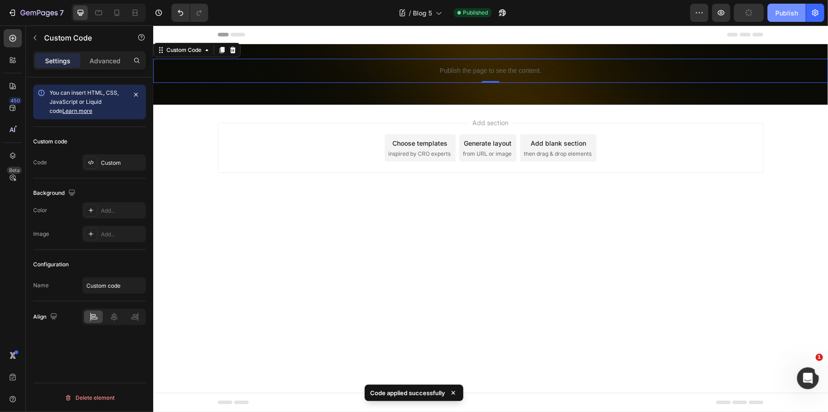
click at [786, 15] on div "Publish" at bounding box center [787, 13] width 23 height 10
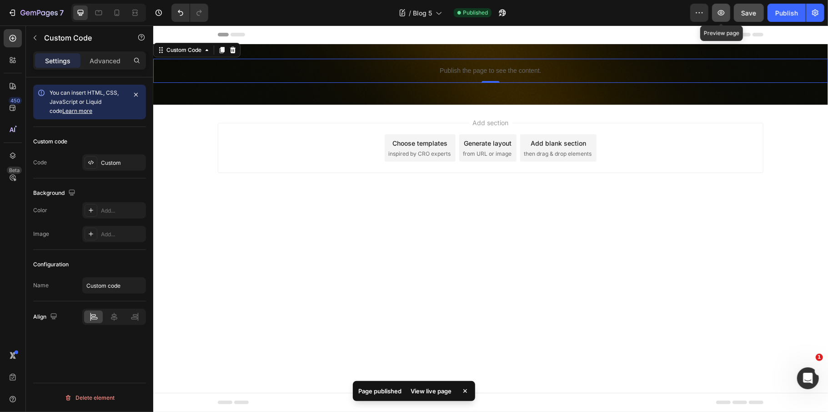
click at [721, 10] on icon "button" at bounding box center [721, 12] width 9 height 9
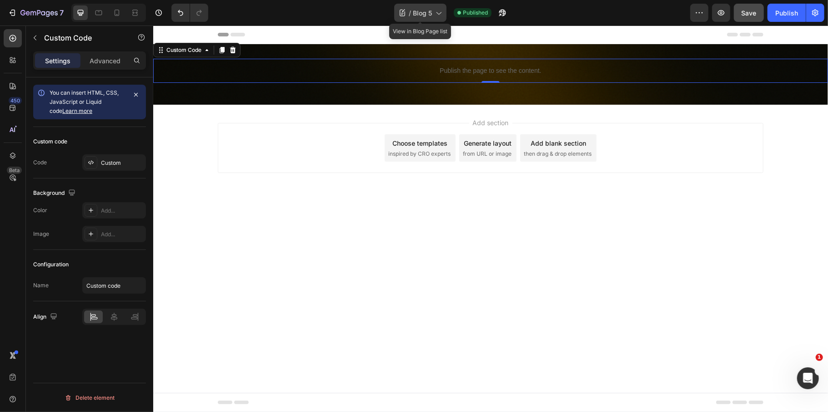
click at [428, 12] on span "Blog 5" at bounding box center [422, 13] width 19 height 10
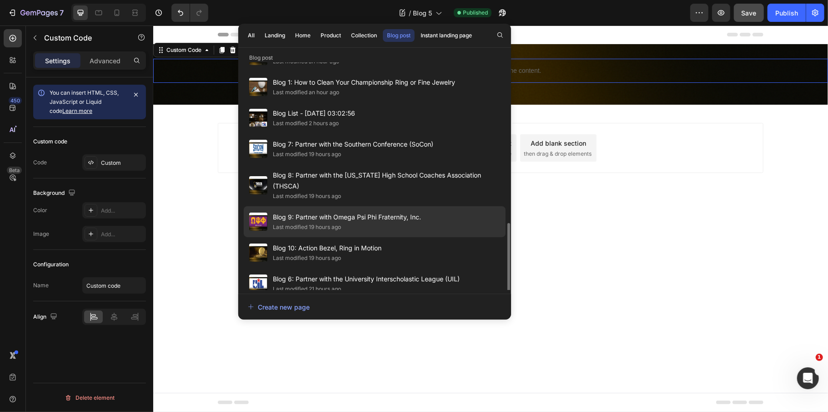
scroll to position [181, 0]
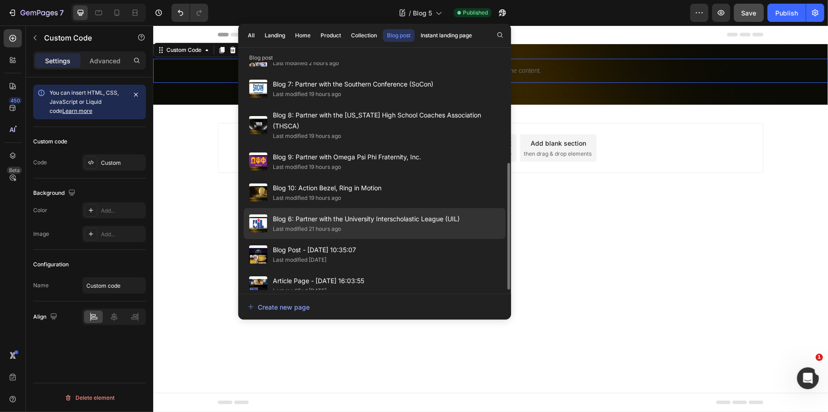
click at [337, 213] on span "Blog 6: Partner with the University Interscholastic League (UIL)" at bounding box center [366, 218] width 187 height 11
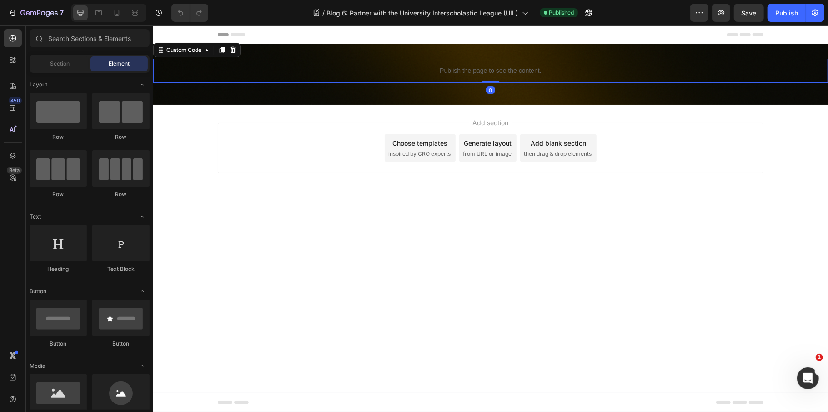
click at [512, 74] on p "Publish the page to see the content." at bounding box center [490, 71] width 675 height 10
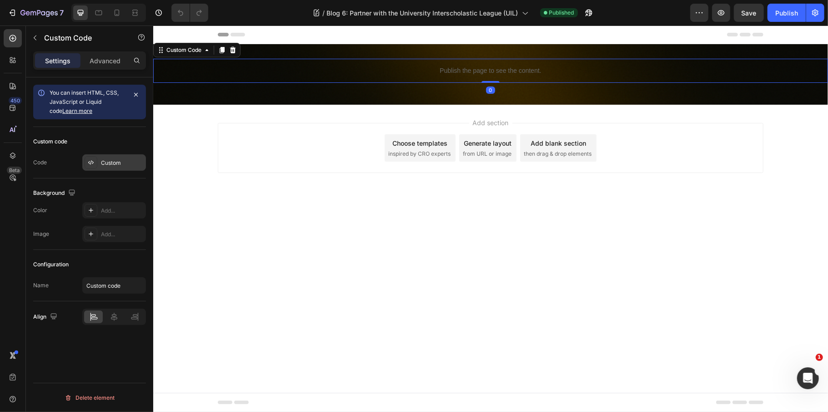
click at [126, 164] on div "Custom" at bounding box center [122, 163] width 43 height 8
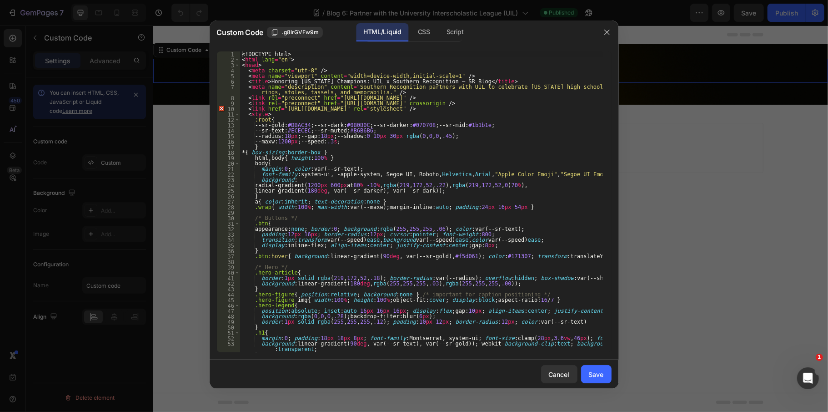
click at [686, 144] on div at bounding box center [414, 206] width 828 height 412
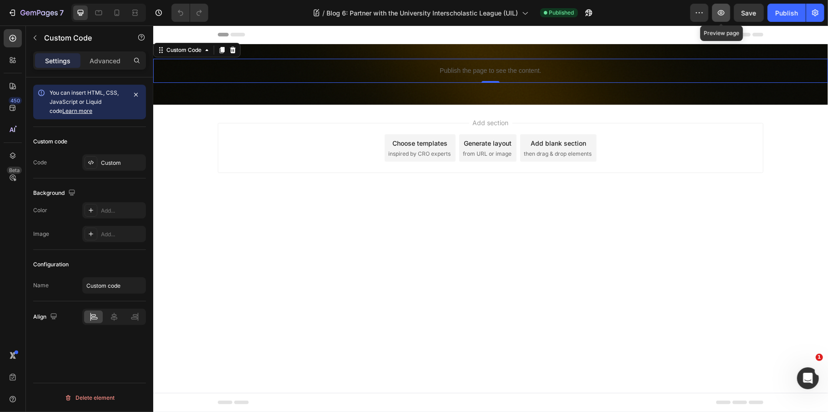
click at [725, 12] on icon "button" at bounding box center [721, 12] width 9 height 9
click at [425, 71] on p "Publish the page to see the content." at bounding box center [490, 71] width 675 height 10
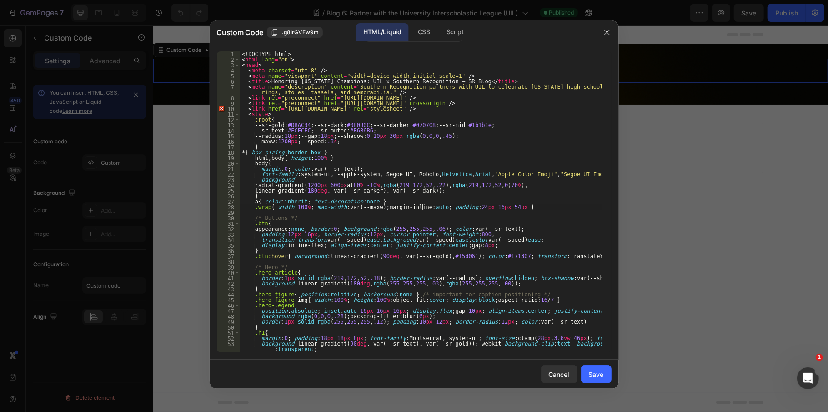
click at [422, 207] on div "<! DOCTYPE html > < html lang = "en" > < head > < meta charset = "utf-8" /> < m…" at bounding box center [421, 207] width 363 height 312
type textarea "</html>"
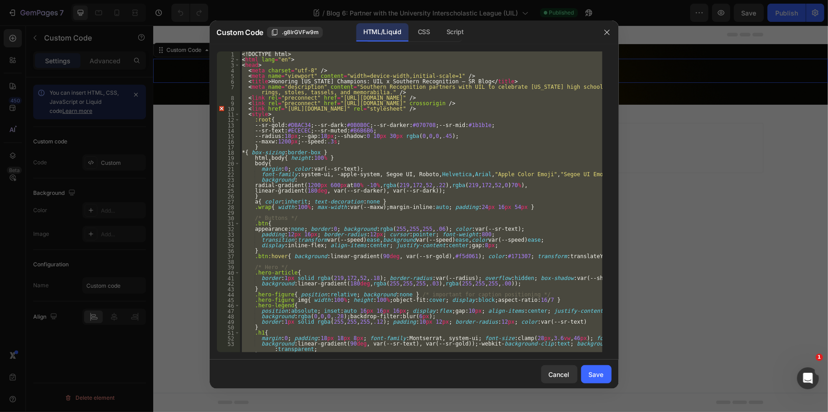
click at [705, 148] on div at bounding box center [414, 206] width 828 height 412
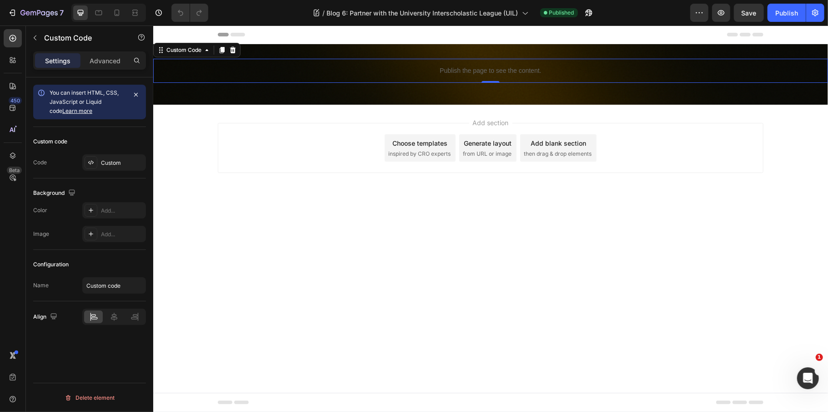
click at [443, 64] on div "Publish the page to see the content." at bounding box center [490, 70] width 675 height 24
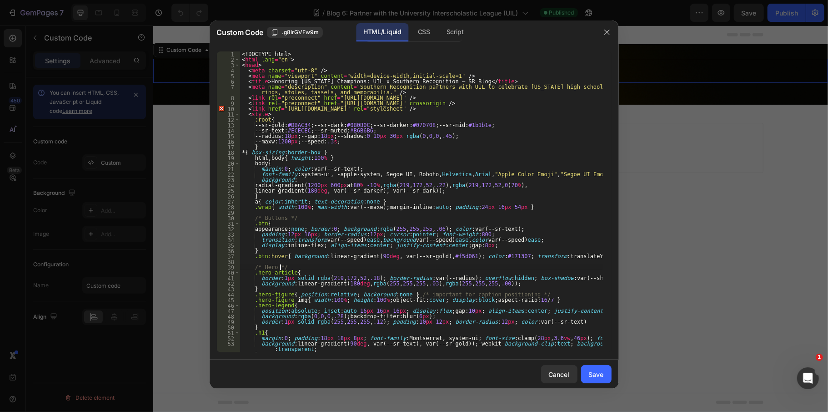
click at [373, 267] on div "<! DOCTYPE html > < html lang = "en" > < head > < meta charset = "utf-8" /> < m…" at bounding box center [421, 207] width 363 height 312
type textarea "</html>"
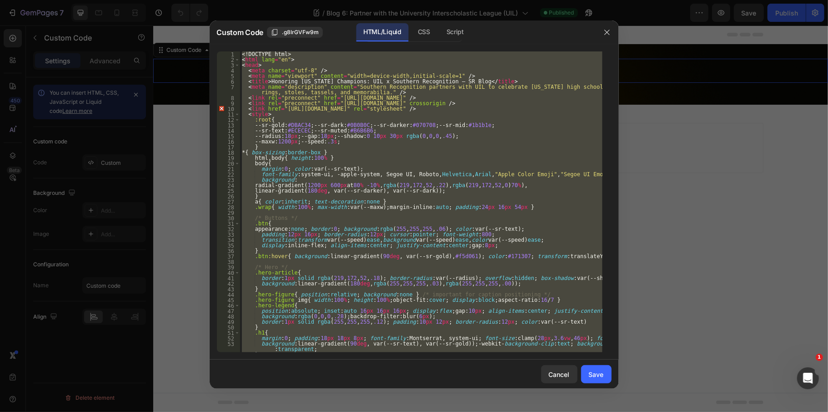
click at [554, 210] on div "<! DOCTYPE html > < html lang = "en" > < head > < meta charset = "utf-8" /> < m…" at bounding box center [421, 201] width 363 height 301
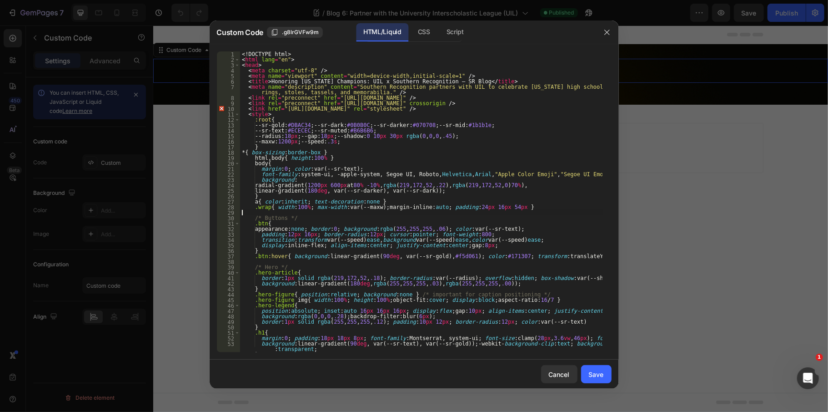
click at [669, 119] on div at bounding box center [414, 206] width 828 height 412
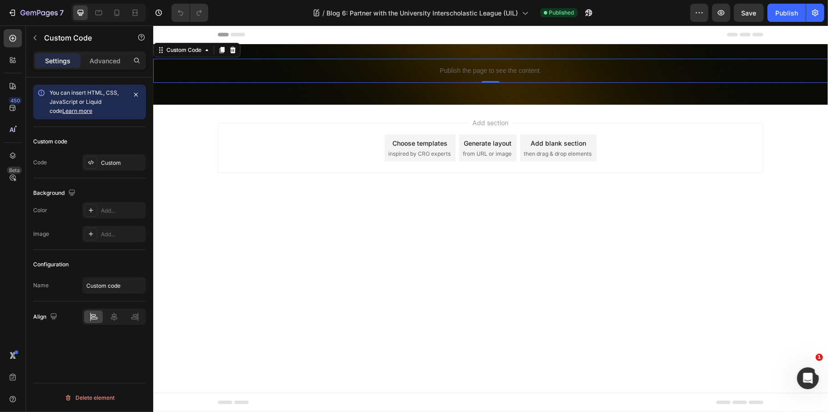
click at [466, 64] on div "Publish the page to see the content." at bounding box center [490, 70] width 675 height 24
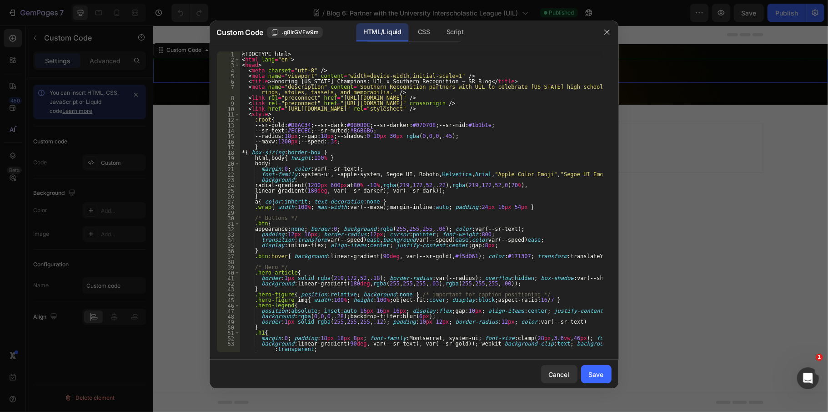
click at [426, 229] on div "<! DOCTYPE html > < html lang = "en" > < head > < meta charset = "utf-8" /> < m…" at bounding box center [421, 207] width 363 height 312
type textarea "</html>"
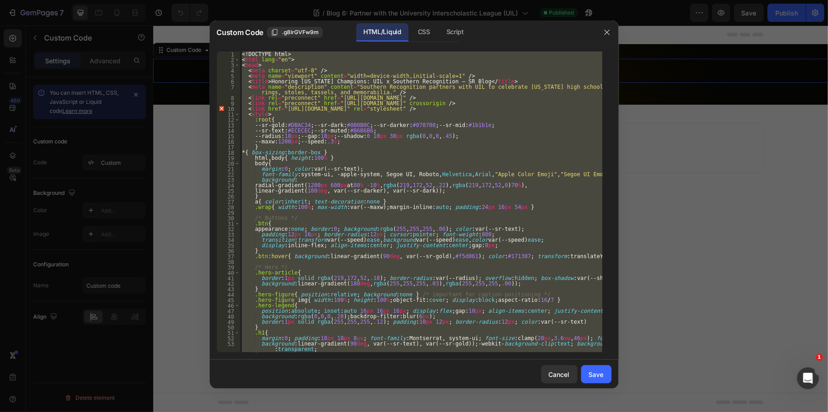
paste textarea
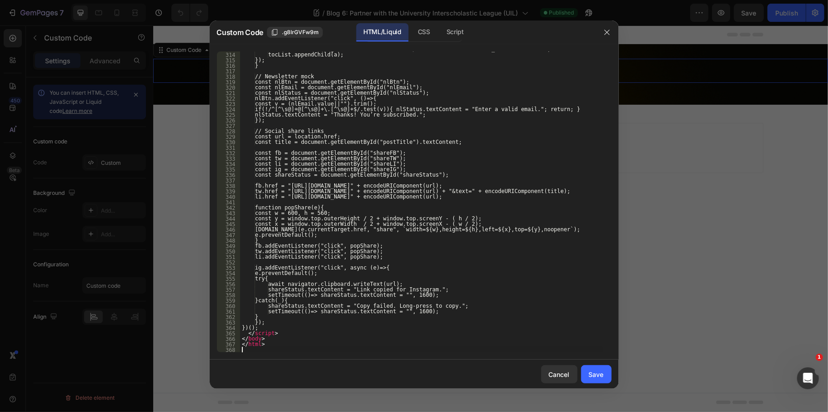
scroll to position [1920, 0]
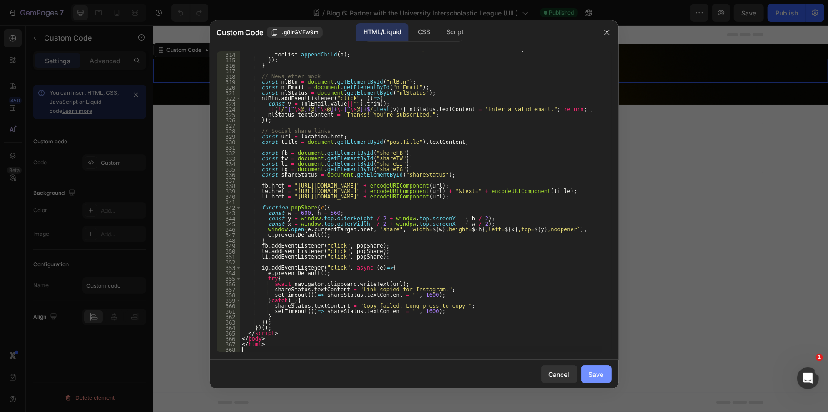
click at [591, 373] on div "Save" at bounding box center [596, 374] width 15 height 10
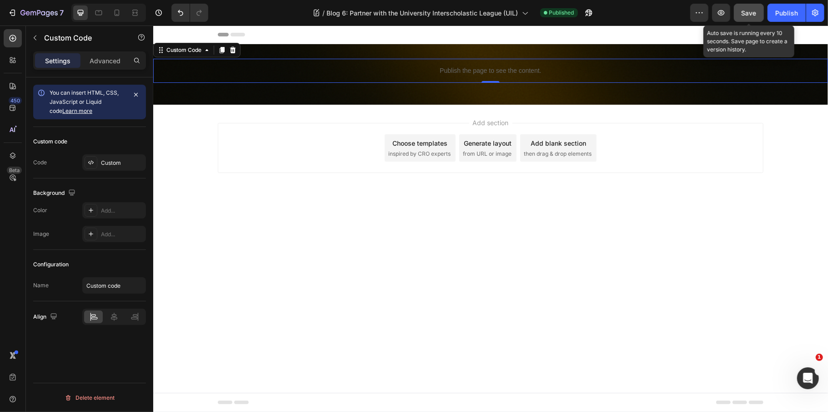
click at [756, 12] on span "Save" at bounding box center [749, 13] width 15 height 8
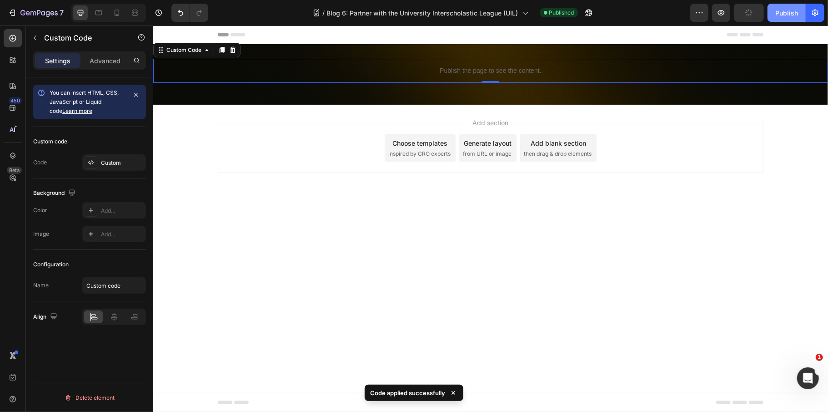
click at [788, 8] on div "Publish" at bounding box center [787, 13] width 23 height 10
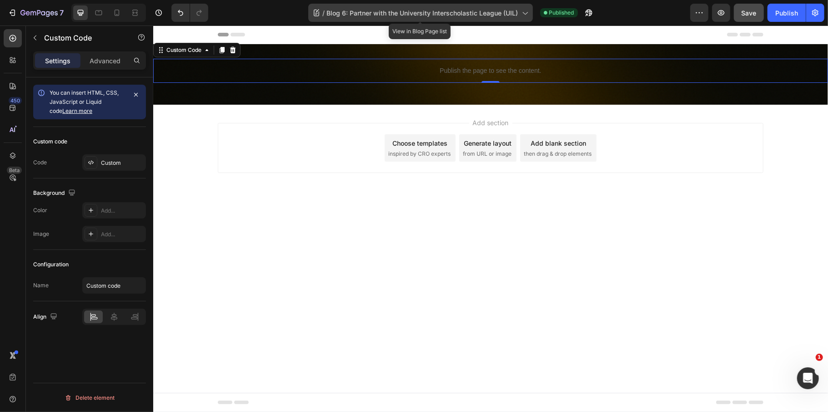
click at [498, 13] on span "Blog 6: Partner with the University Interscholastic League (UIL)" at bounding box center [423, 13] width 192 height 10
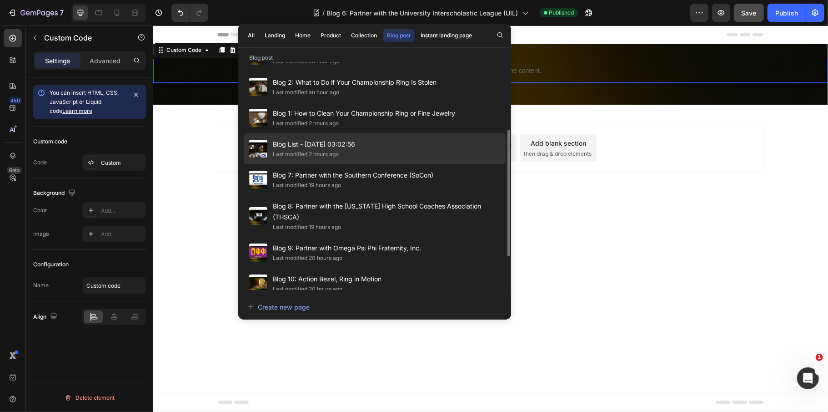
scroll to position [181, 0]
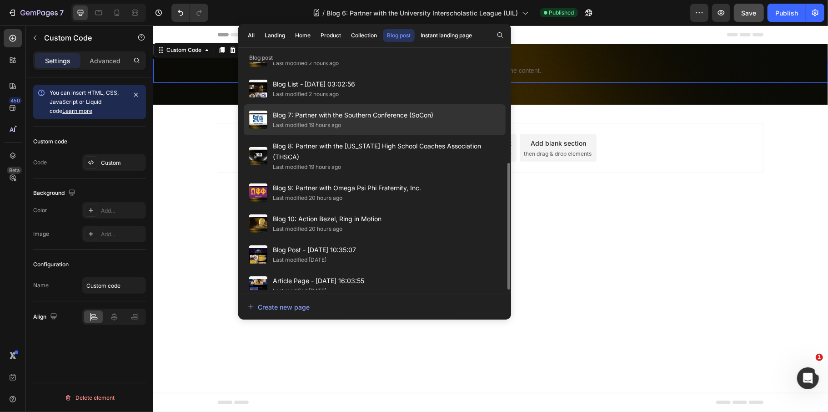
click at [308, 115] on span "Blog 7: Partner with the Southern Conference (SoCon)" at bounding box center [353, 115] width 161 height 11
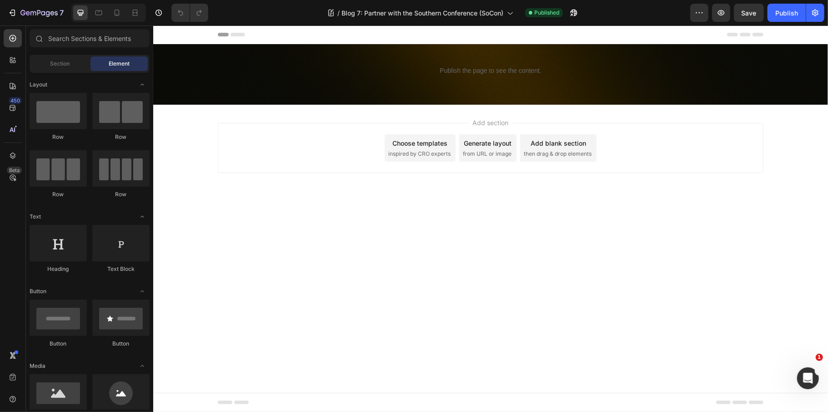
click at [270, 132] on div "Add section Choose templates inspired by CRO experts Generate layout from URL o…" at bounding box center [490, 147] width 546 height 50
click at [277, 203] on div "Add section Choose templates inspired by CRO experts Generate layout from URL o…" at bounding box center [490, 160] width 675 height 112
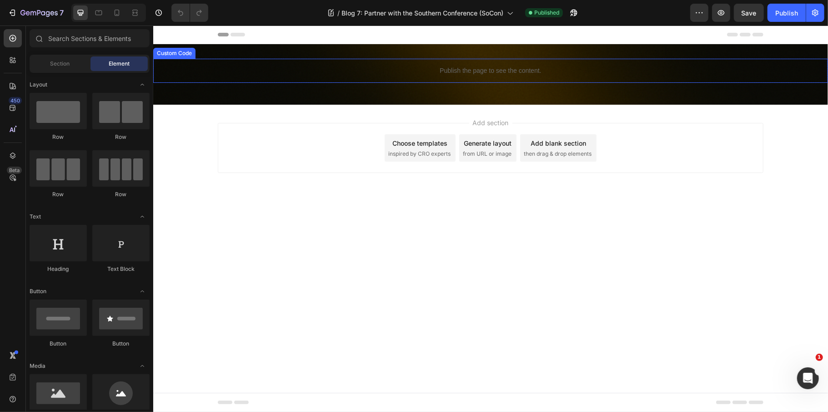
click at [439, 72] on p "Publish the page to see the content." at bounding box center [490, 71] width 675 height 10
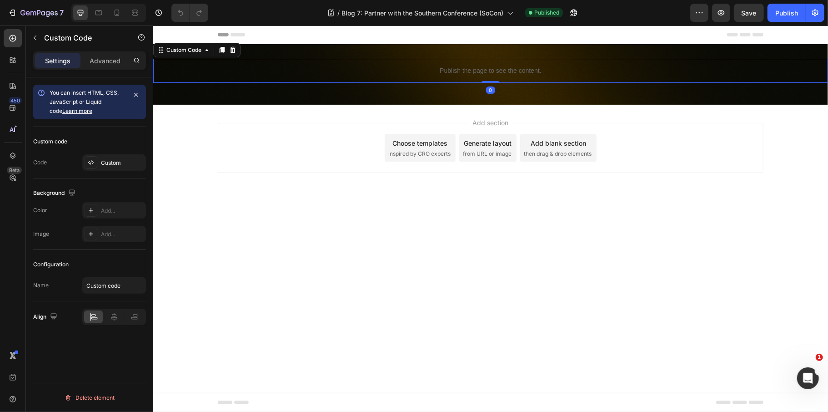
click at [439, 72] on p "Publish the page to see the content." at bounding box center [490, 71] width 675 height 10
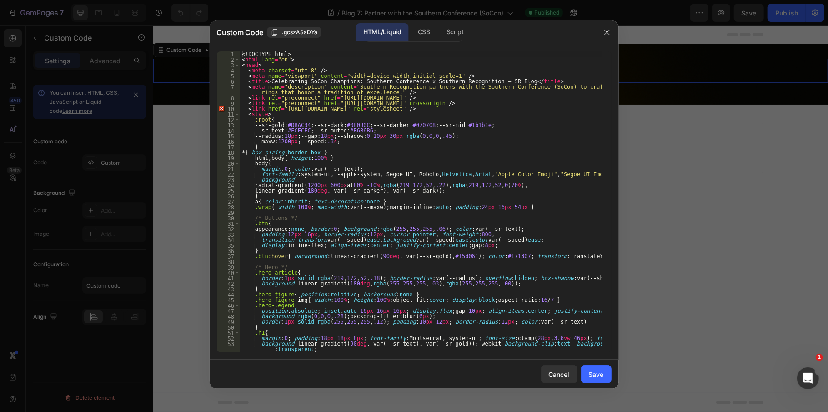
type textarea "appearance:none; border:0; background:rgba(255,255,255,.06); color:var(--sr-tex…"
click at [369, 228] on div "<! DOCTYPE html > < html lang = "en" > < head > < meta charset = "utf-8" /> < m…" at bounding box center [421, 207] width 363 height 312
click at [693, 212] on div at bounding box center [414, 206] width 828 height 412
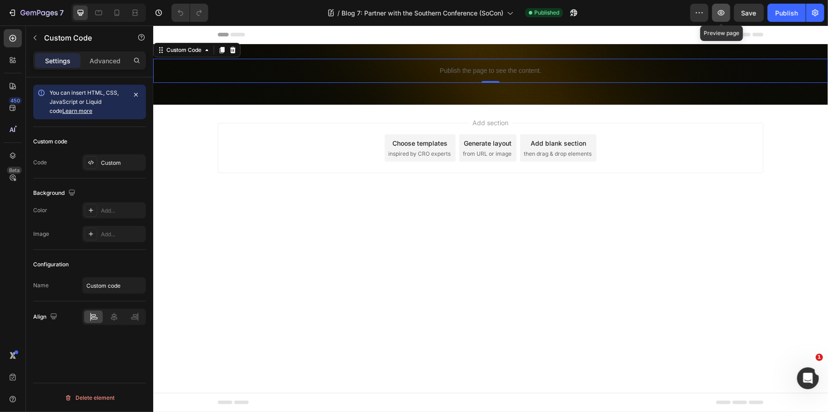
click at [714, 15] on button "button" at bounding box center [721, 13] width 18 height 18
click at [448, 72] on p "Publish the page to see the content." at bounding box center [490, 71] width 675 height 10
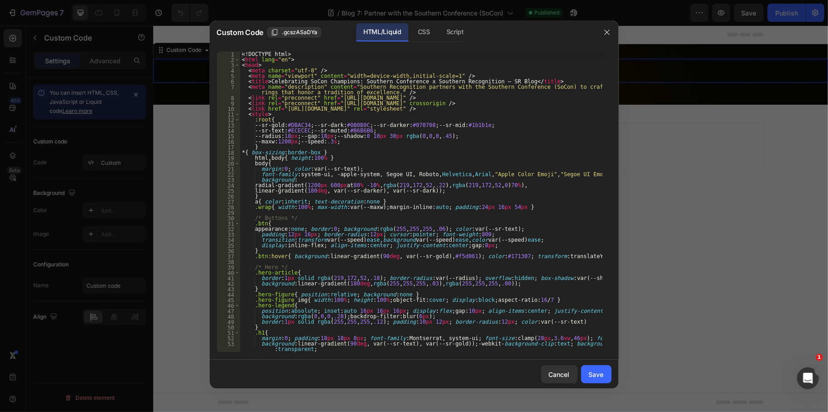
click at [373, 226] on div "<! DOCTYPE html > < html lang = "en" > < head > < meta charset = "utf-8" /> < m…" at bounding box center [421, 207] width 363 height 312
type textarea "</html>"
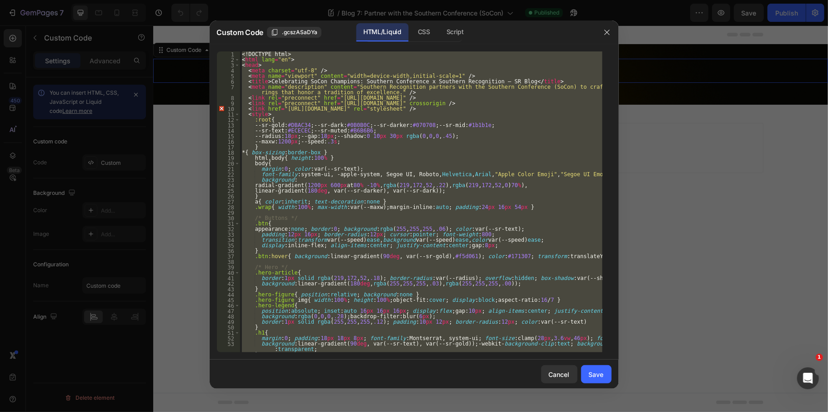
click at [717, 163] on div at bounding box center [414, 206] width 828 height 412
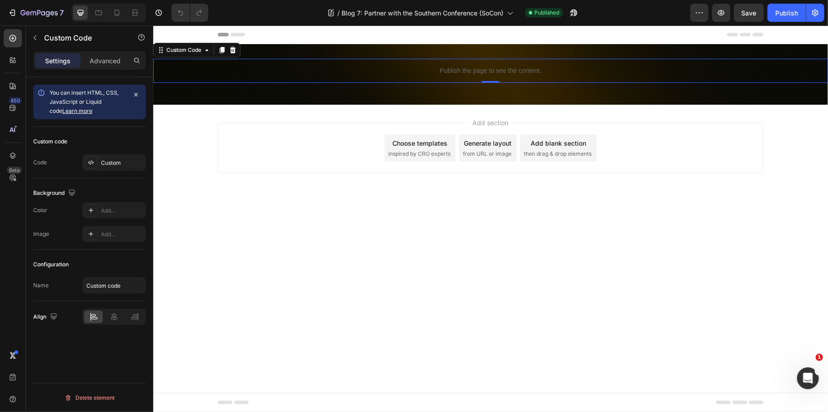
drag, startPoint x: 776, startPoint y: 130, endPoint x: 770, endPoint y: 126, distance: 6.9
click at [776, 130] on div "Add section Choose templates inspired by CRO experts Generate layout from URL o…" at bounding box center [490, 160] width 675 height 112
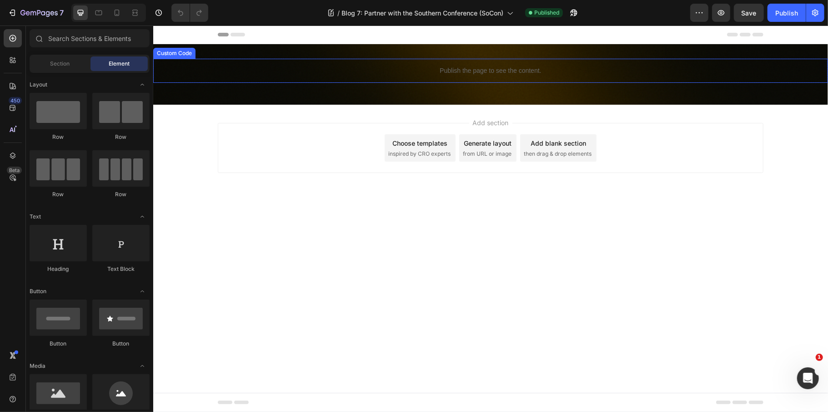
click at [593, 71] on p "Publish the page to see the content." at bounding box center [490, 71] width 675 height 10
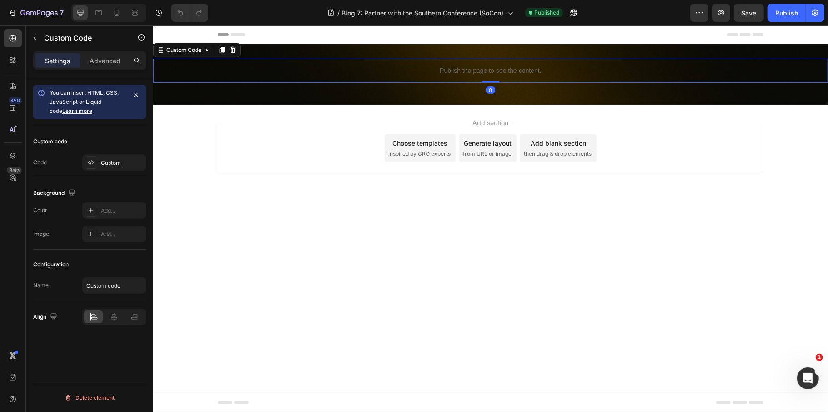
click at [593, 71] on p "Publish the page to see the content." at bounding box center [490, 71] width 675 height 10
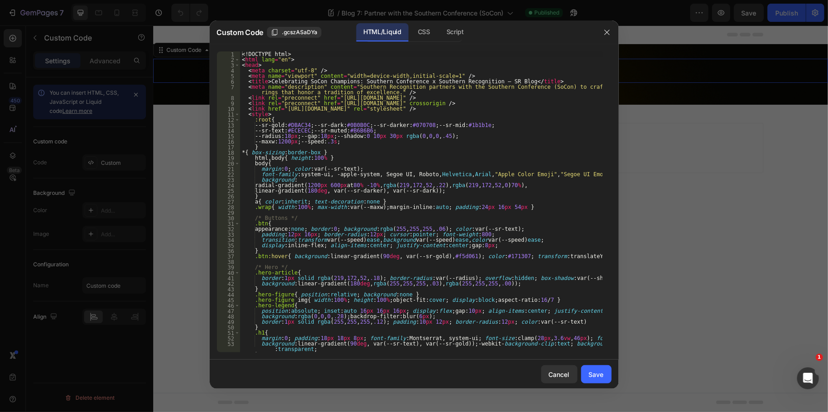
click at [420, 224] on div "<! DOCTYPE html > < html lang = "en" > < head > < meta charset = "utf-8" /> < m…" at bounding box center [421, 207] width 363 height 312
type textarea "</html>"
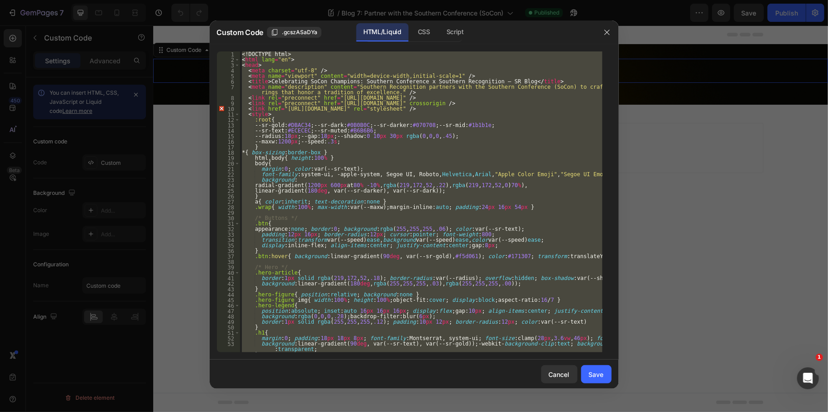
paste textarea
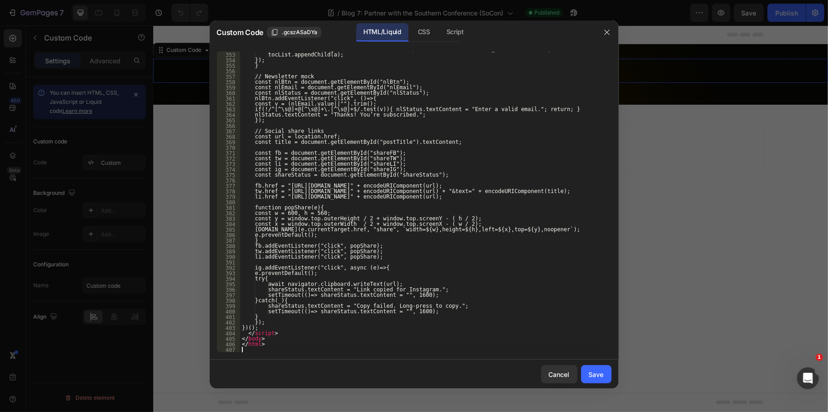
scroll to position [2128, 0]
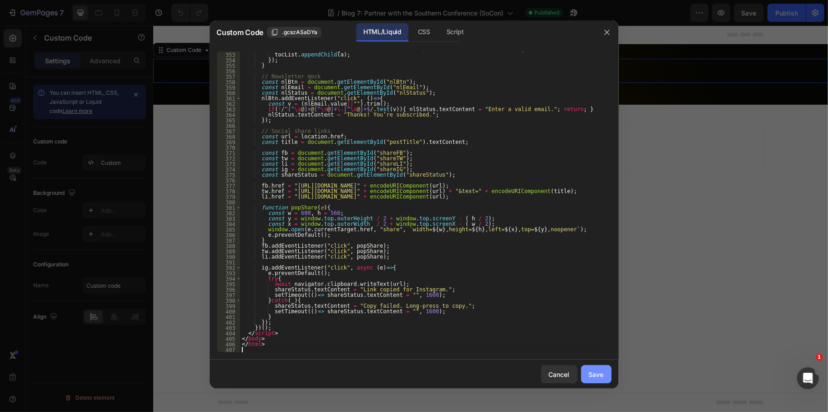
click at [598, 367] on button "Save" at bounding box center [596, 374] width 30 height 18
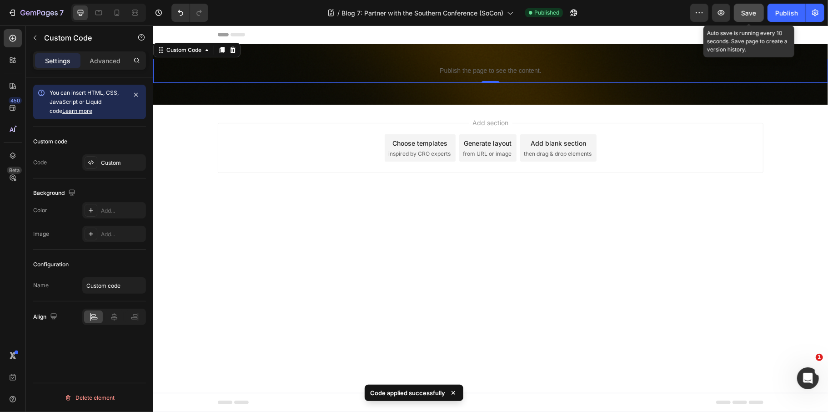
click at [746, 17] on button "Save" at bounding box center [749, 13] width 30 height 18
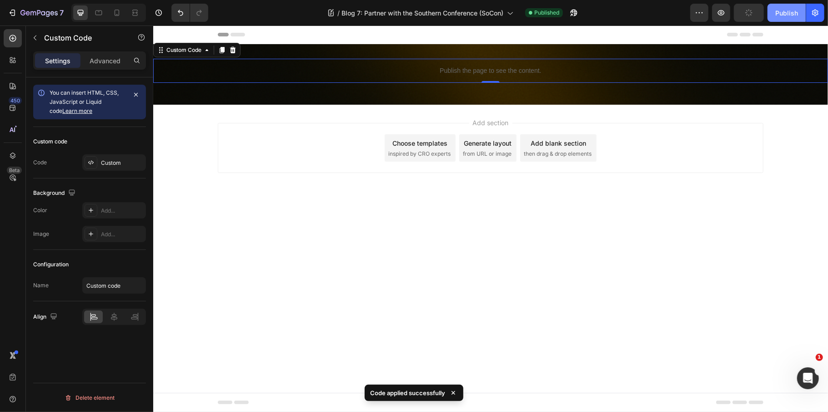
click at [790, 13] on div "Publish" at bounding box center [787, 13] width 23 height 10
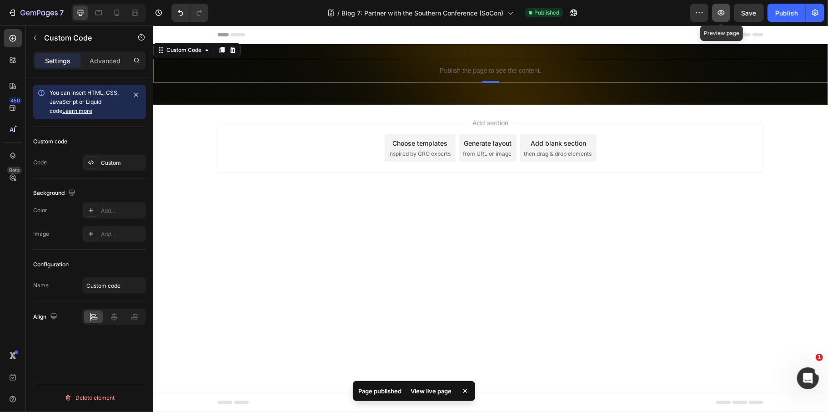
click at [717, 13] on icon "button" at bounding box center [721, 12] width 9 height 9
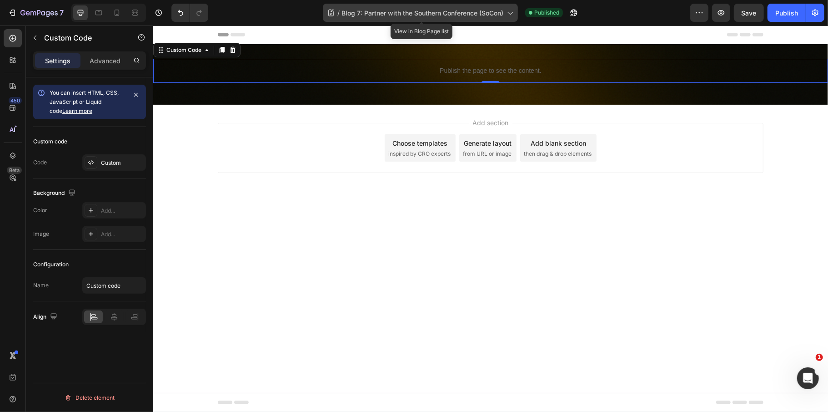
click at [420, 9] on span "Blog 7: Partner with the Southern Conference (SoCon)" at bounding box center [423, 13] width 162 height 10
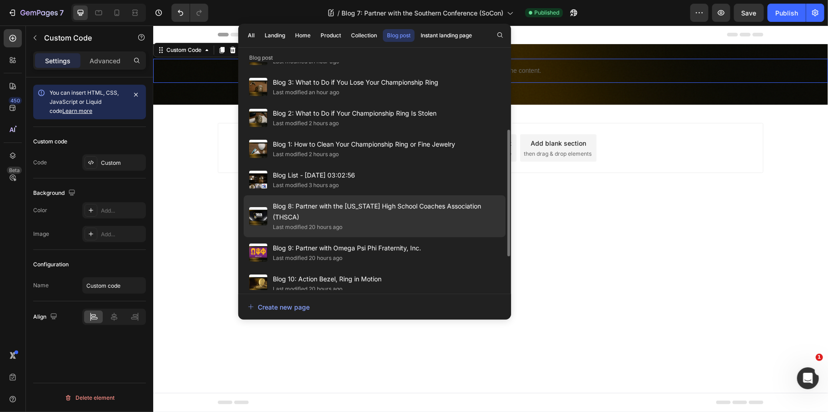
scroll to position [181, 0]
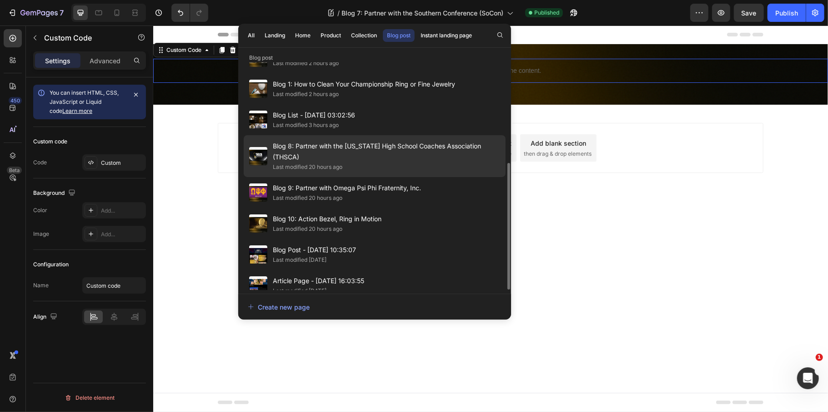
click at [356, 162] on div "Last modified 20 hours ago" at bounding box center [386, 166] width 227 height 9
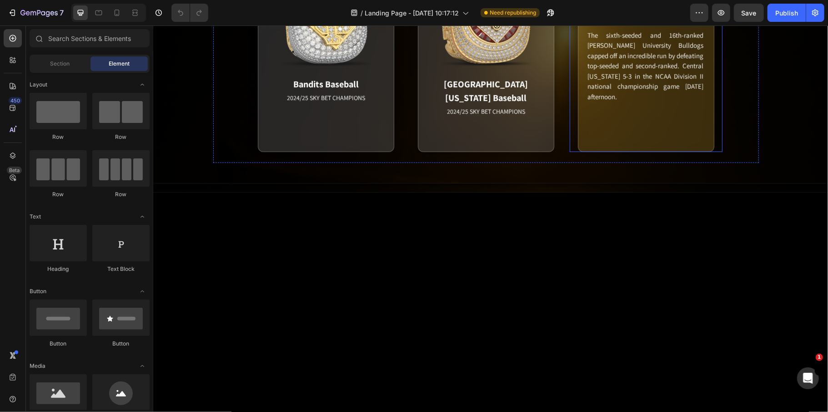
scroll to position [546, 0]
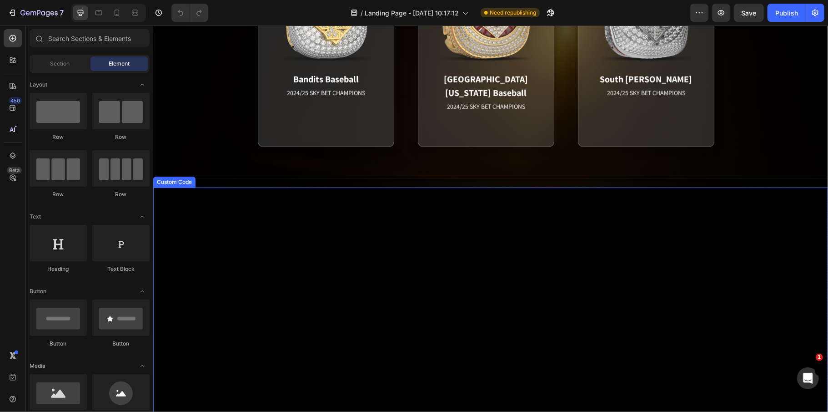
click at [544, 231] on video at bounding box center [490, 380] width 675 height 386
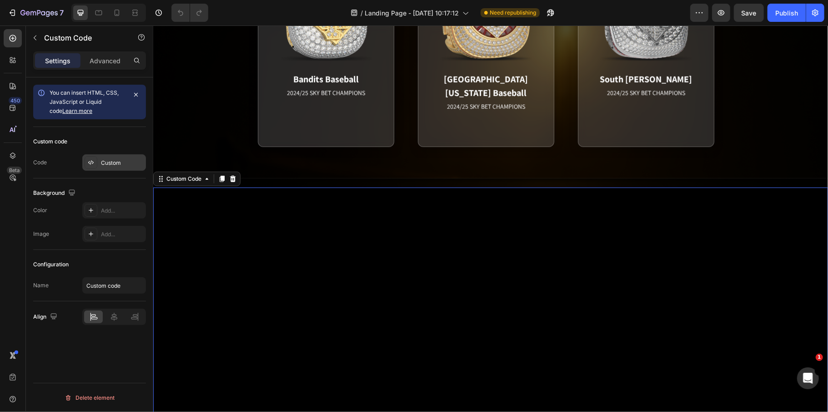
click at [126, 162] on div "Custom" at bounding box center [122, 163] width 43 height 8
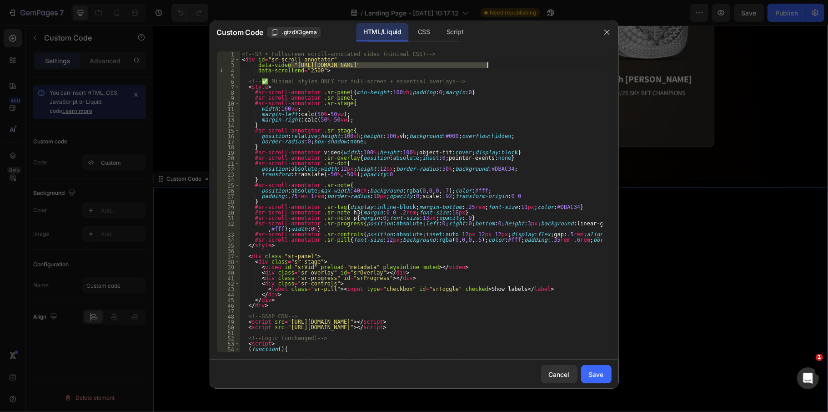
drag, startPoint x: 288, startPoint y: 68, endPoint x: 488, endPoint y: 63, distance: 200.2
click at [488, 63] on div "<!-- SR • Fullscreen scroll-annotated video (minimal CSS) --> < div id = "sr-sc…" at bounding box center [421, 207] width 363 height 312
paste textarea "30b8feee126f42bf95a9270853df1167"
type textarea "data-video="https://cdn.shopify.com/videos/c/o/v/30b8feee126f42bf95a9270853df11…"
click at [599, 368] on button "Save" at bounding box center [596, 374] width 30 height 18
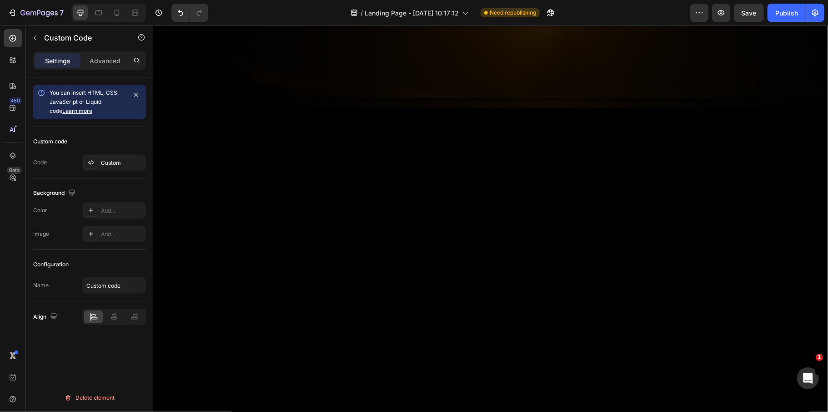
scroll to position [849, 0]
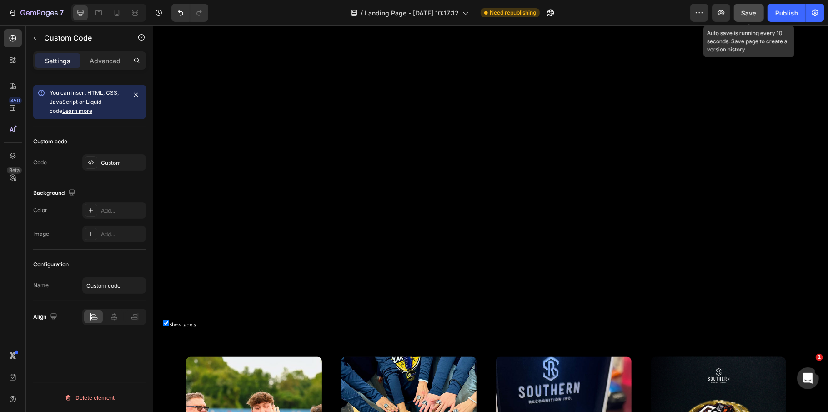
click at [746, 10] on span "Save" at bounding box center [749, 13] width 15 height 8
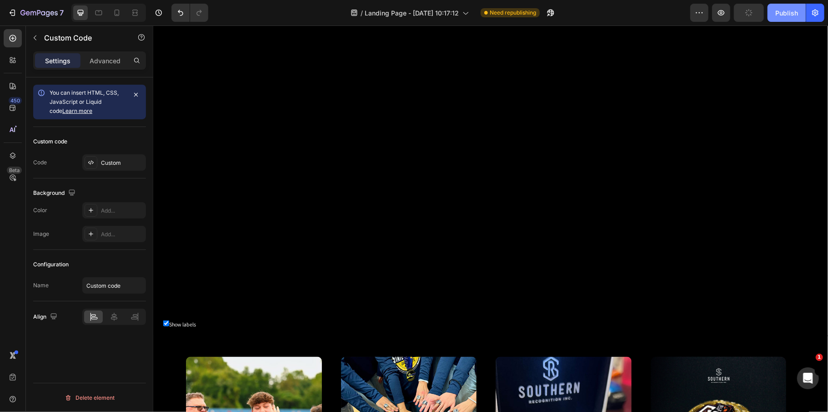
click at [779, 15] on div "Publish" at bounding box center [787, 13] width 23 height 10
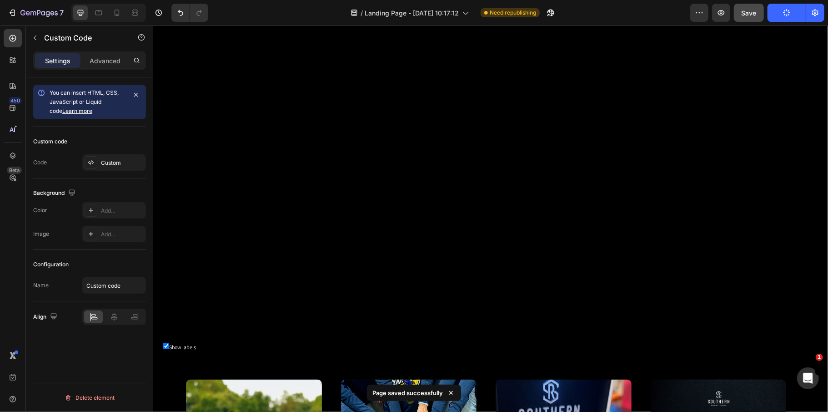
scroll to position [788, 0]
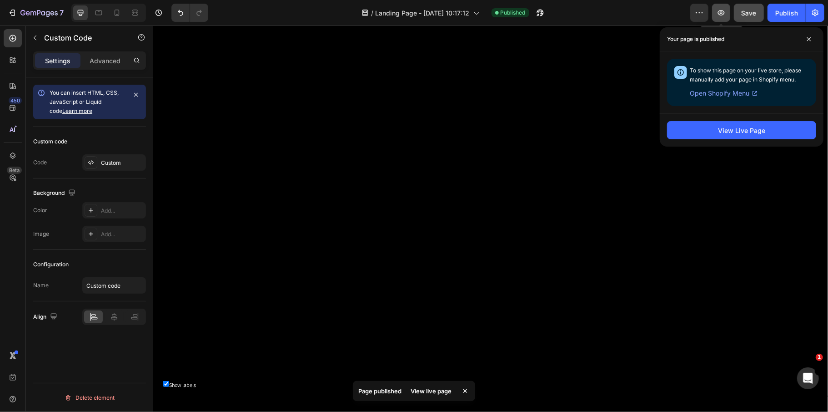
click at [725, 19] on button "button" at bounding box center [721, 13] width 18 height 18
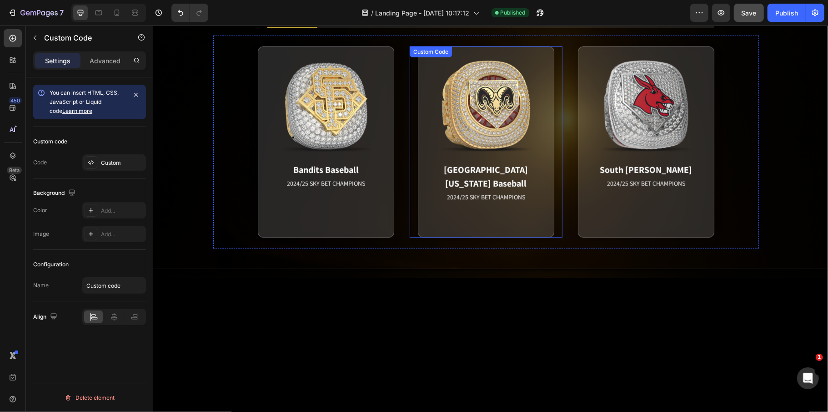
scroll to position [728, 0]
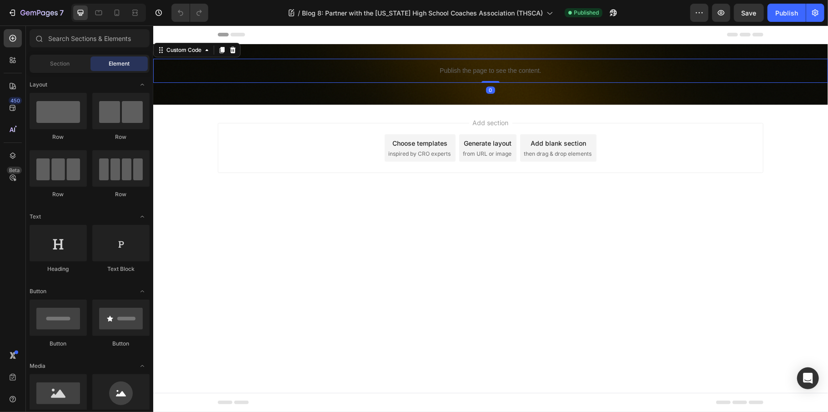
click at [403, 72] on p "Publish the page to see the content." at bounding box center [490, 71] width 675 height 10
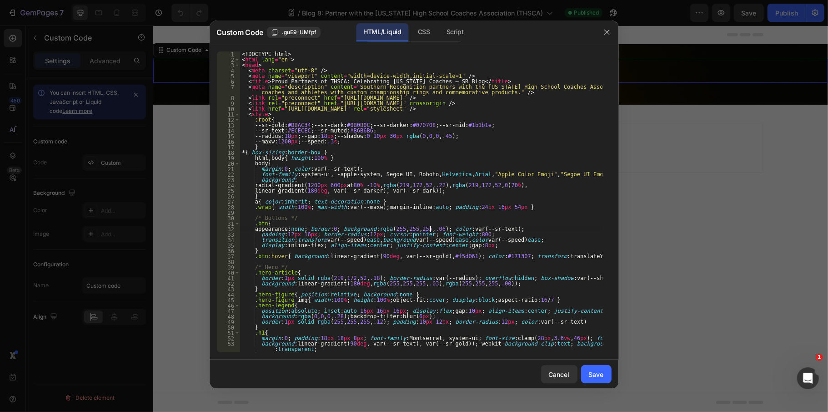
click at [431, 227] on div "<! DOCTYPE html > < html lang = "en" > < head > < meta charset = "utf-8" /> < m…" at bounding box center [421, 207] width 363 height 312
type textarea "</html>"
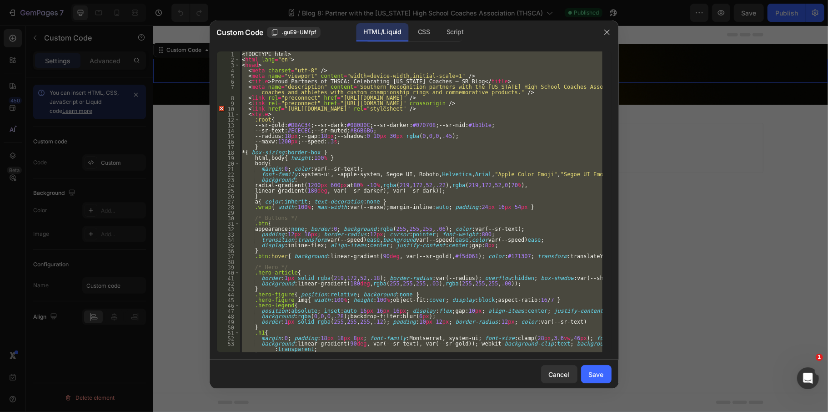
click at [729, 15] on div at bounding box center [414, 206] width 828 height 412
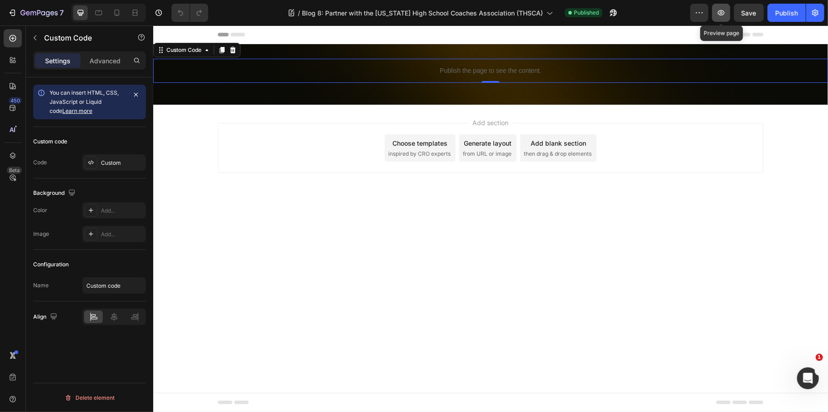
click at [716, 11] on button "button" at bounding box center [721, 13] width 18 height 18
click at [370, 76] on div "Publish the page to see the content." at bounding box center [490, 70] width 675 height 24
